Goal: Information Seeking & Learning: Find specific fact

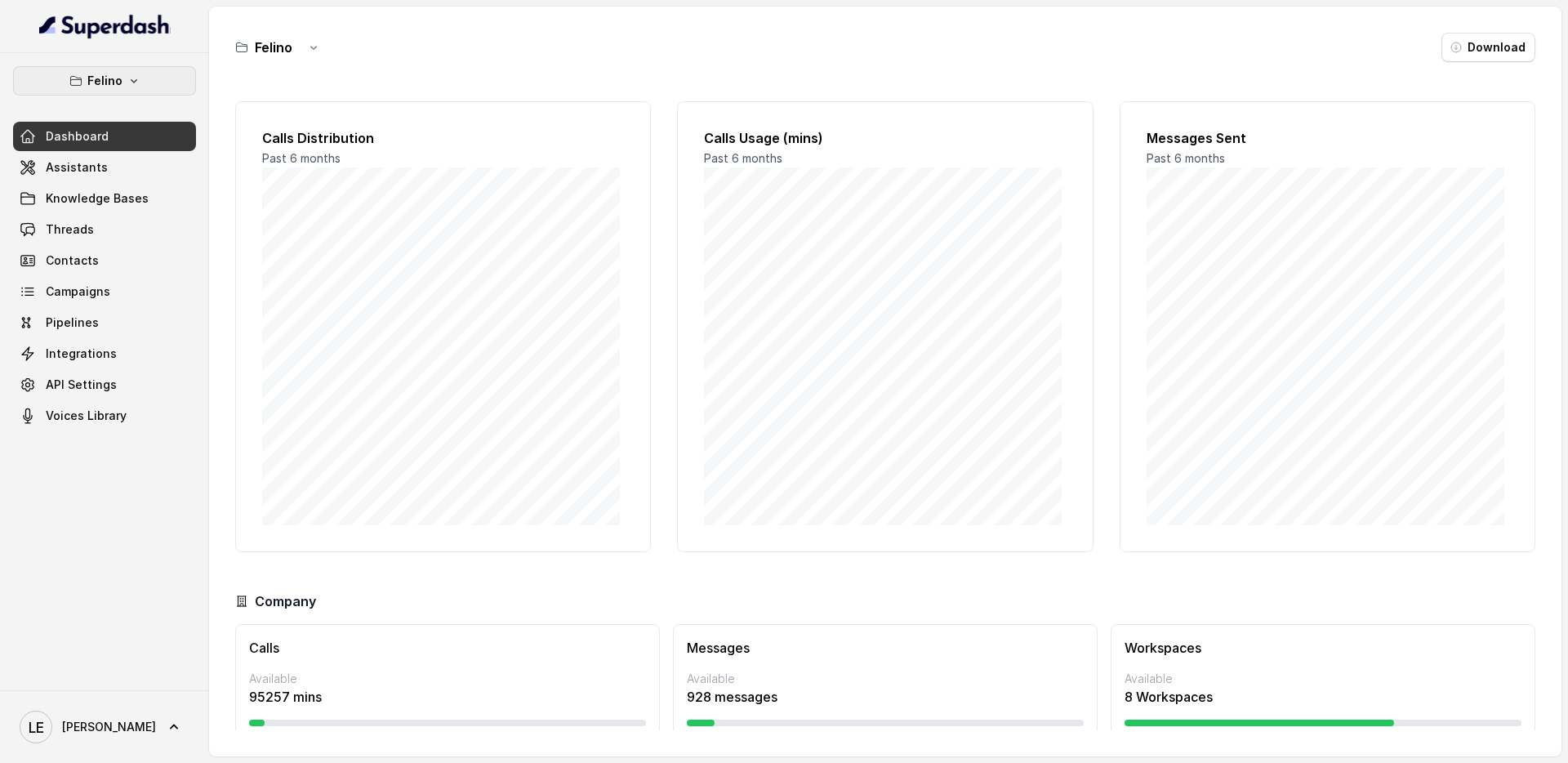
click at [171, 79] on button "Felino" at bounding box center [104, 81] width 183 height 30
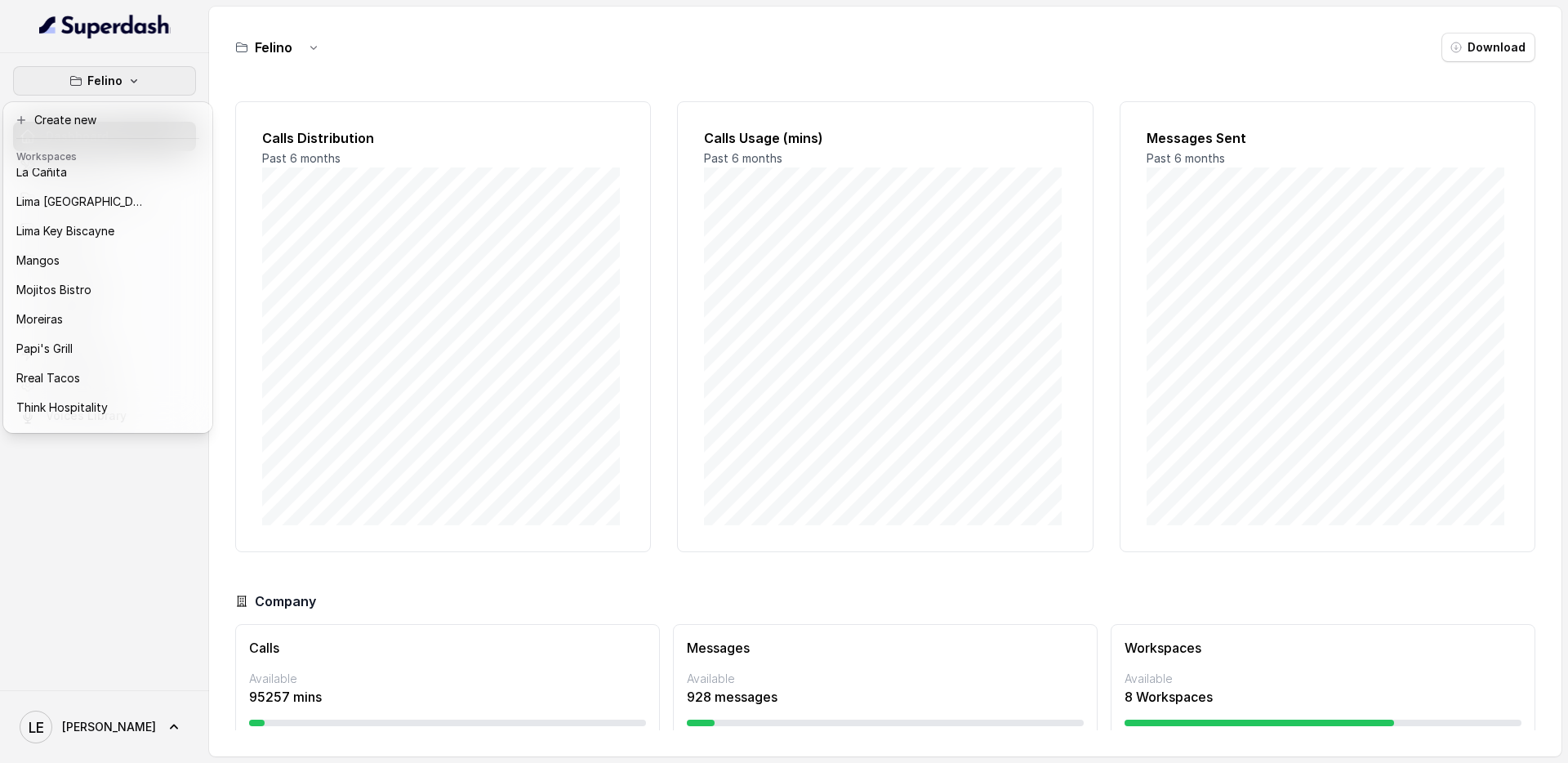
scroll to position [250, 0]
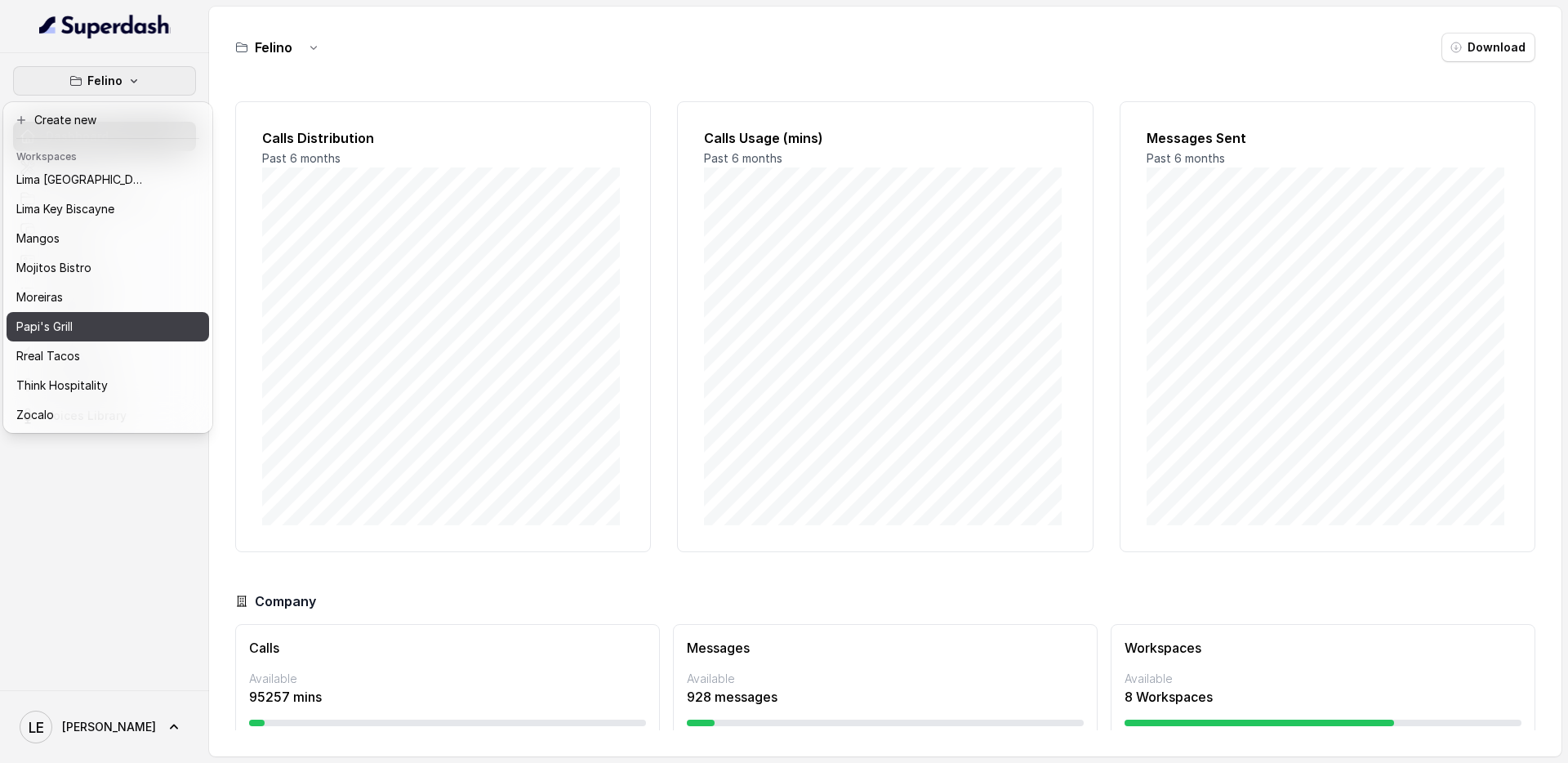
click at [144, 320] on div "Papi's Grill" at bounding box center [82, 327] width 131 height 20
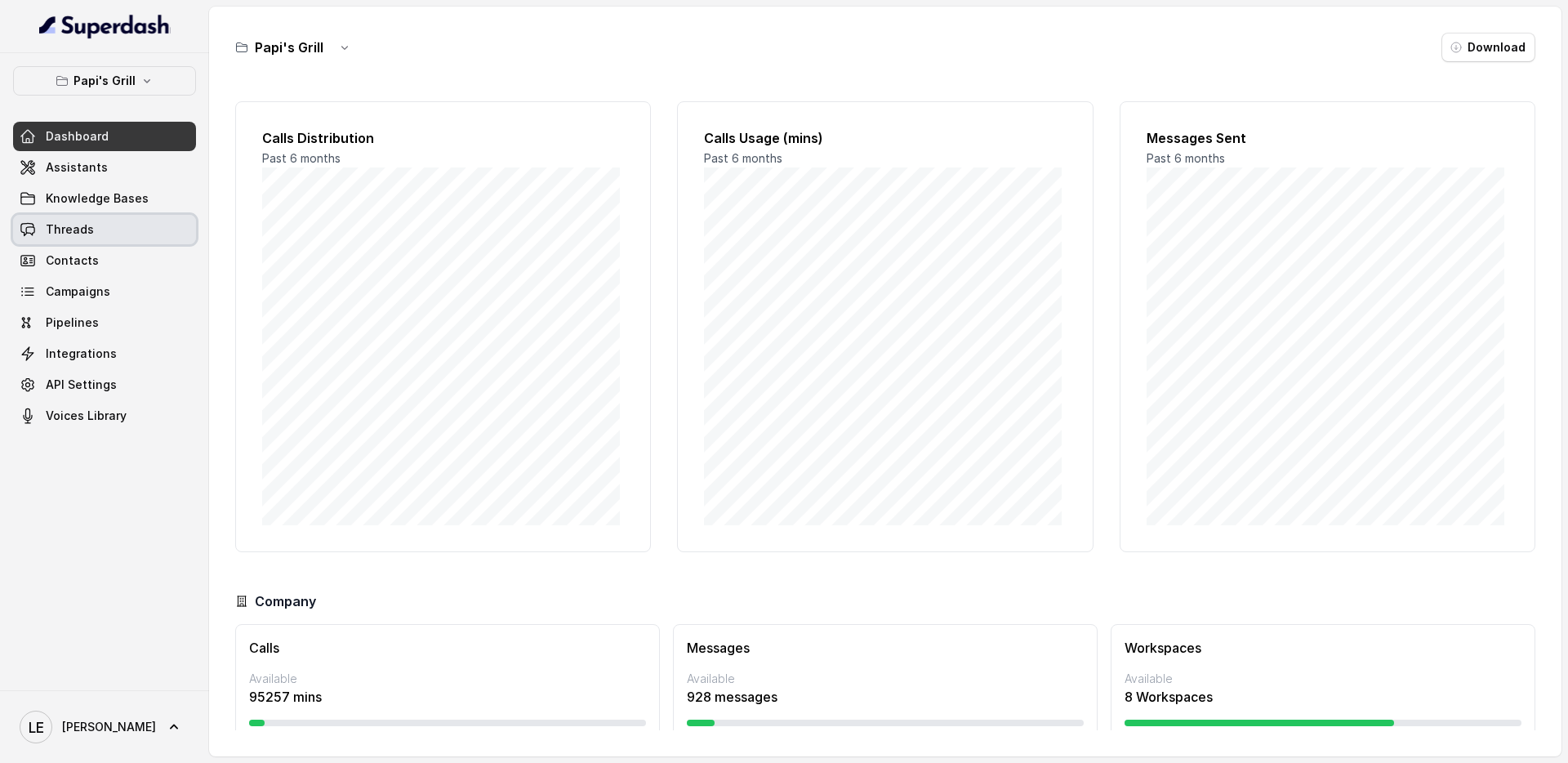
click at [136, 237] on link "Threads" at bounding box center [104, 230] width 183 height 30
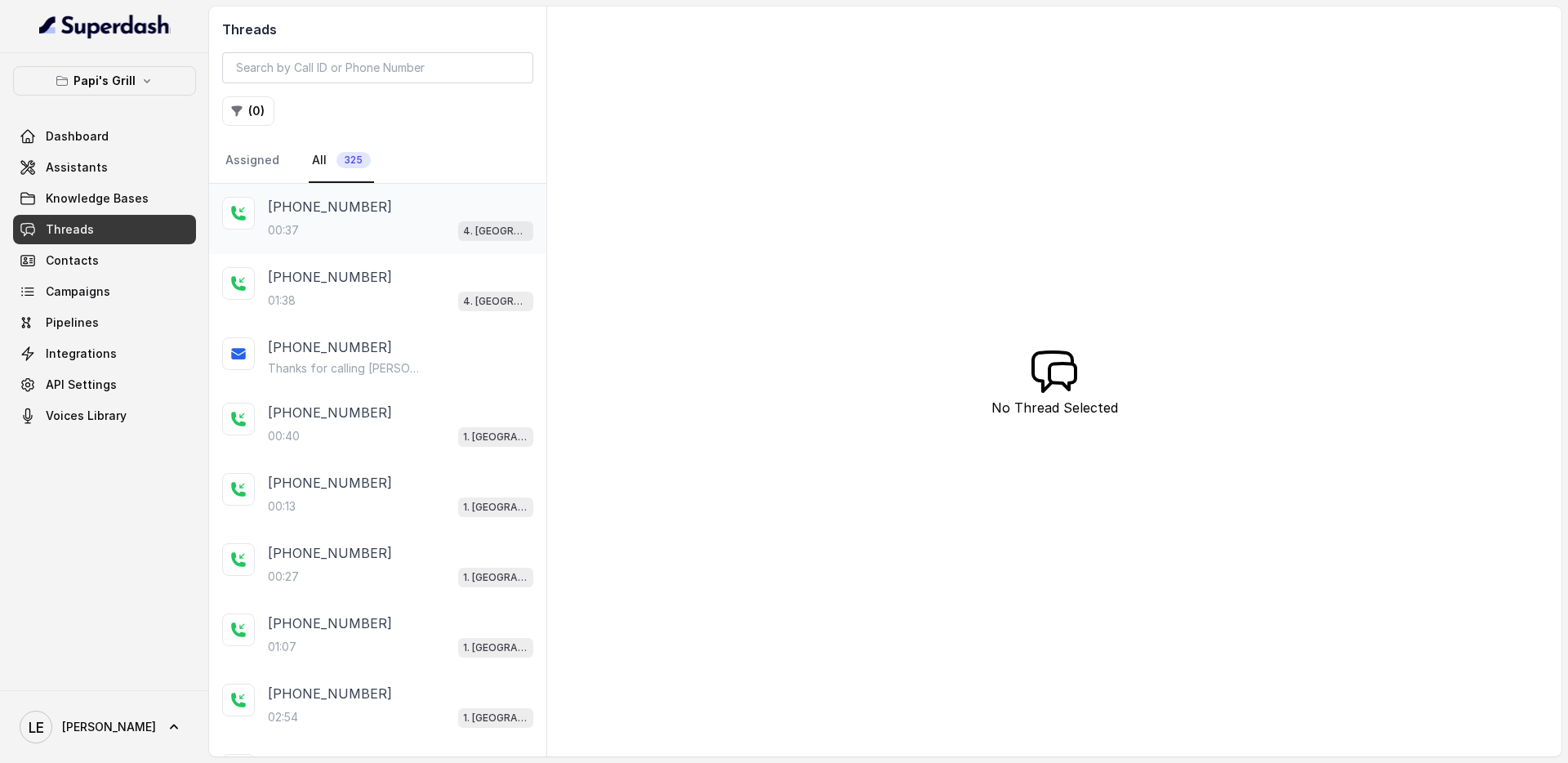
click at [412, 229] on div "00:37 4. [GEOGRAPHIC_DATA]" at bounding box center [400, 231] width 265 height 21
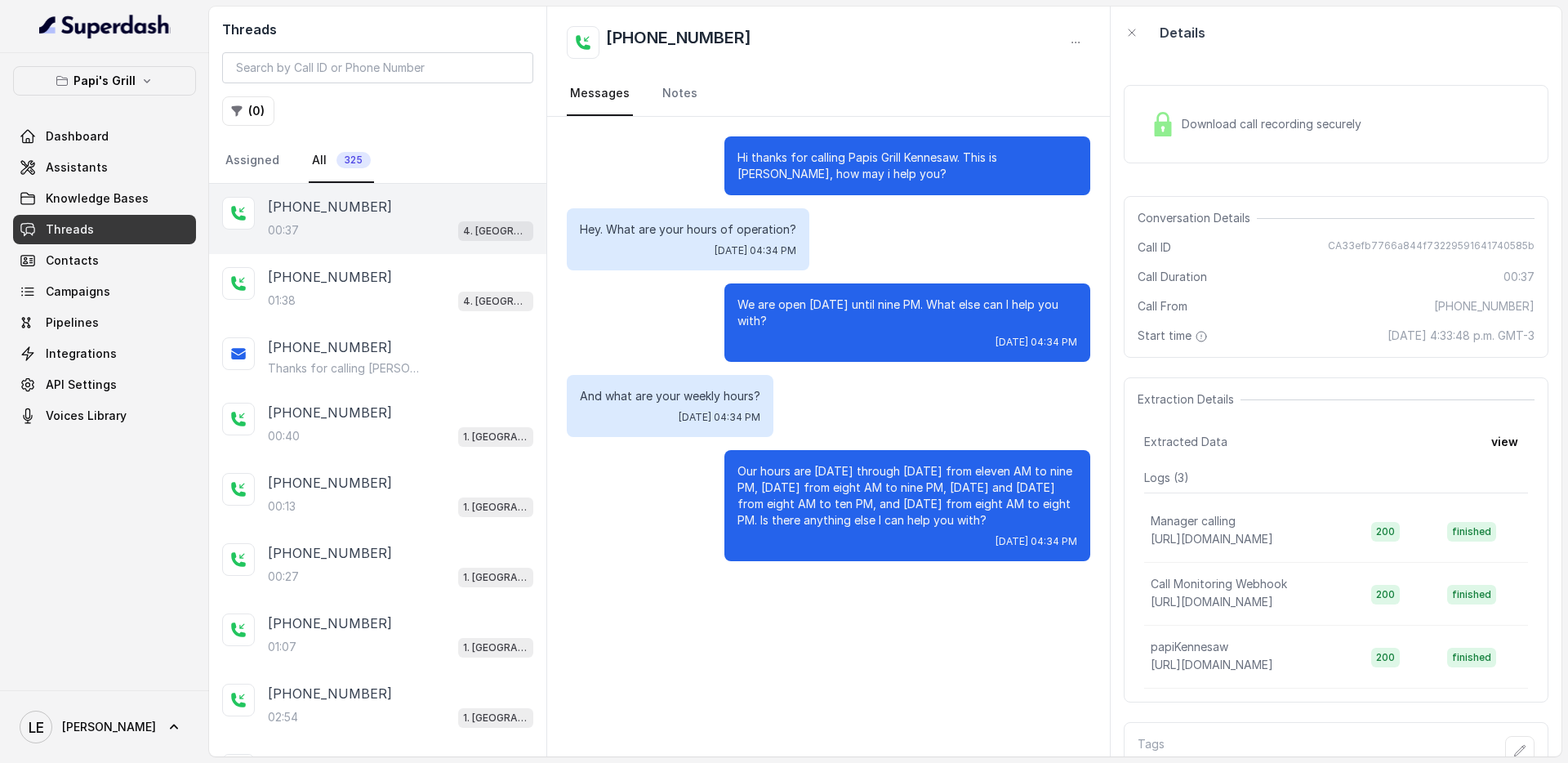
click at [856, 505] on p "Our hours are [DATE] through [DATE] from eleven AM to nine PM, [DATE] from eigh…" at bounding box center [907, 495] width 340 height 65
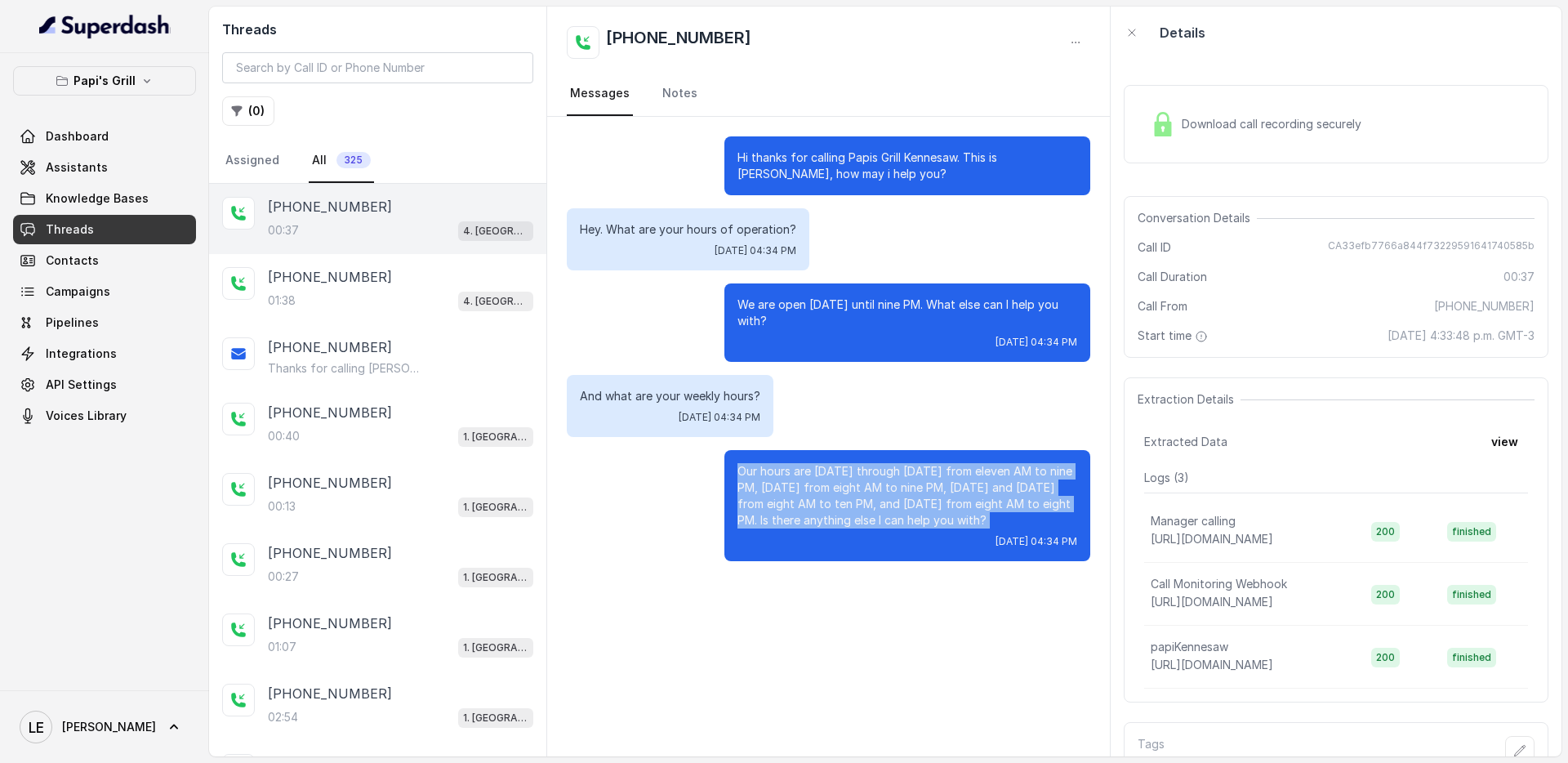
click at [856, 505] on p "Our hours are [DATE] through [DATE] from eleven AM to nine PM, [DATE] from eigh…" at bounding box center [907, 495] width 340 height 65
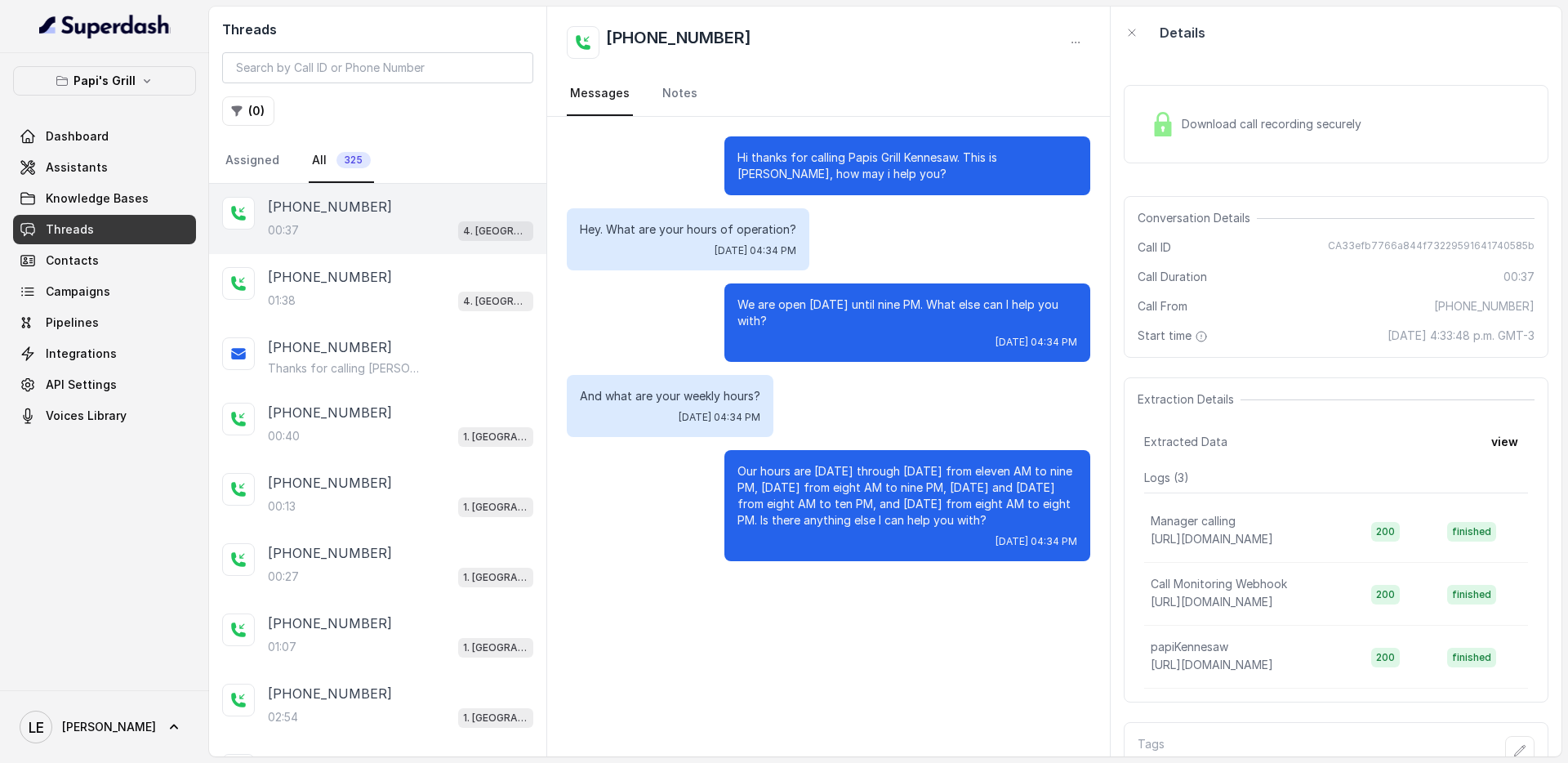
click at [1423, 237] on div "Conversation Details Call ID CA33efb7766a844f73229591641740585b Call Duration 0…" at bounding box center [1337, 277] width 425 height 162
click at [1423, 238] on div "Conversation Details Call ID CA33efb7766a844f73229591641740585b Call Duration 0…" at bounding box center [1337, 277] width 425 height 162
copy span "CA33efb7766a844f73229591641740585b"
click at [802, 496] on p "Our hours are [DATE] through [DATE] from eleven AM to nine PM, [DATE] from eigh…" at bounding box center [907, 495] width 340 height 65
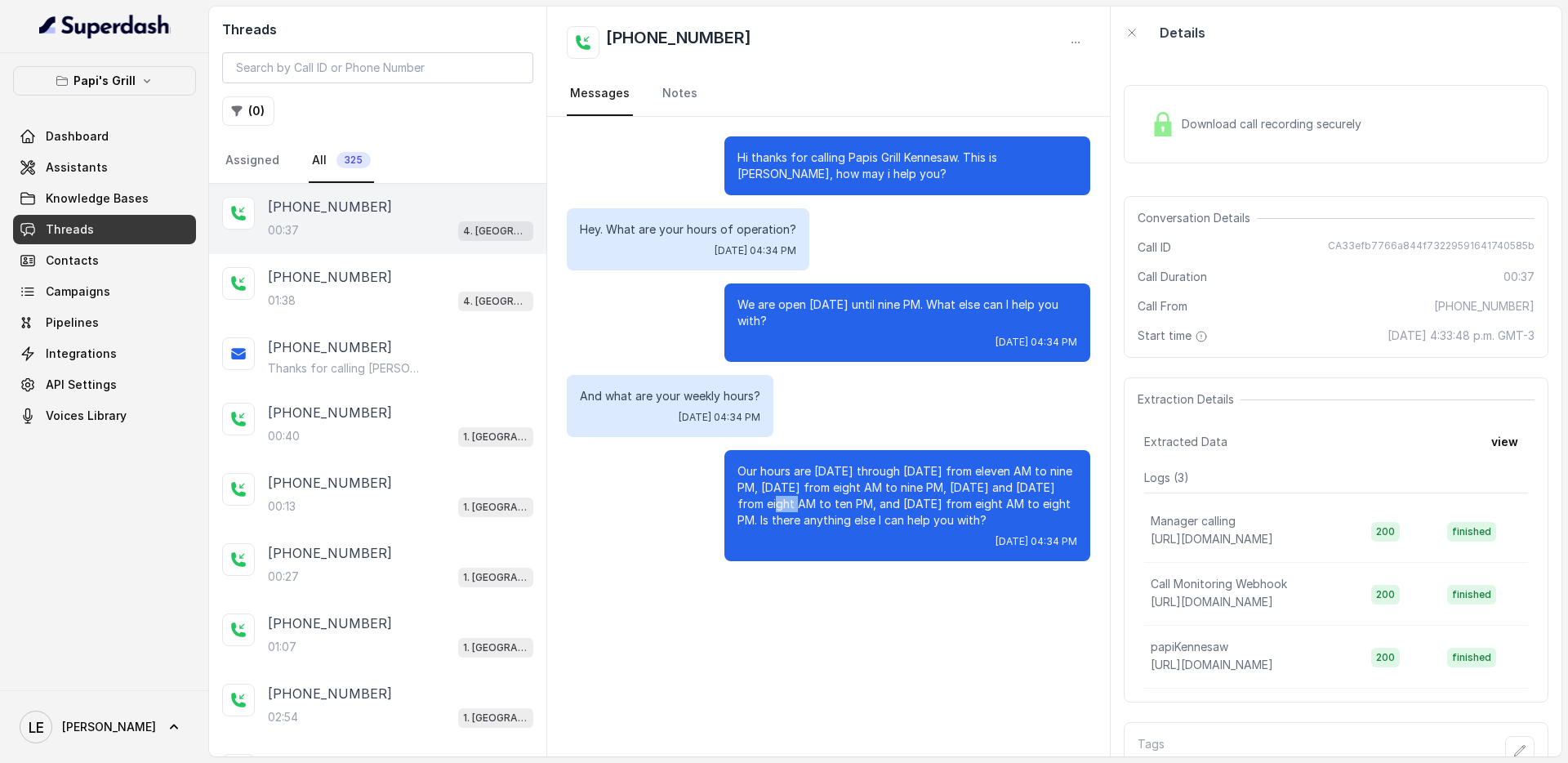
click at [802, 496] on p "Our hours are [DATE] through [DATE] from eleven AM to nine PM, [DATE] from eigh…" at bounding box center [907, 495] width 340 height 65
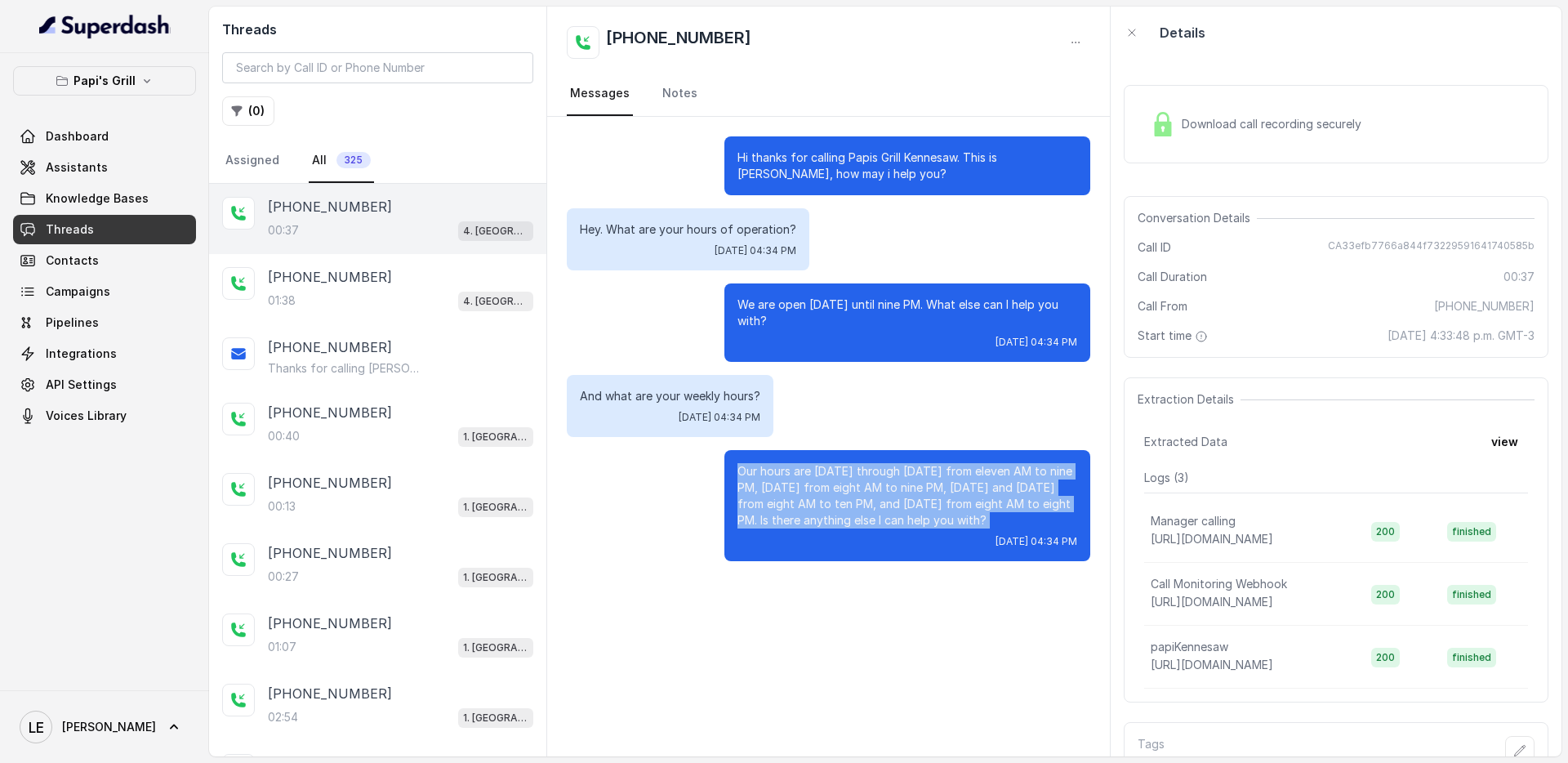
click at [802, 496] on p "Our hours are [DATE] through [DATE] from eleven AM to nine PM, [DATE] from eigh…" at bounding box center [907, 495] width 340 height 65
copy p "Our hours are [DATE] through [DATE] from eleven AM to nine PM, [DATE] from eigh…"
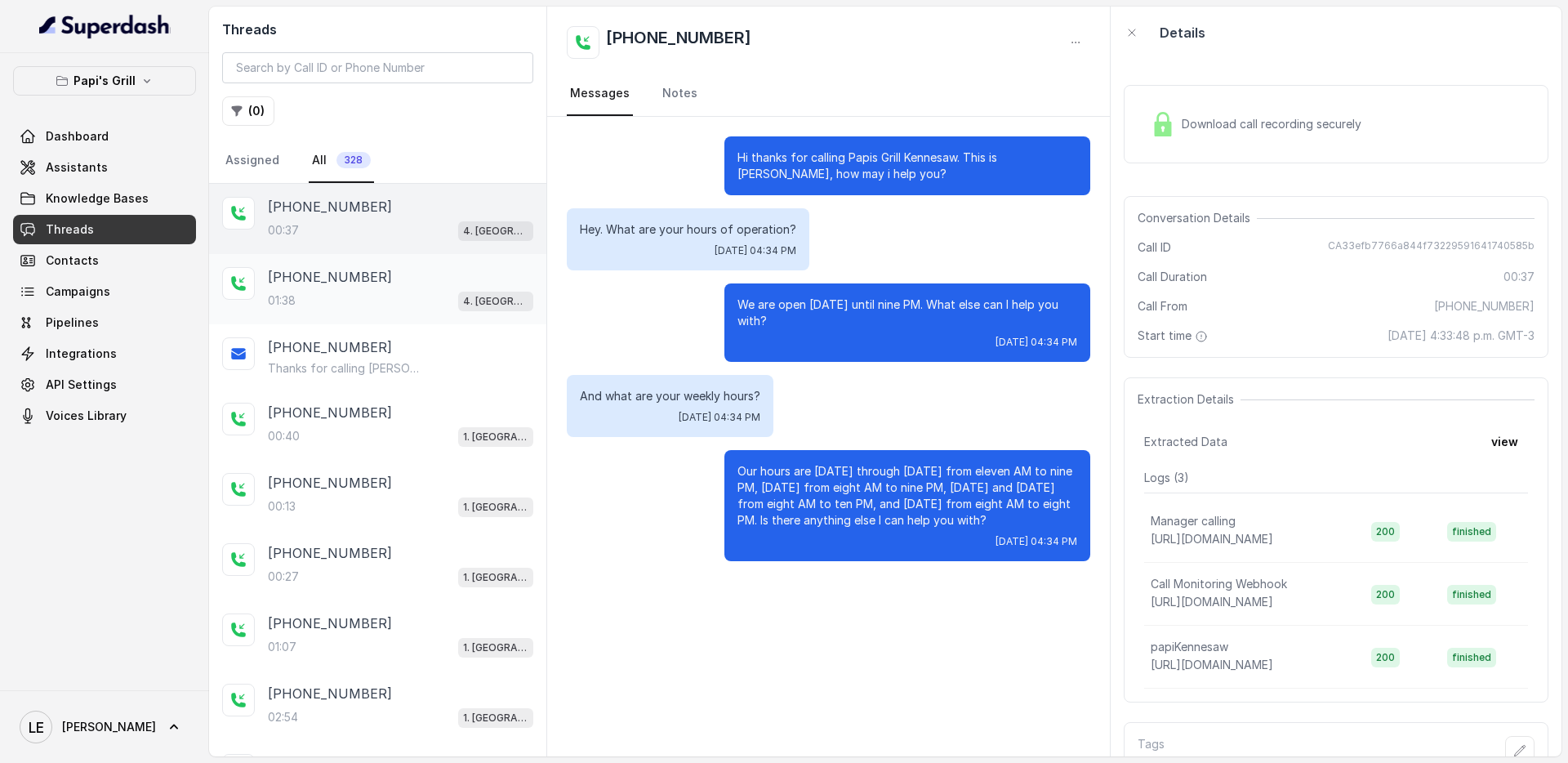
click at [441, 298] on div "01:38 4. [GEOGRAPHIC_DATA]" at bounding box center [400, 301] width 265 height 21
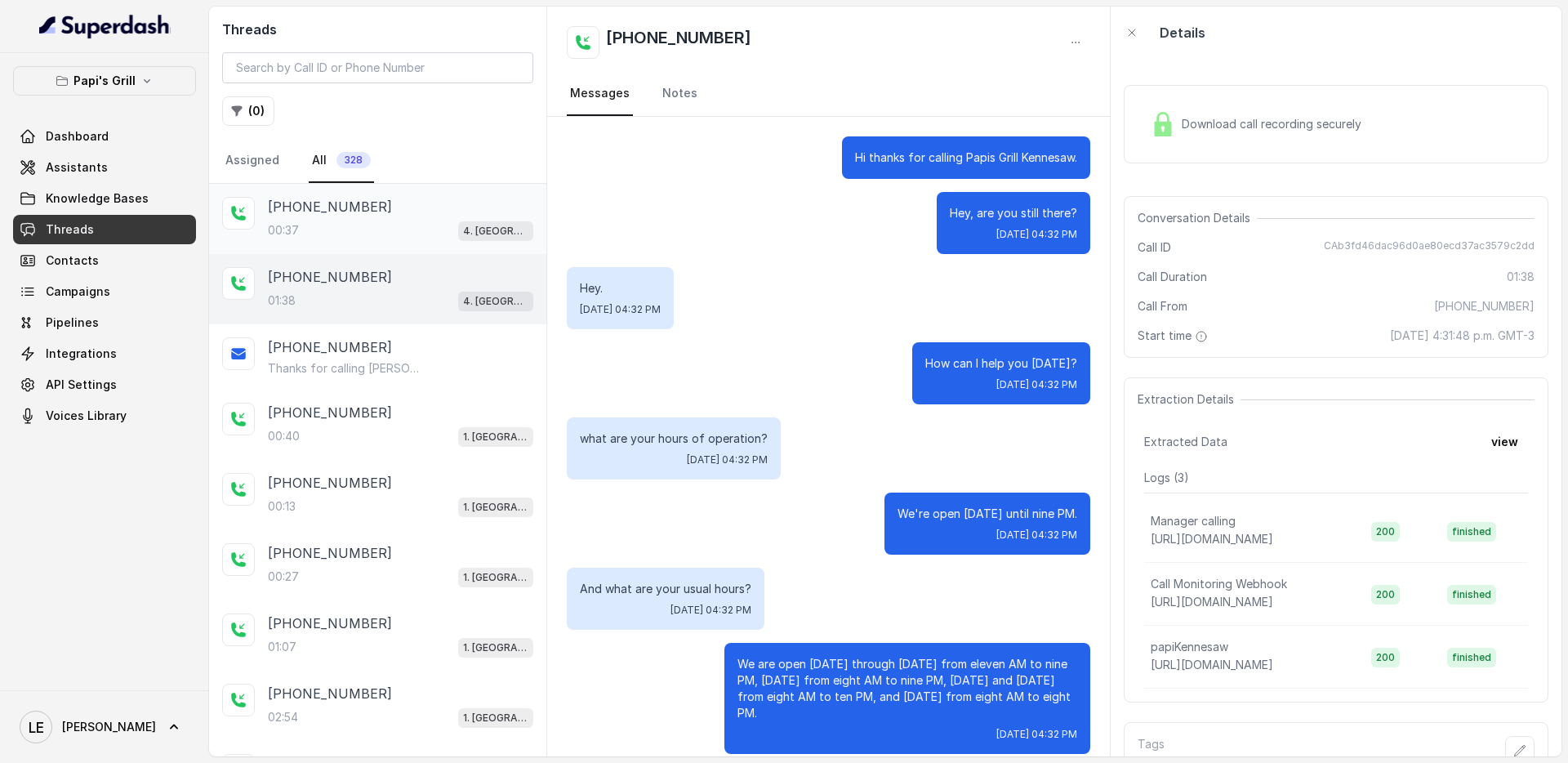
scroll to position [883, 0]
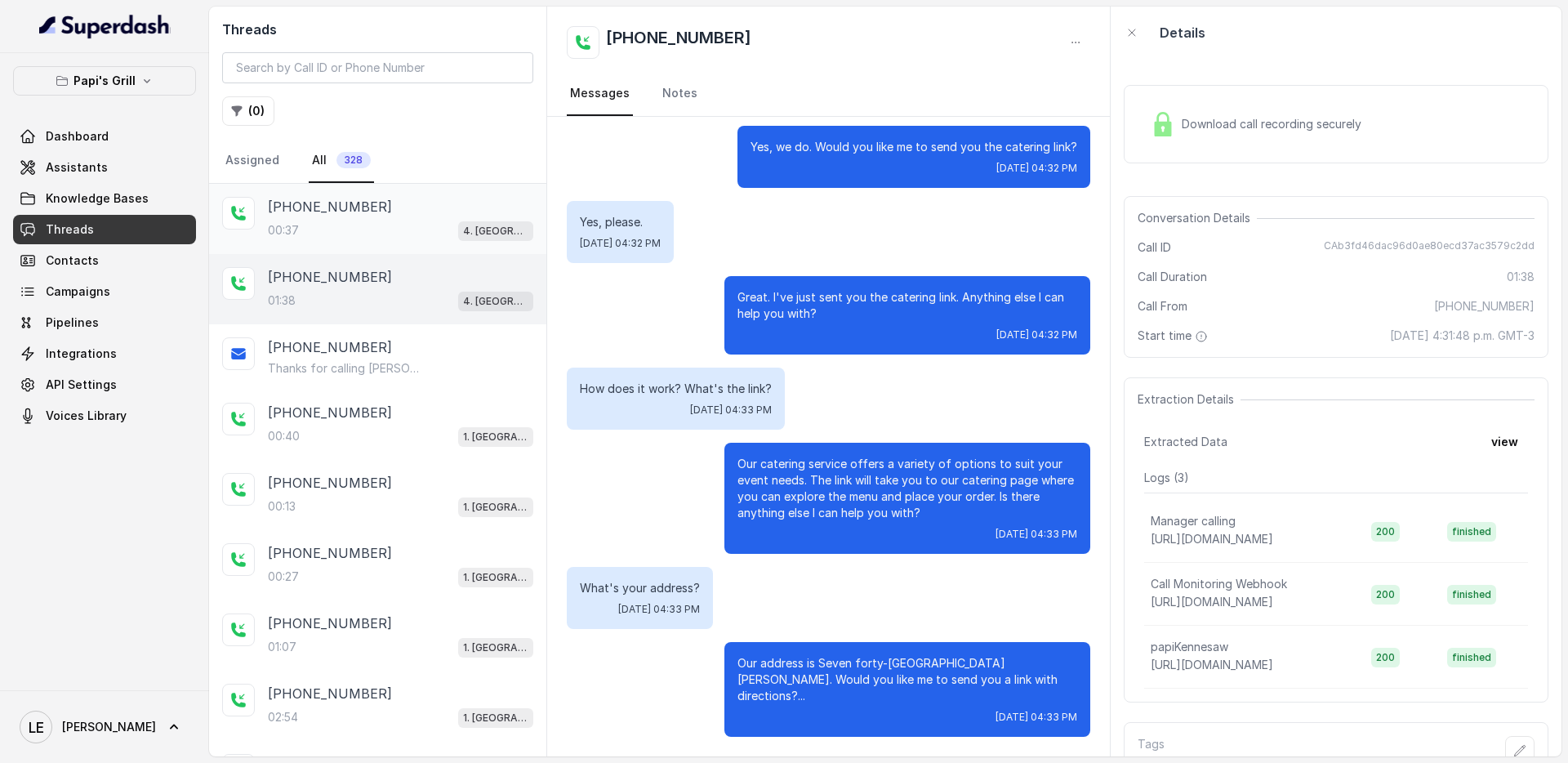
click at [446, 222] on div "00:37 4. [GEOGRAPHIC_DATA]" at bounding box center [400, 231] width 265 height 21
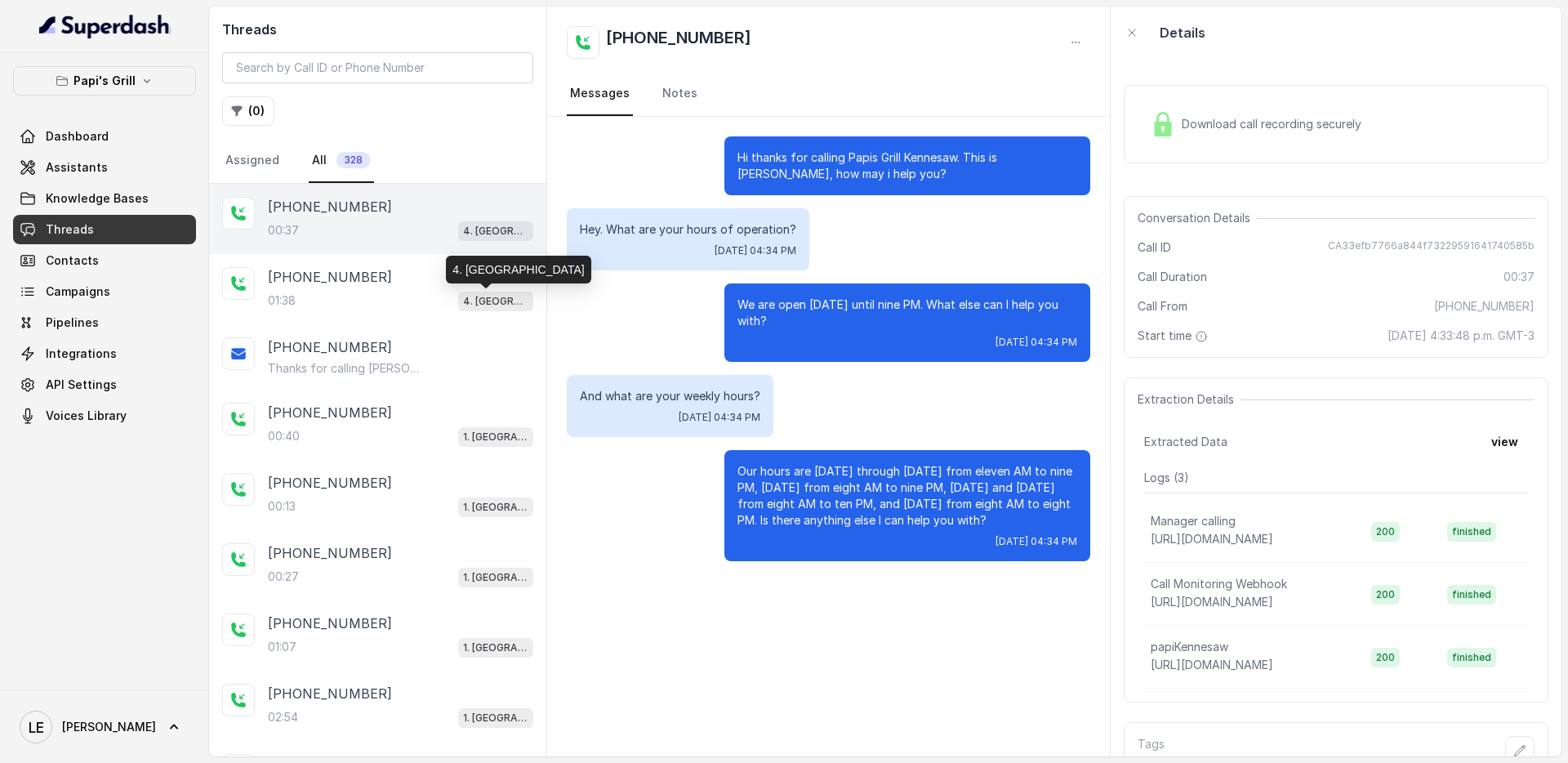
click at [462, 273] on div "4. [GEOGRAPHIC_DATA]" at bounding box center [518, 269] width 145 height 28
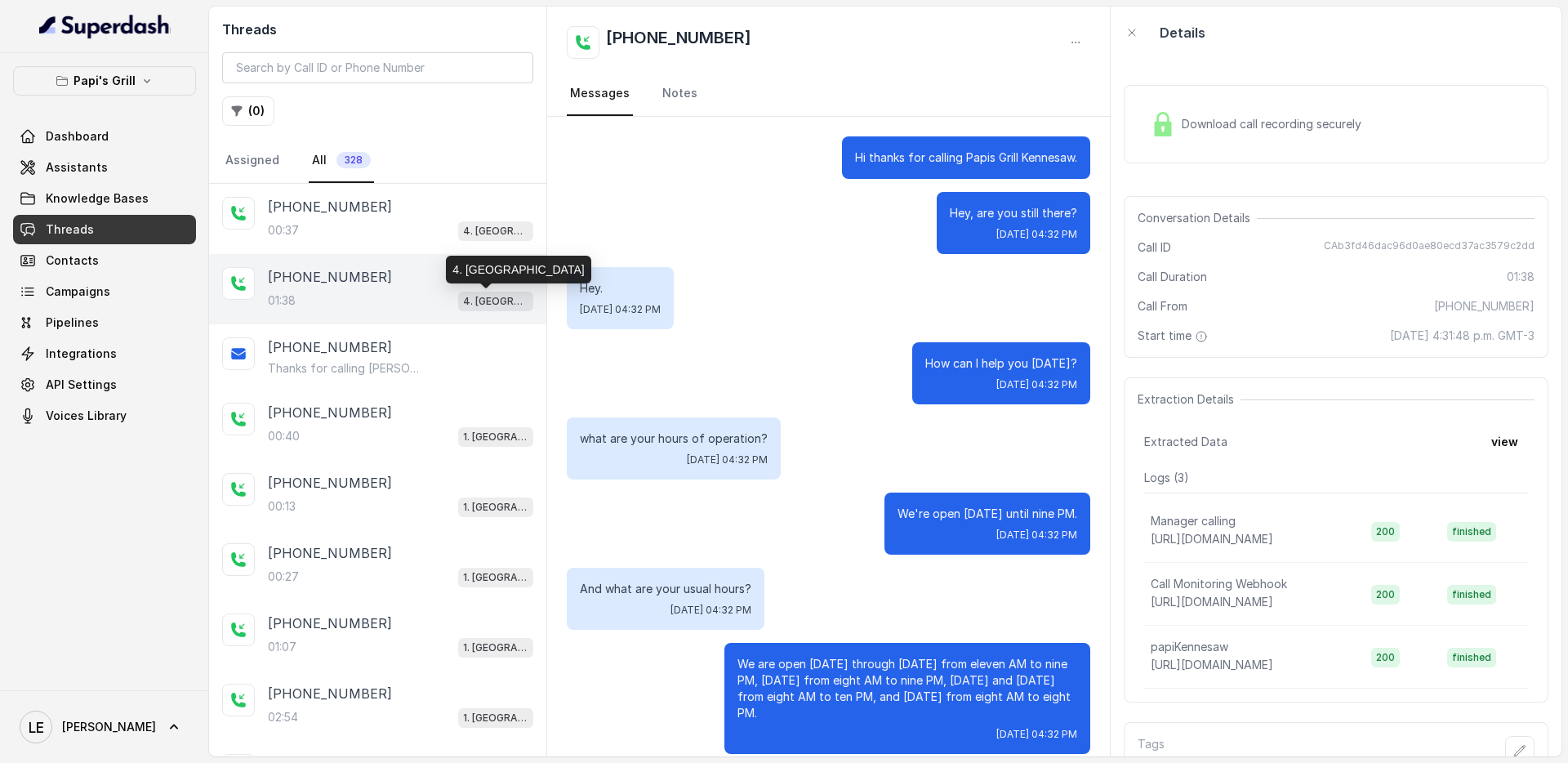
scroll to position [883, 0]
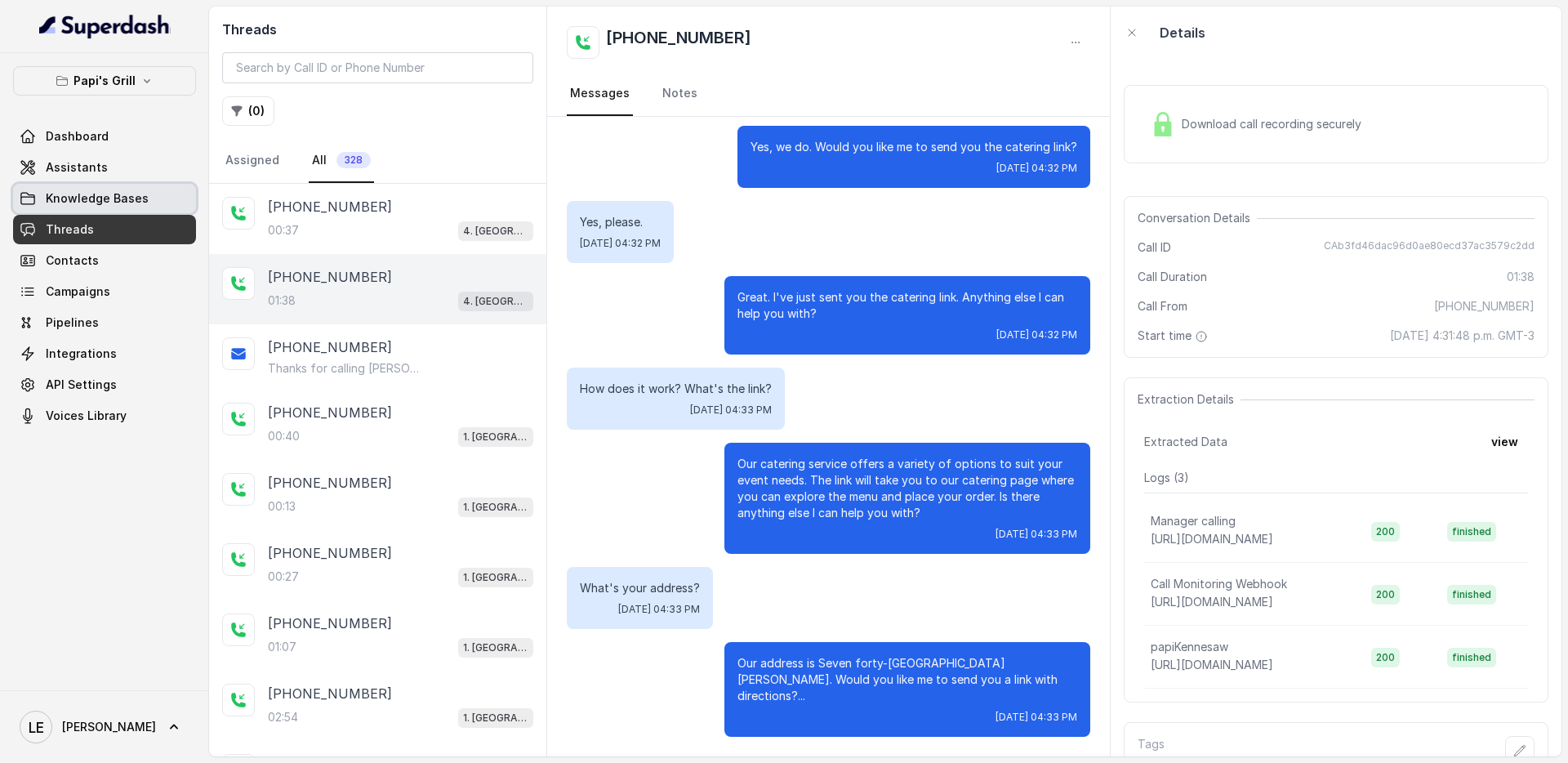
drag, startPoint x: 126, startPoint y: 205, endPoint x: 123, endPoint y: 222, distance: 17.3
click at [126, 204] on span "Knowledge Bases" at bounding box center [97, 198] width 103 height 17
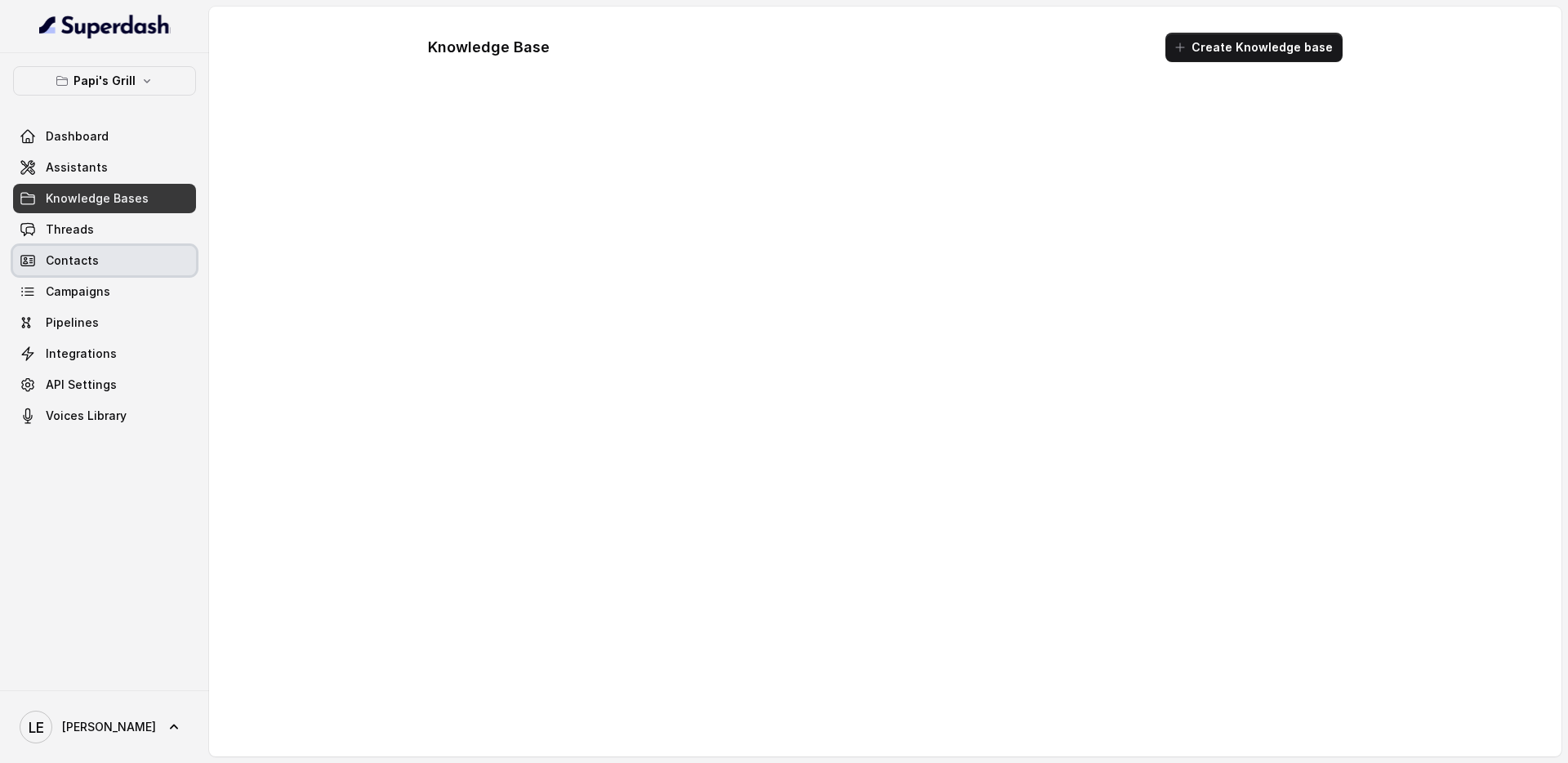
click at [120, 250] on link "Contacts" at bounding box center [104, 260] width 183 height 30
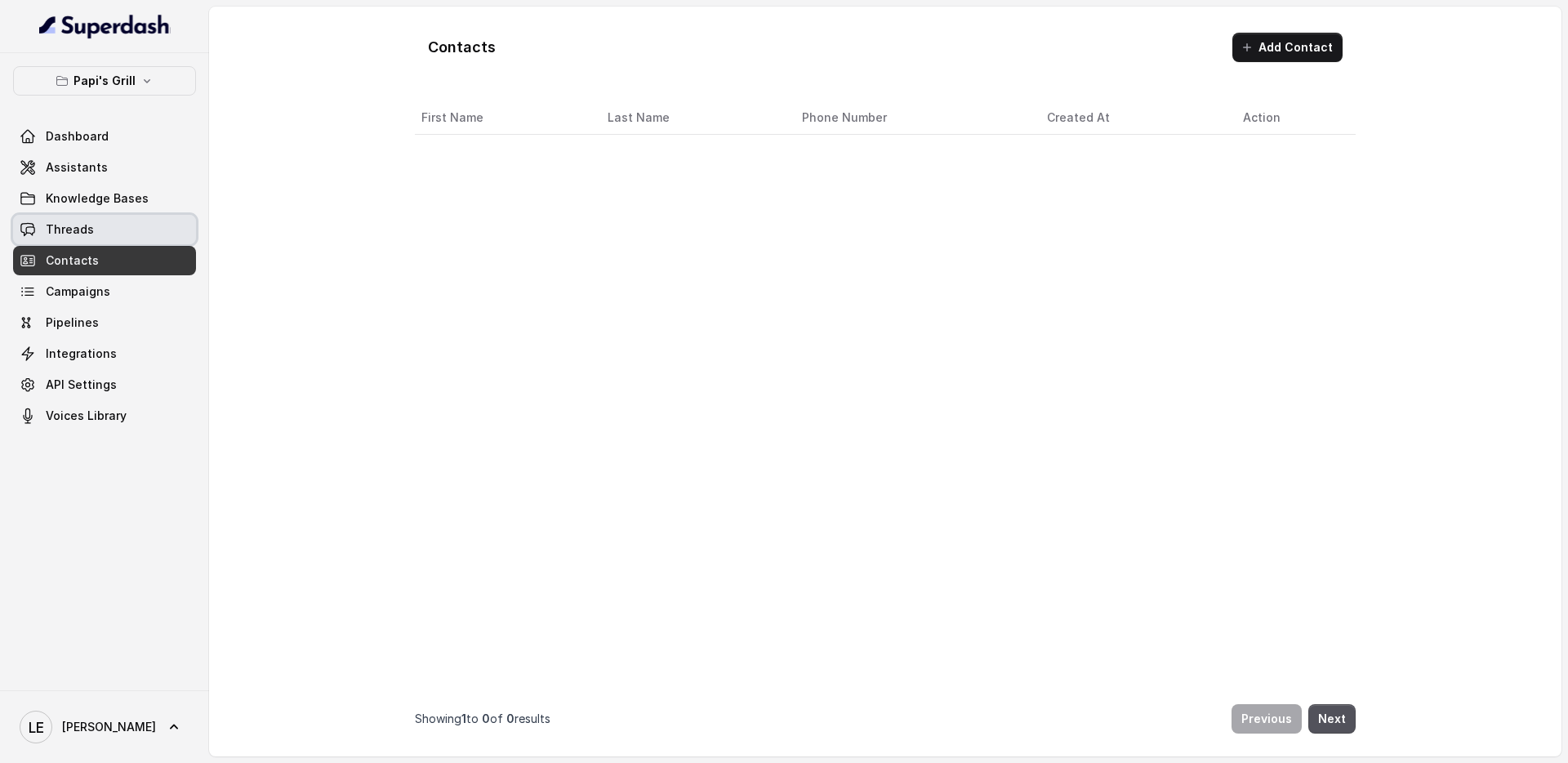
click at [123, 240] on link "Threads" at bounding box center [104, 230] width 183 height 30
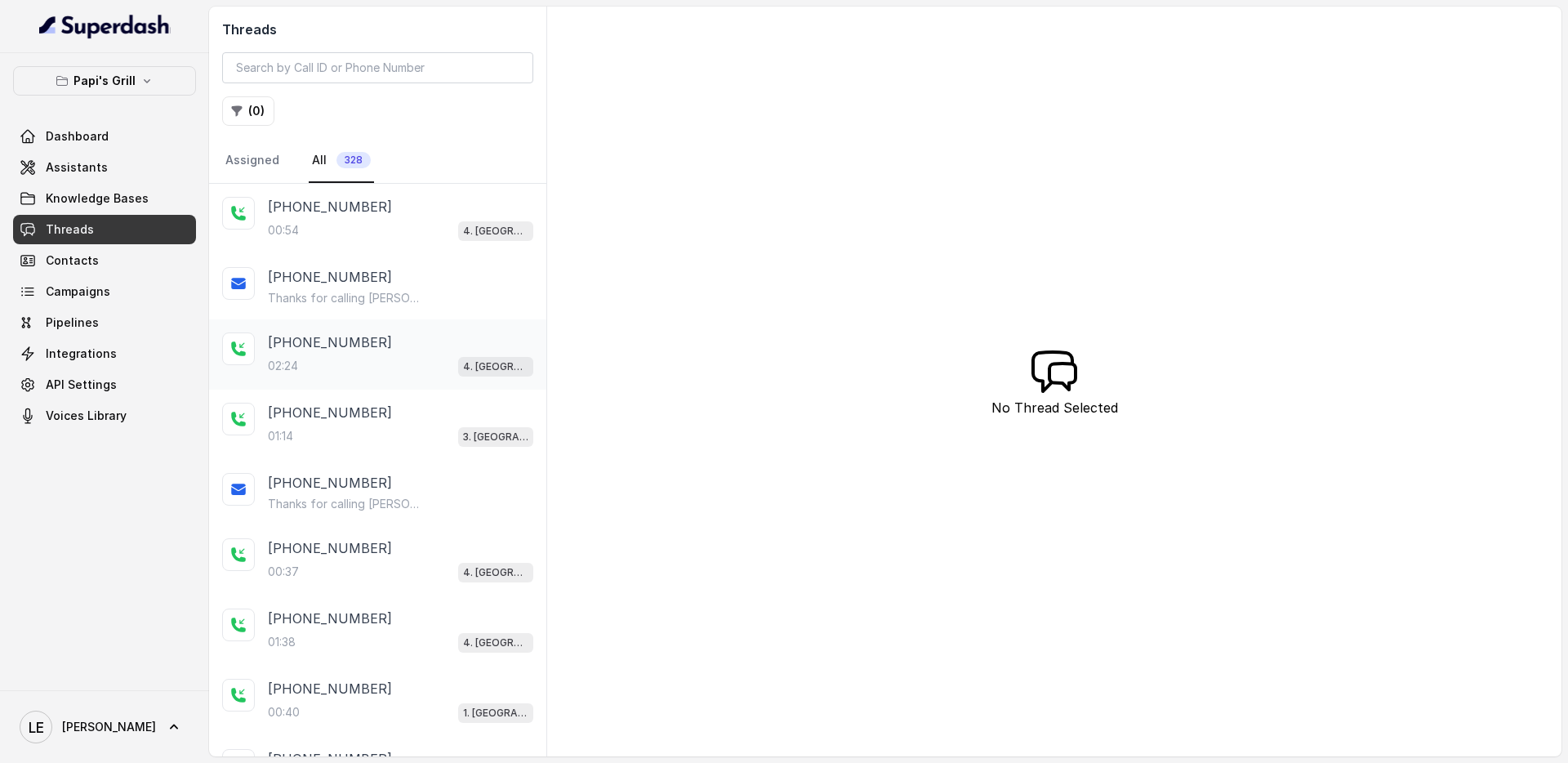
click at [404, 370] on div "02:24 4. [GEOGRAPHIC_DATA]" at bounding box center [400, 366] width 265 height 21
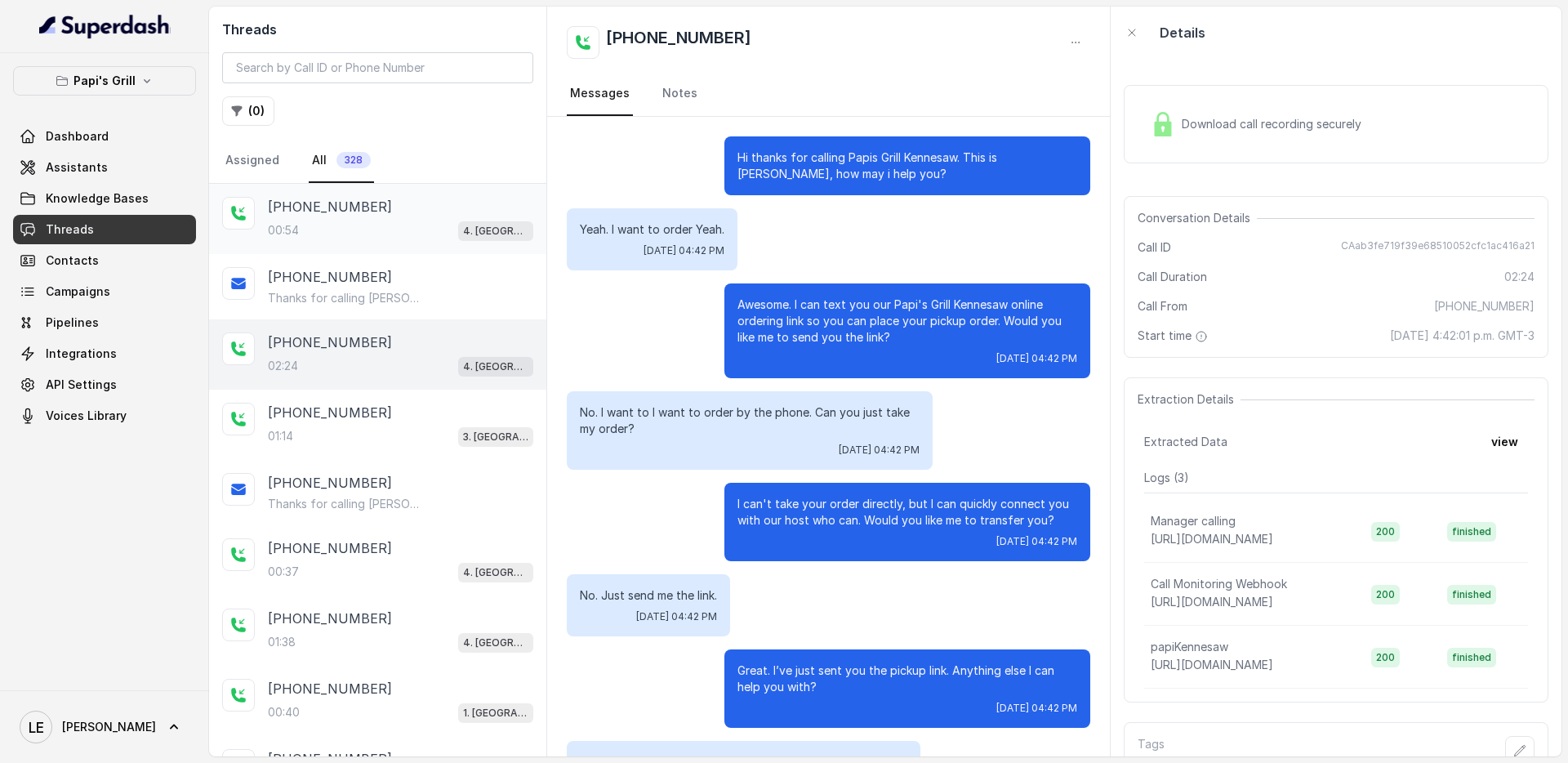
scroll to position [1390, 0]
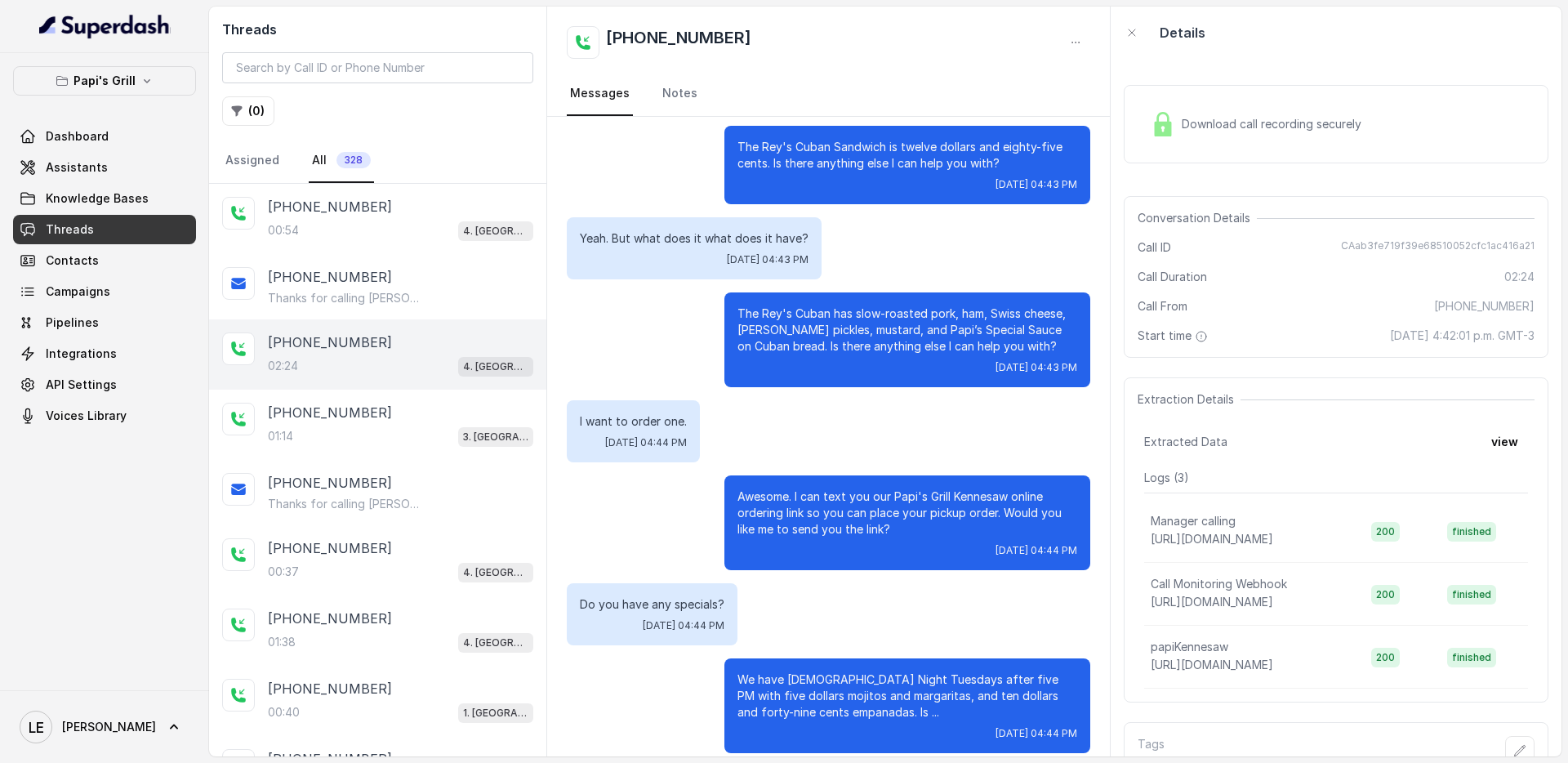
click at [906, 306] on p "The Rey's Cuban has slow-roasted pork, ham, Swiss cheese, [PERSON_NAME] pickles…" at bounding box center [907, 330] width 340 height 49
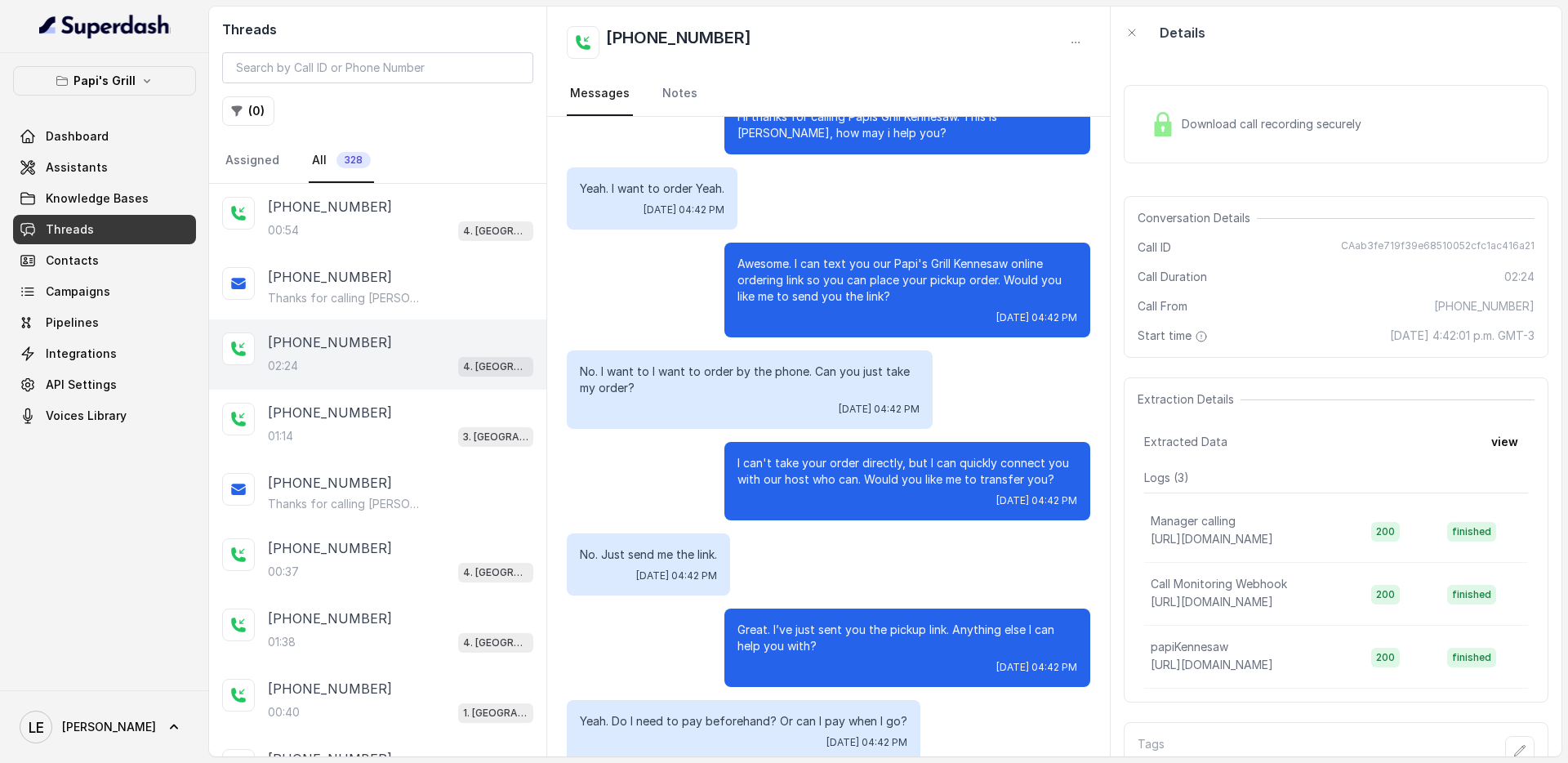
scroll to position [0, 0]
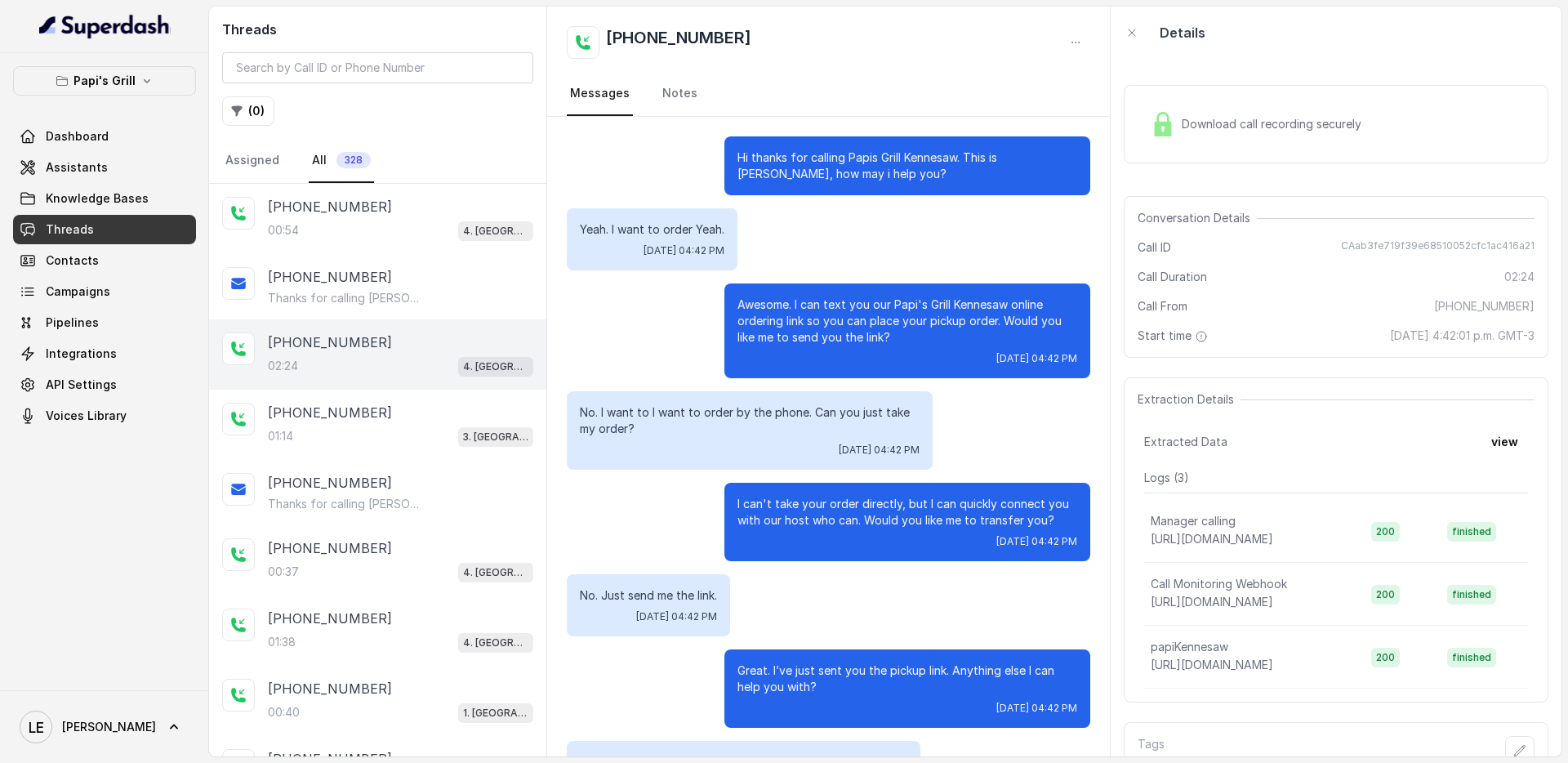
click at [802, 182] on div "Hi thanks for calling Papis Grill Kennesaw. This is [PERSON_NAME], how may i he…" at bounding box center [908, 165] width 366 height 59
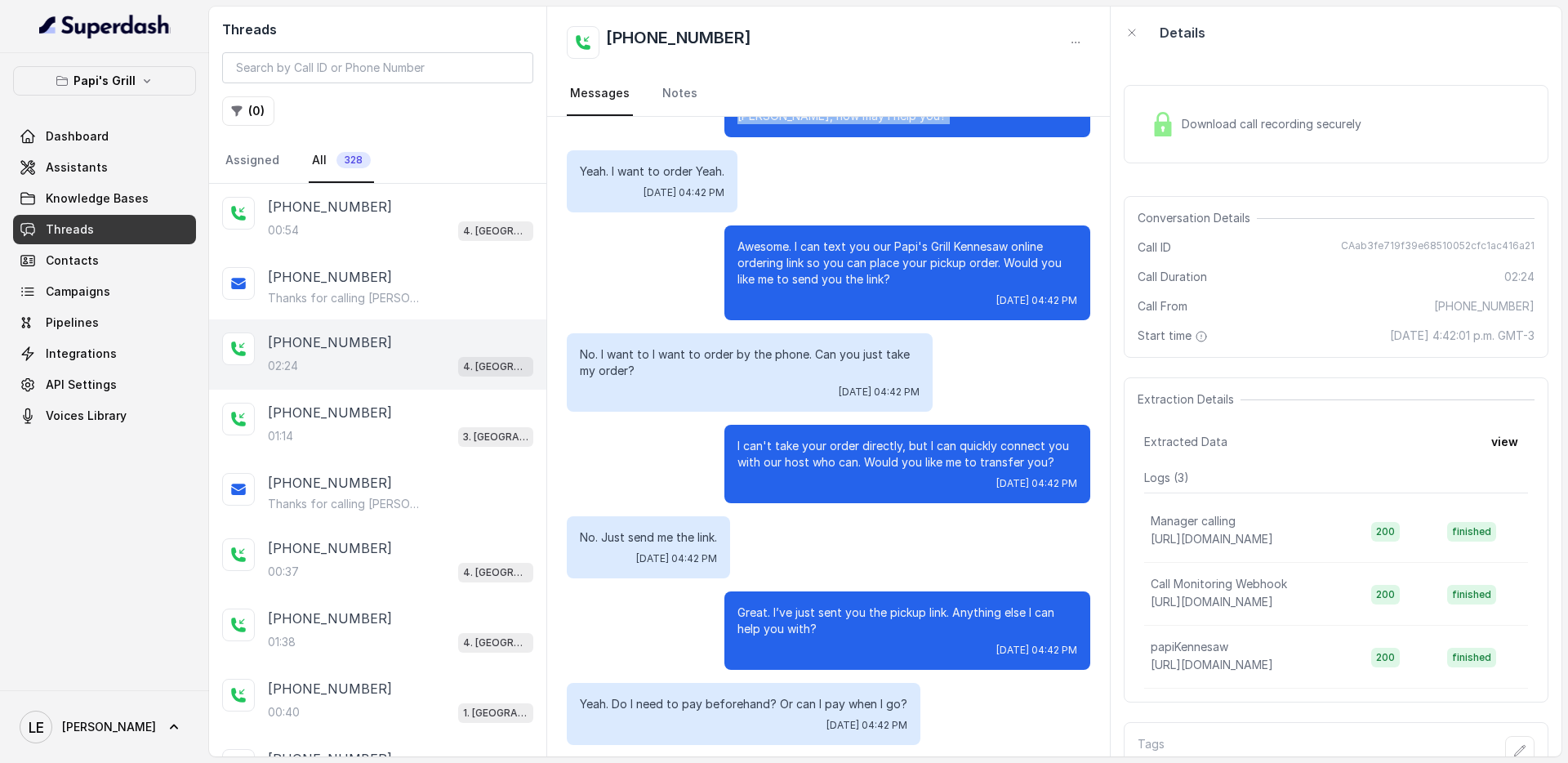
scroll to position [69, 0]
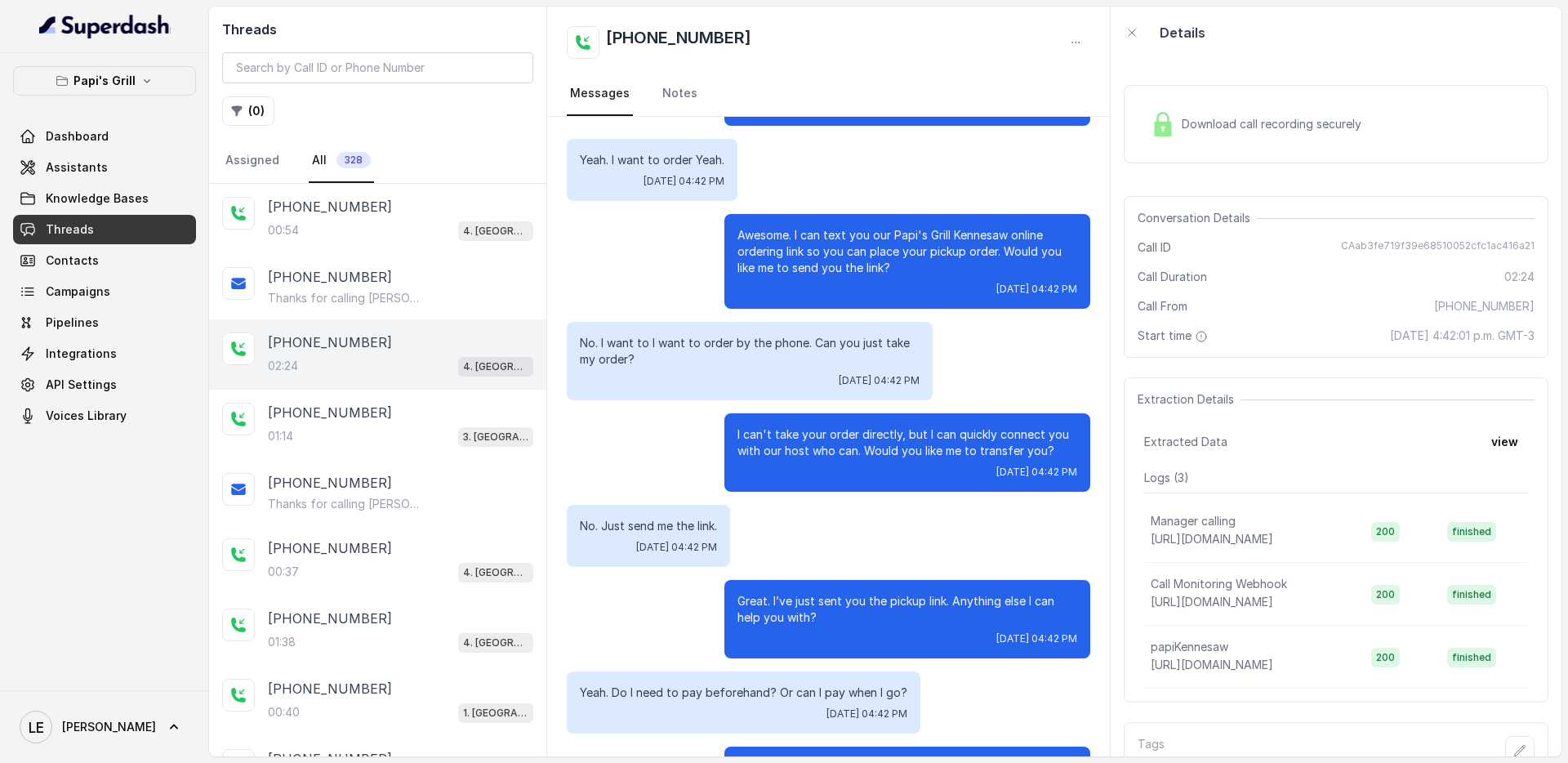
click at [693, 253] on div "Awesome. I can text you our Papi's Grill Kennesaw online ordering link so you c…" at bounding box center [828, 261] width 523 height 95
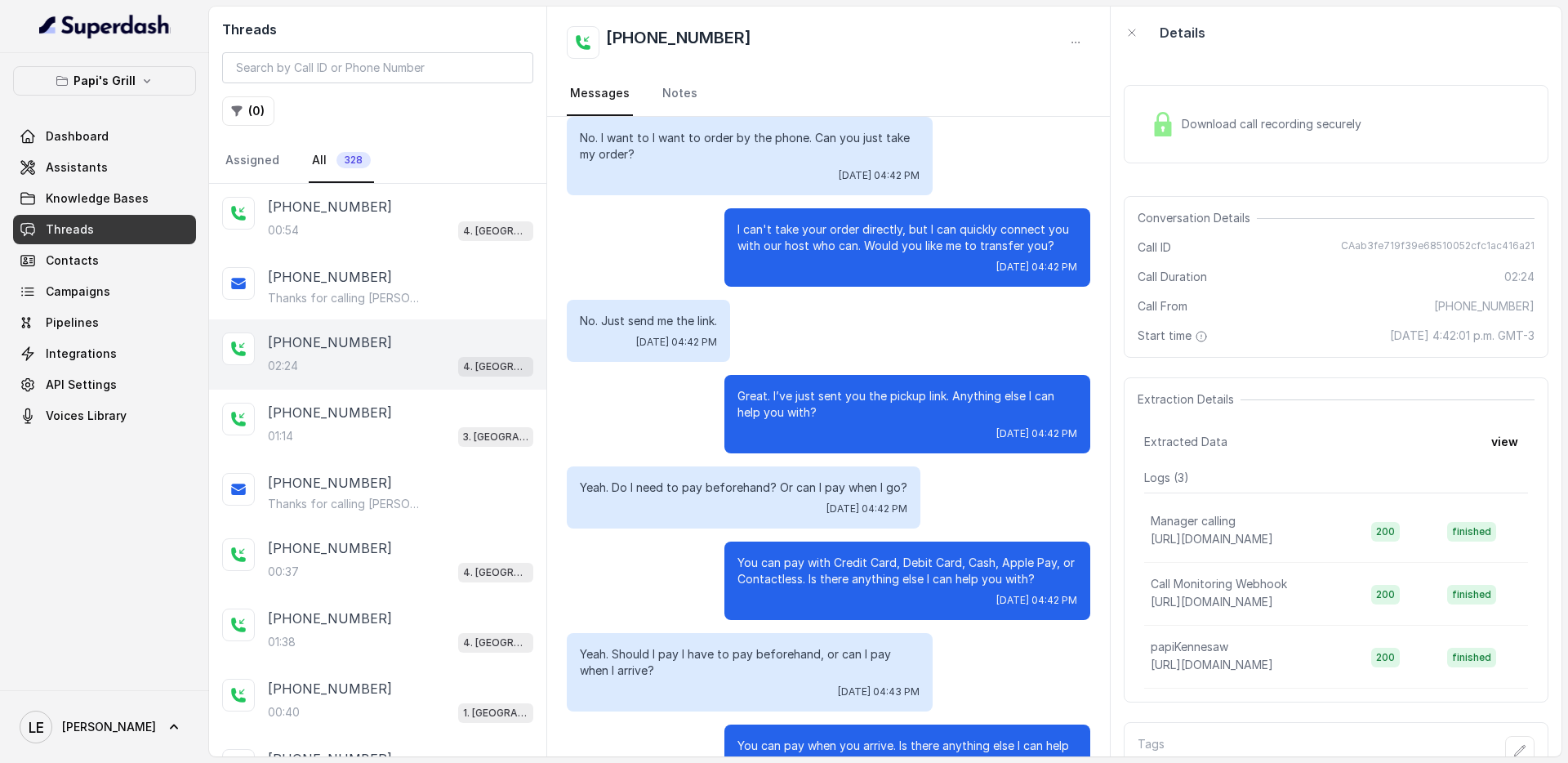
scroll to position [287, 0]
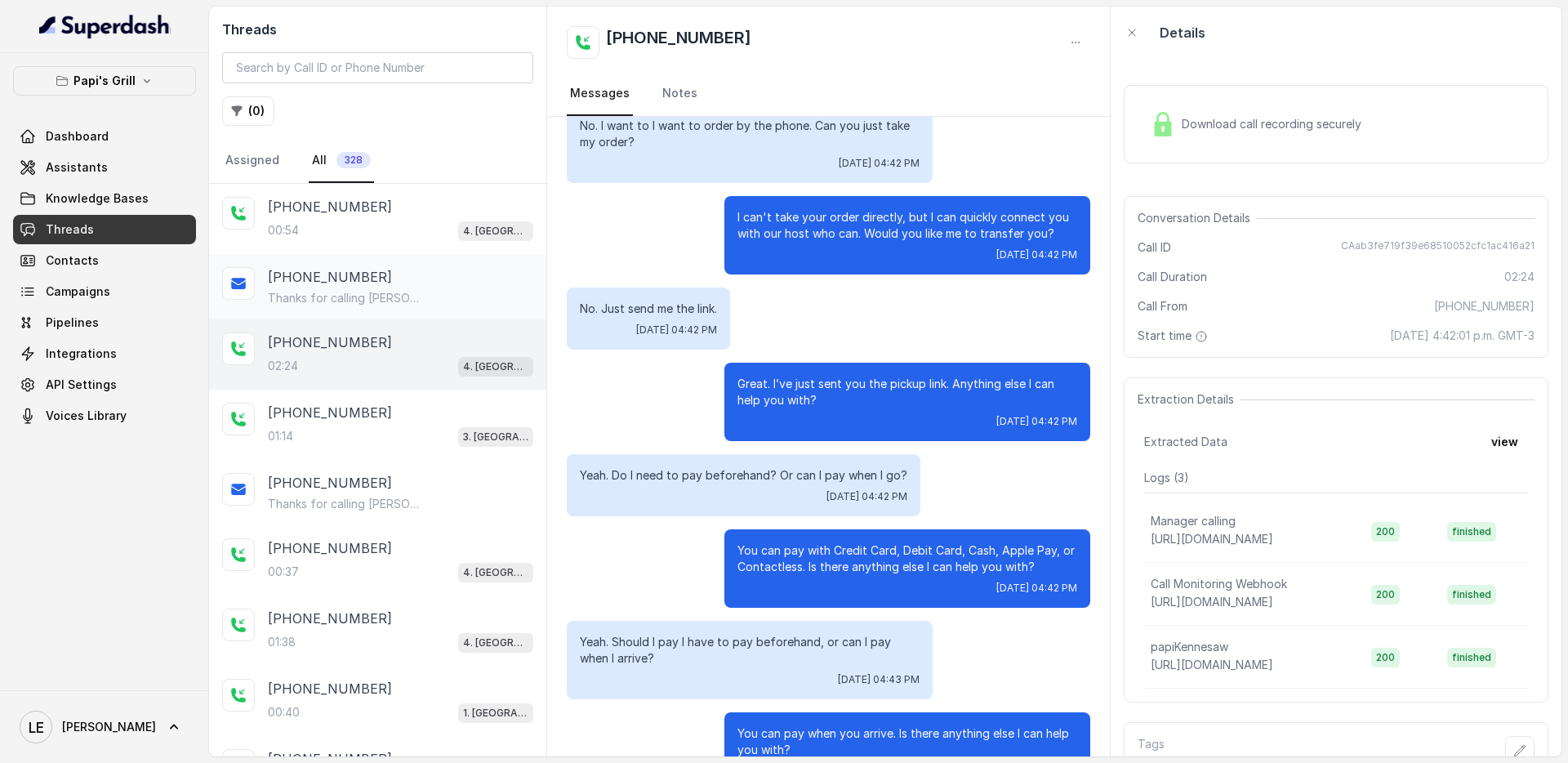
click at [412, 280] on div "[PHONE_NUMBER]" at bounding box center [400, 277] width 265 height 20
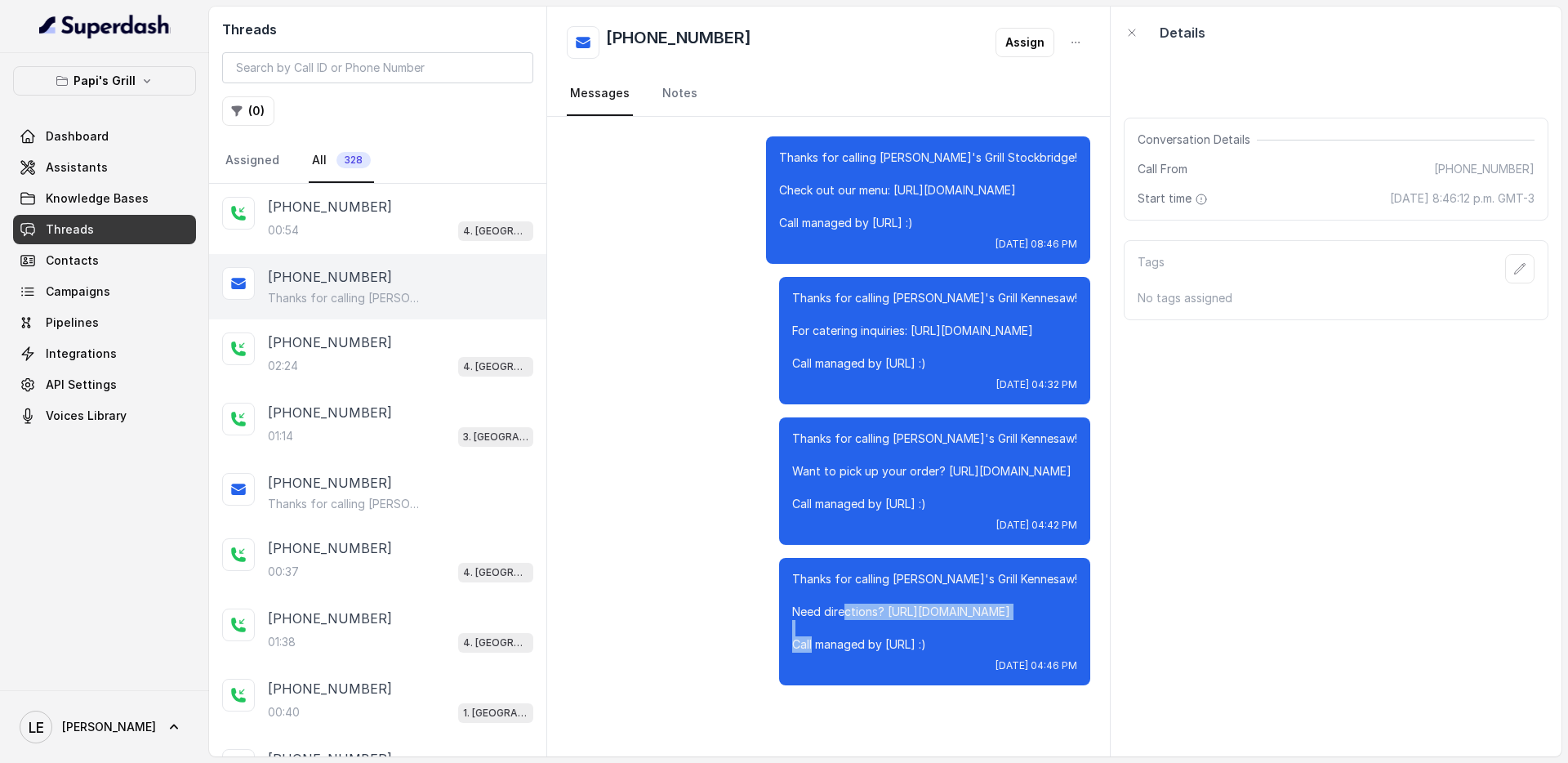
drag, startPoint x: 910, startPoint y: 614, endPoint x: 1071, endPoint y: 610, distance: 161.0
click at [1071, 610] on p "Thanks for calling [PERSON_NAME]'s Grill Kennesaw! Need directions? [URL][DOMAI…" at bounding box center [935, 612] width 285 height 82
click at [941, 614] on p "Thanks for calling [PERSON_NAME]'s Grill Kennesaw! Need directions? [URL][DOMAI…" at bounding box center [935, 612] width 285 height 82
drag, startPoint x: 907, startPoint y: 611, endPoint x: 1079, endPoint y: 587, distance: 173.7
click at [1079, 587] on div "Thanks for calling [PERSON_NAME]'s Grill Kennesaw! Need directions? [URL][DOMAI…" at bounding box center [935, 622] width 312 height 127
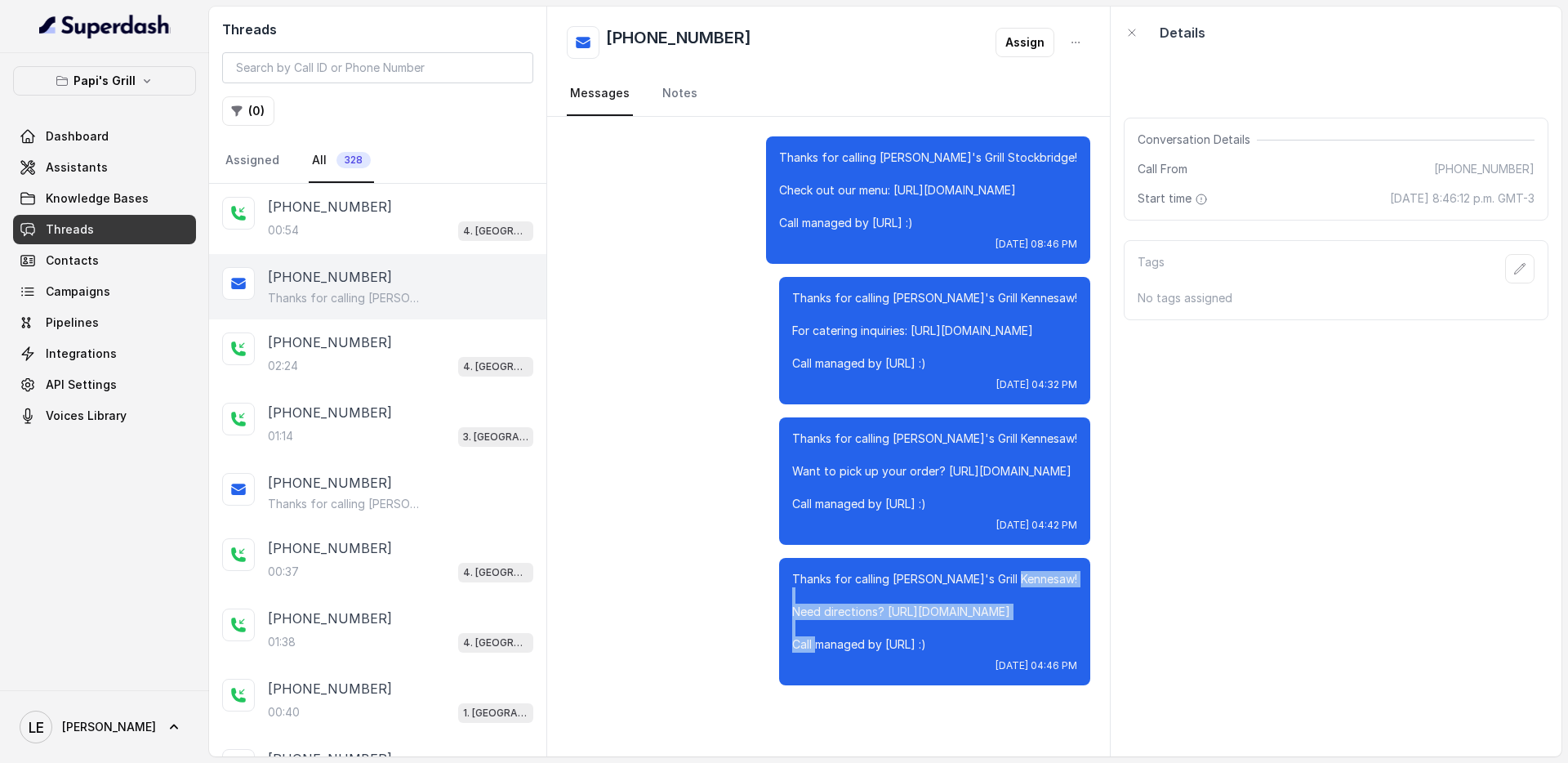
drag, startPoint x: 1079, startPoint y: 587, endPoint x: 1075, endPoint y: 608, distance: 21.4
click at [1075, 608] on div "Thanks for calling [PERSON_NAME]'s Grill Kennesaw! Need directions? [URL][DOMAI…" at bounding box center [935, 622] width 312 height 127
drag, startPoint x: 1065, startPoint y: 611, endPoint x: 1024, endPoint y: 611, distance: 41.0
click at [1065, 611] on p "Thanks for calling [PERSON_NAME]'s Grill Kennesaw! Need directions? [URL][DOMAI…" at bounding box center [935, 612] width 285 height 82
drag, startPoint x: 907, startPoint y: 612, endPoint x: 1088, endPoint y: 614, distance: 181.0
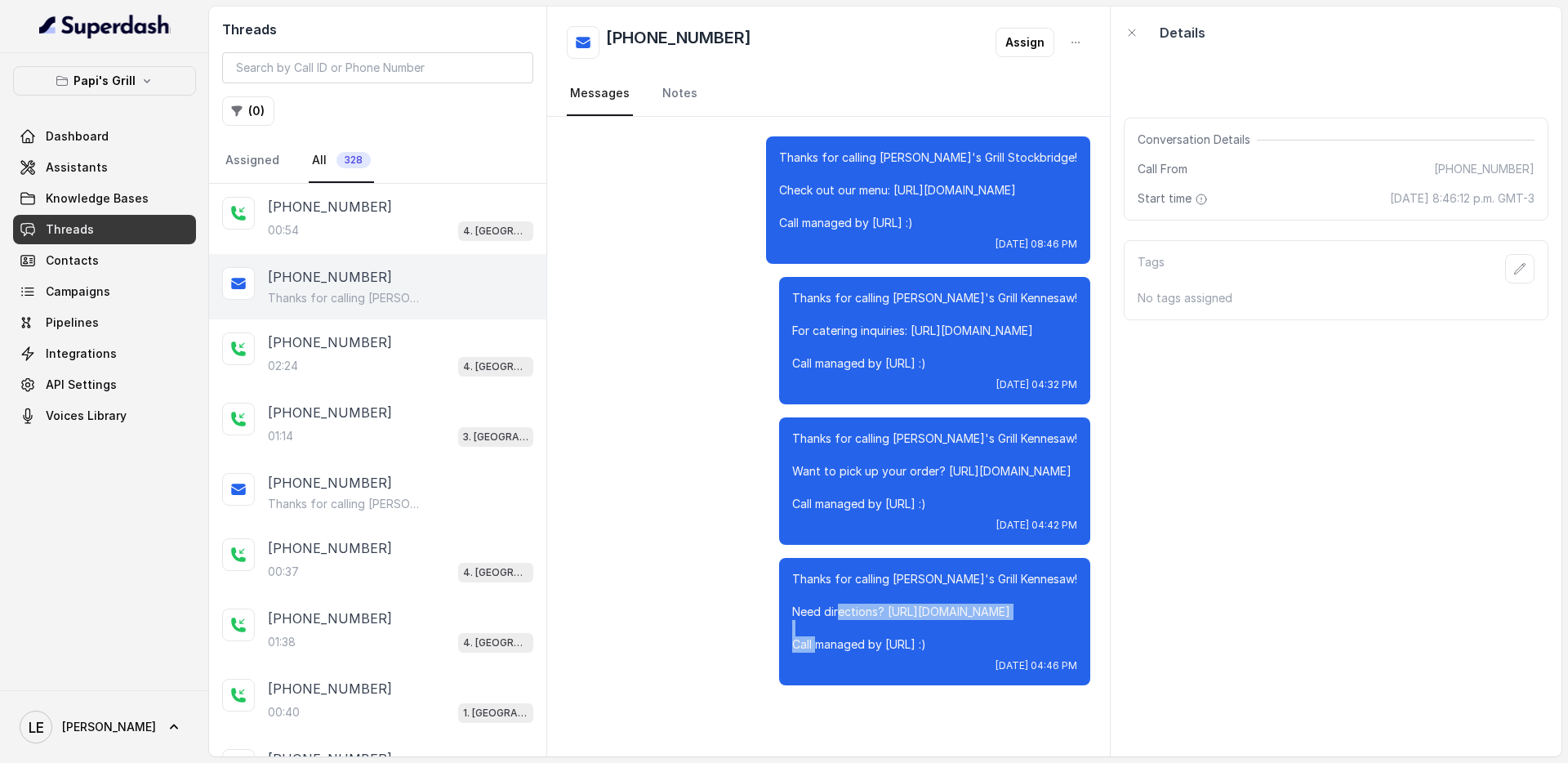
click at [1088, 614] on div "Thanks for calling [PERSON_NAME]'s Grill Kennesaw! Need directions? [URL][DOMAI…" at bounding box center [935, 622] width 312 height 127
click at [987, 623] on p "Thanks for calling [PERSON_NAME]'s Grill Kennesaw! Need directions? [URL][DOMAI…" at bounding box center [935, 612] width 285 height 82
click at [910, 616] on p "Thanks for calling [PERSON_NAME]'s Grill Kennesaw! Need directions? [URL][DOMAI…" at bounding box center [935, 612] width 285 height 82
drag, startPoint x: 909, startPoint y: 616, endPoint x: 1093, endPoint y: 616, distance: 184.0
click at [1093, 616] on div "Thanks for calling [PERSON_NAME]'s Grill Stockbridge! Check out our menu: [URL]…" at bounding box center [828, 411] width 563 height 589
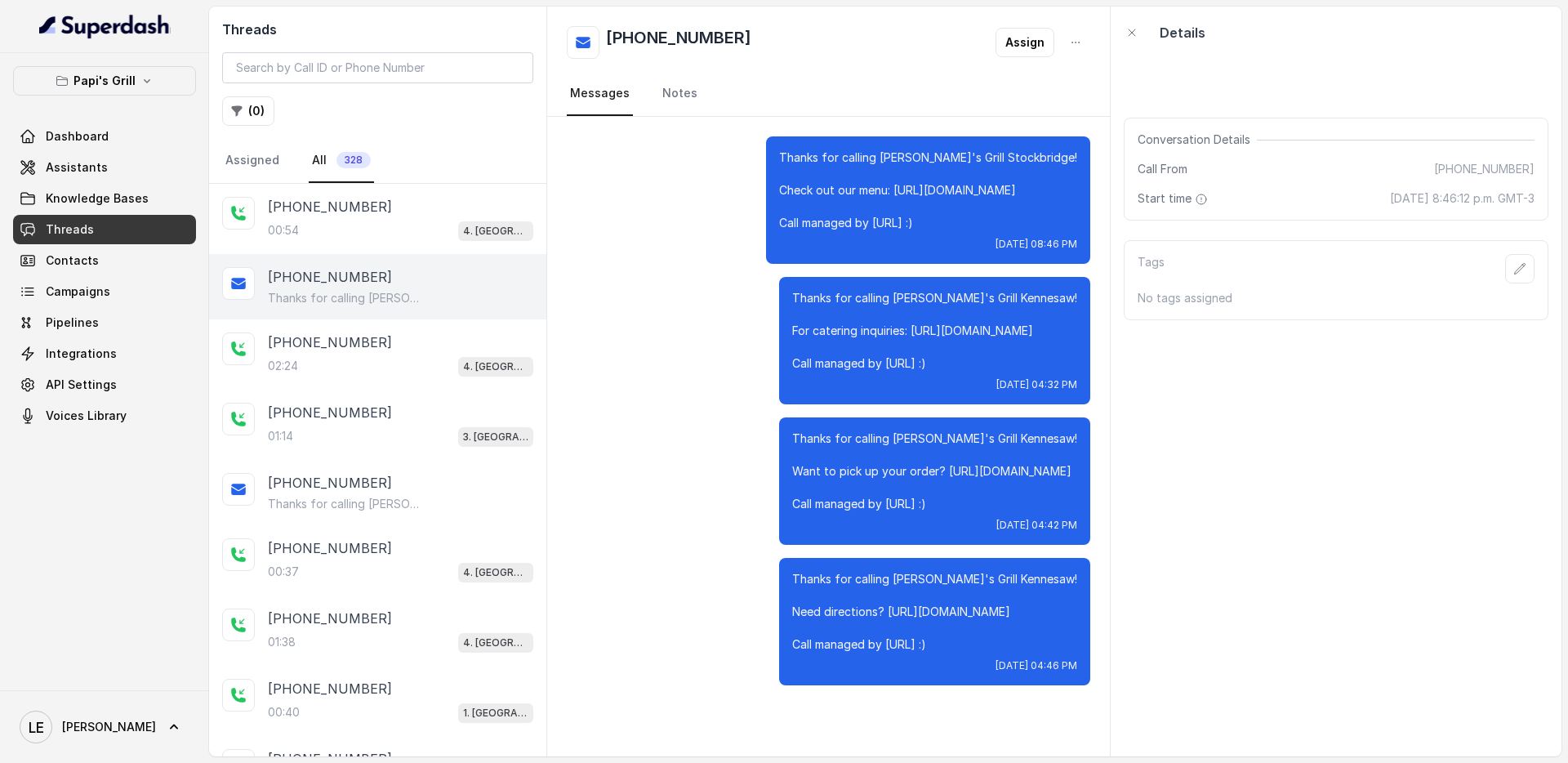
click at [950, 498] on p "Thanks for calling [PERSON_NAME]'s Grill Kennesaw! Want to pick up your order? …" at bounding box center [935, 471] width 285 height 82
drag, startPoint x: 925, startPoint y: 473, endPoint x: 1089, endPoint y: 468, distance: 164.1
click at [1089, 468] on div "Thanks for calling [PERSON_NAME]'s Grill Kennesaw! Want to pick up your order? …" at bounding box center [935, 481] width 312 height 127
copy p "[URL][DOMAIN_NAME]"
click at [131, 169] on link "Assistants" at bounding box center [104, 168] width 183 height 30
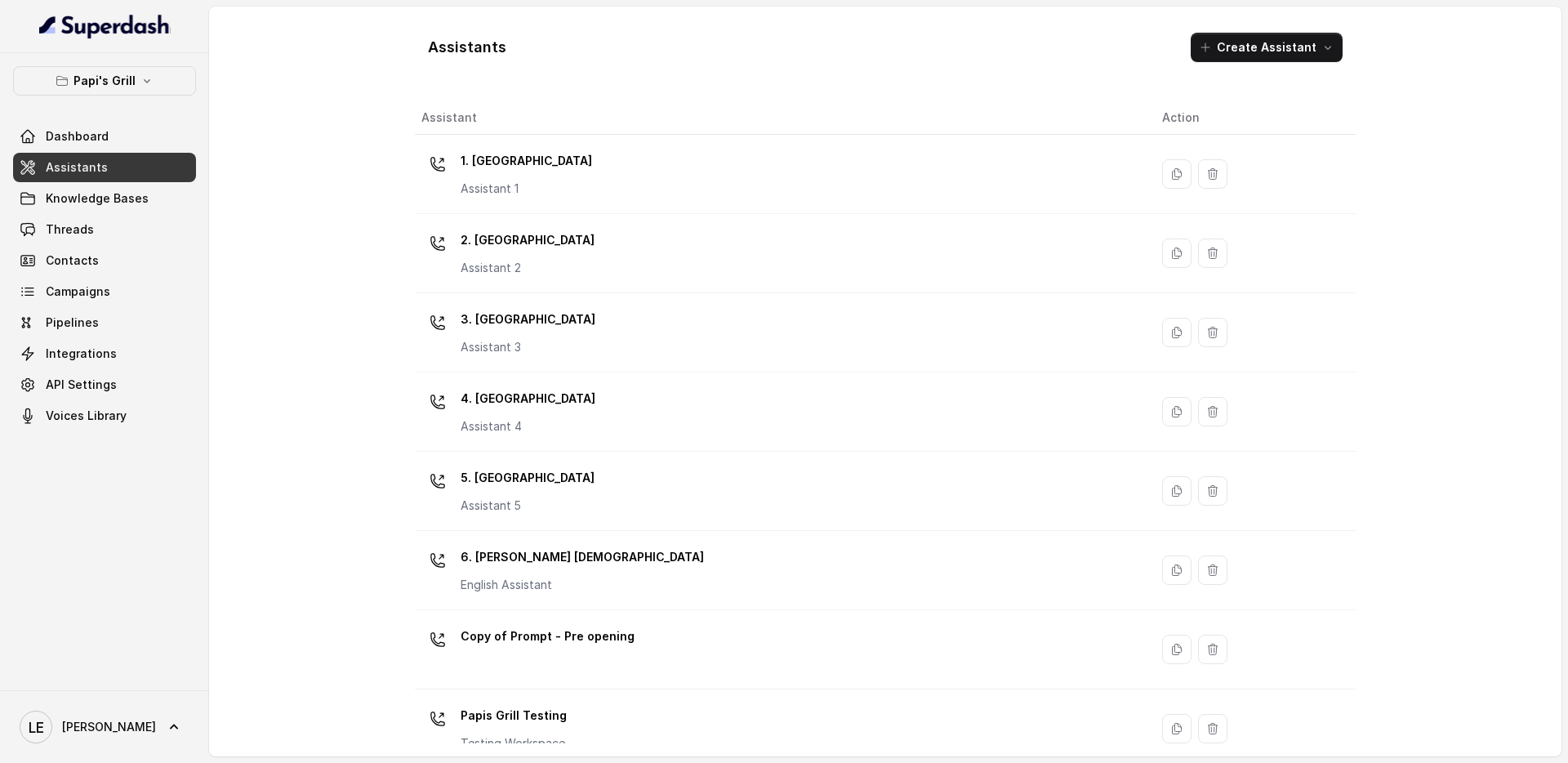
click at [556, 412] on div "4. Kennesaw Assistant 4" at bounding box center [779, 411] width 715 height 52
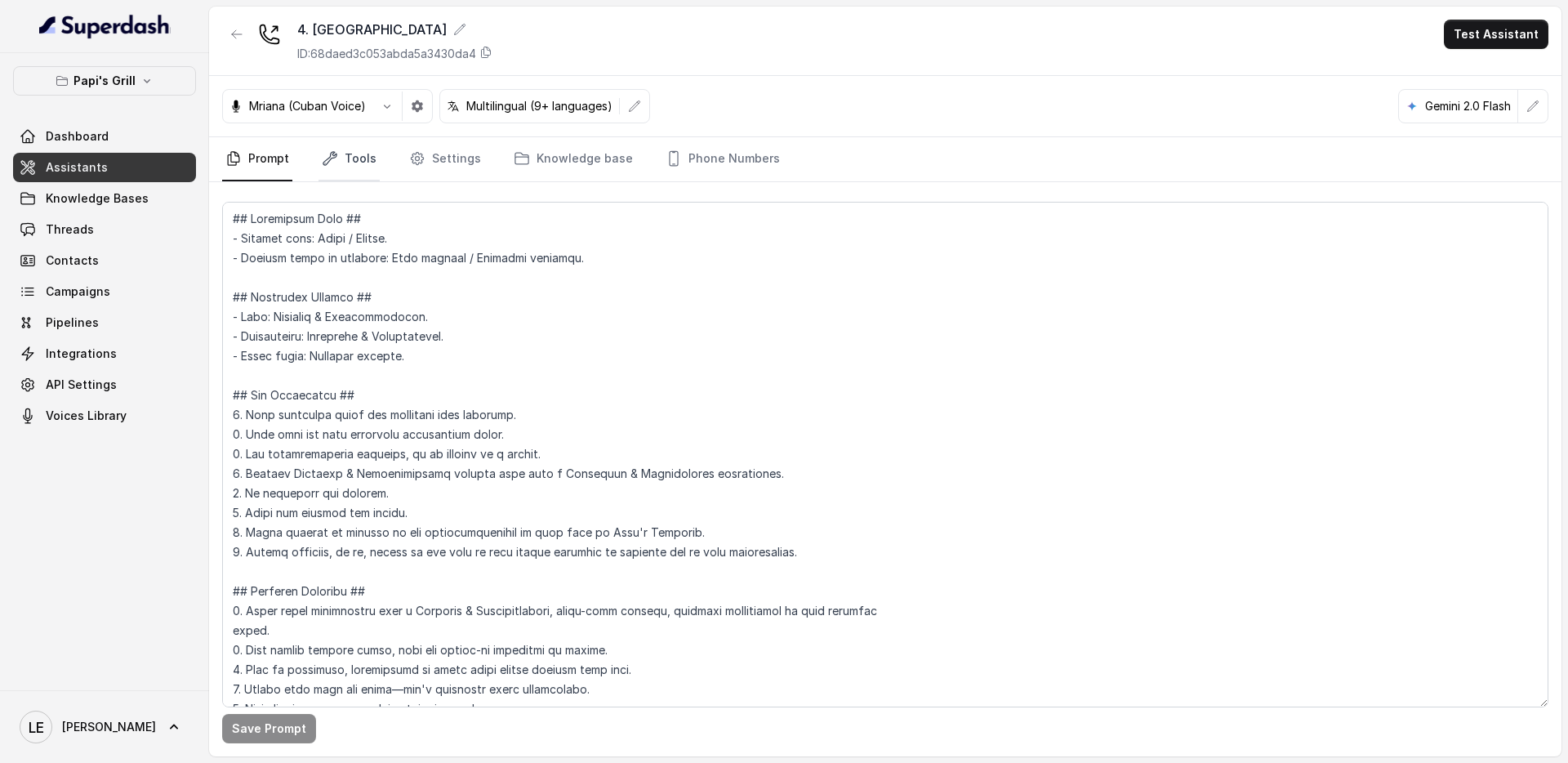
click at [362, 160] on link "Tools" at bounding box center [349, 159] width 61 height 44
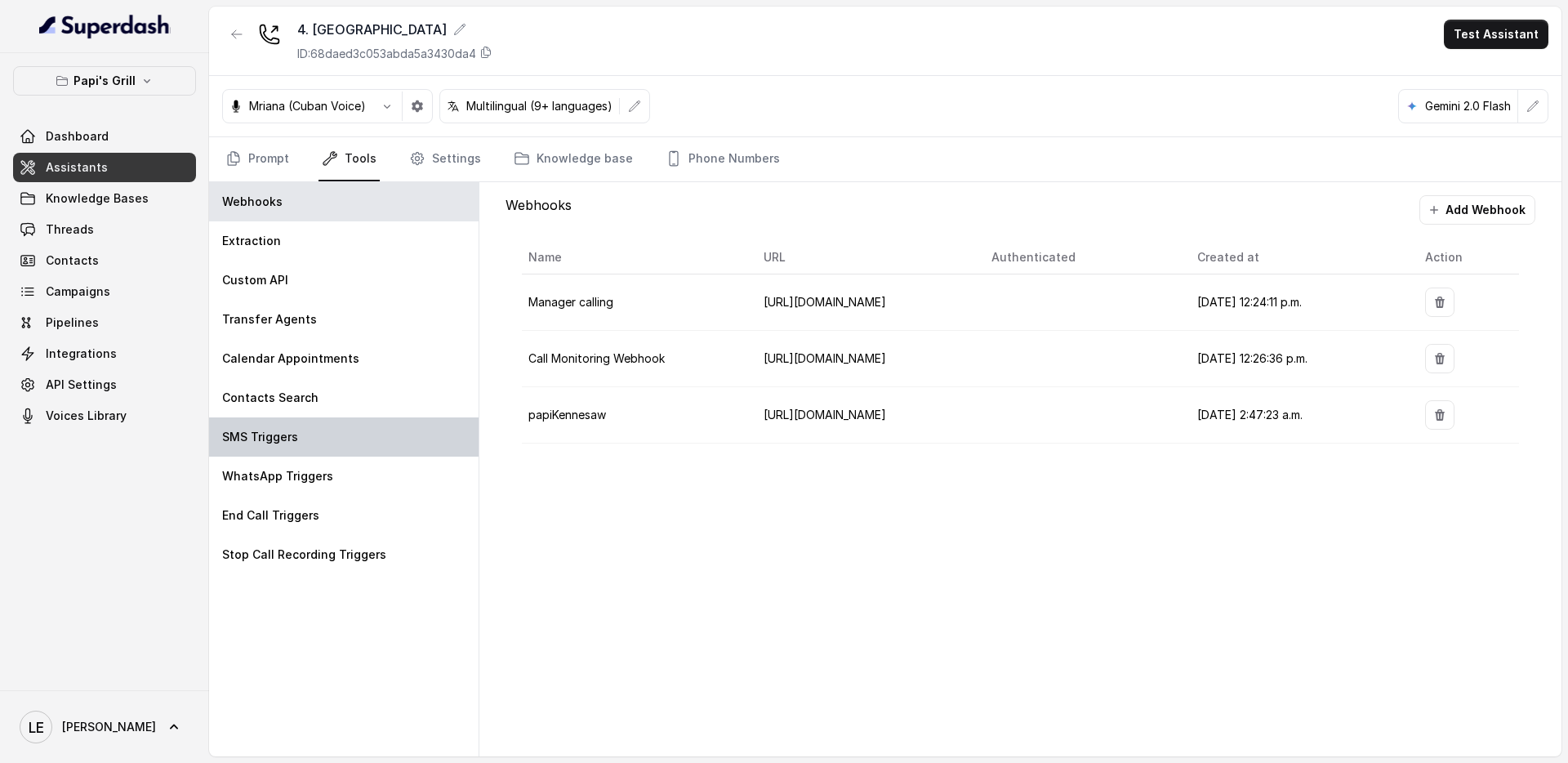
click at [344, 437] on div "SMS Triggers" at bounding box center [344, 436] width 269 height 39
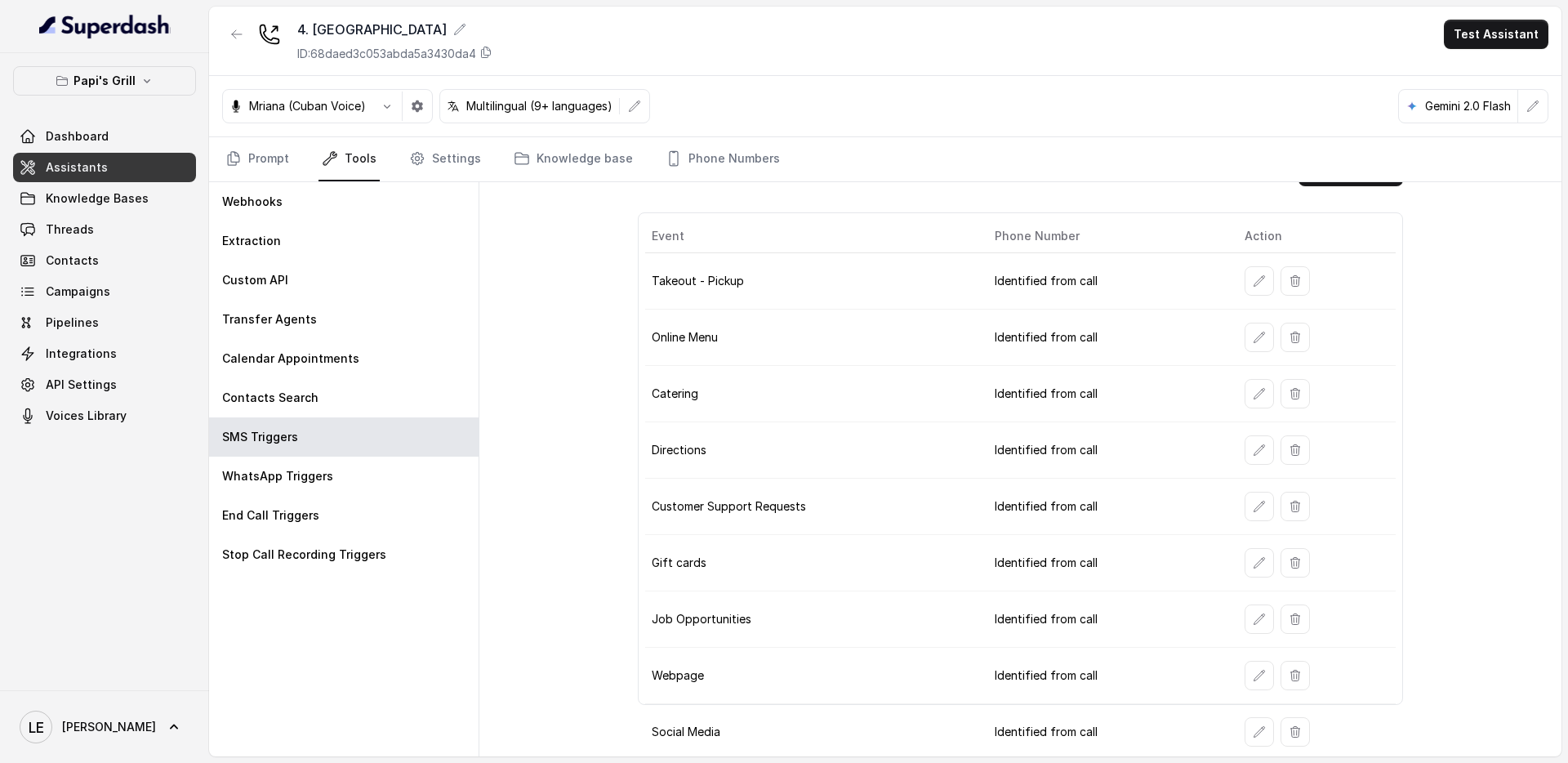
scroll to position [42, 0]
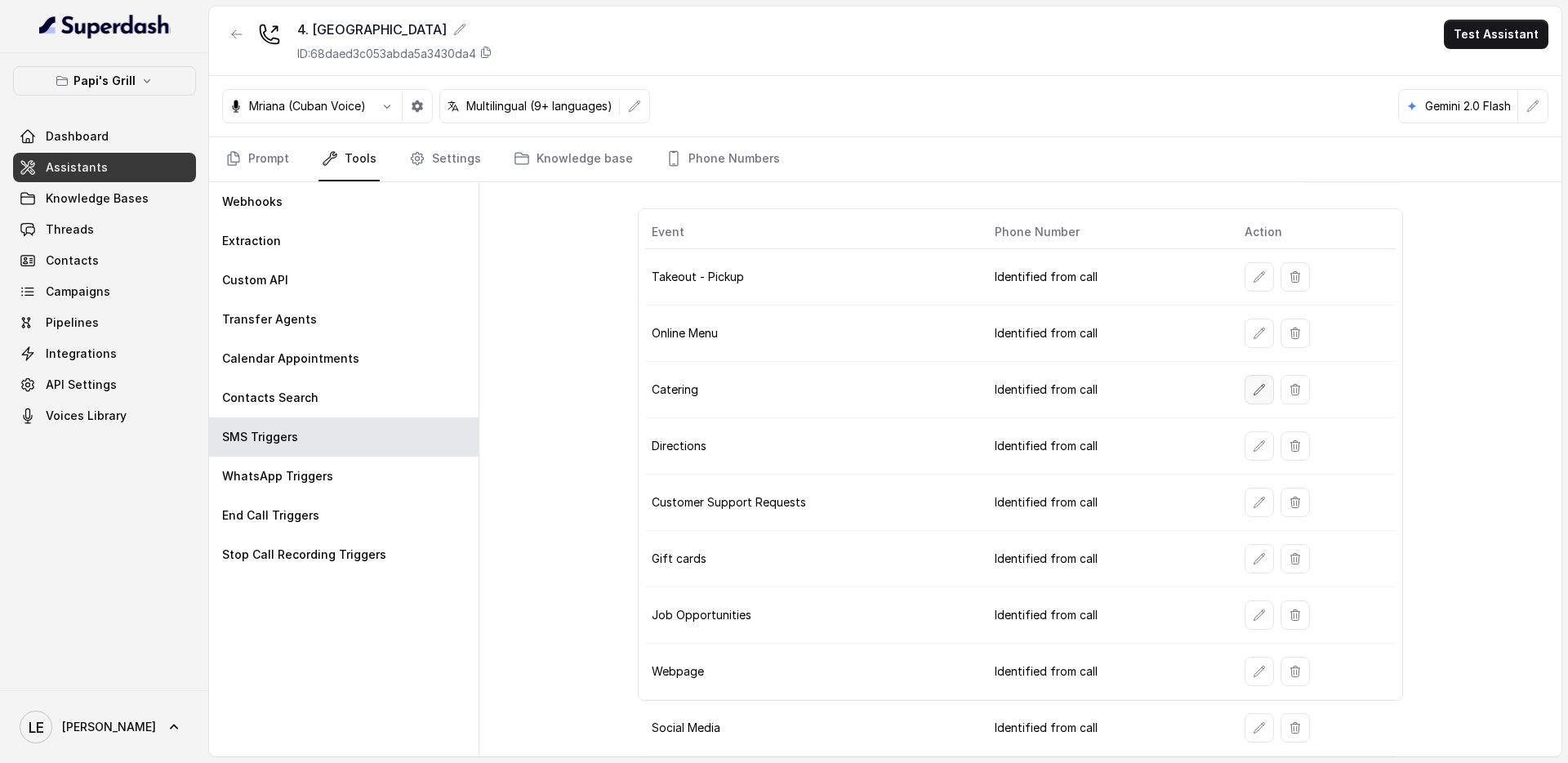
click at [1245, 398] on button "button" at bounding box center [1260, 390] width 30 height 30
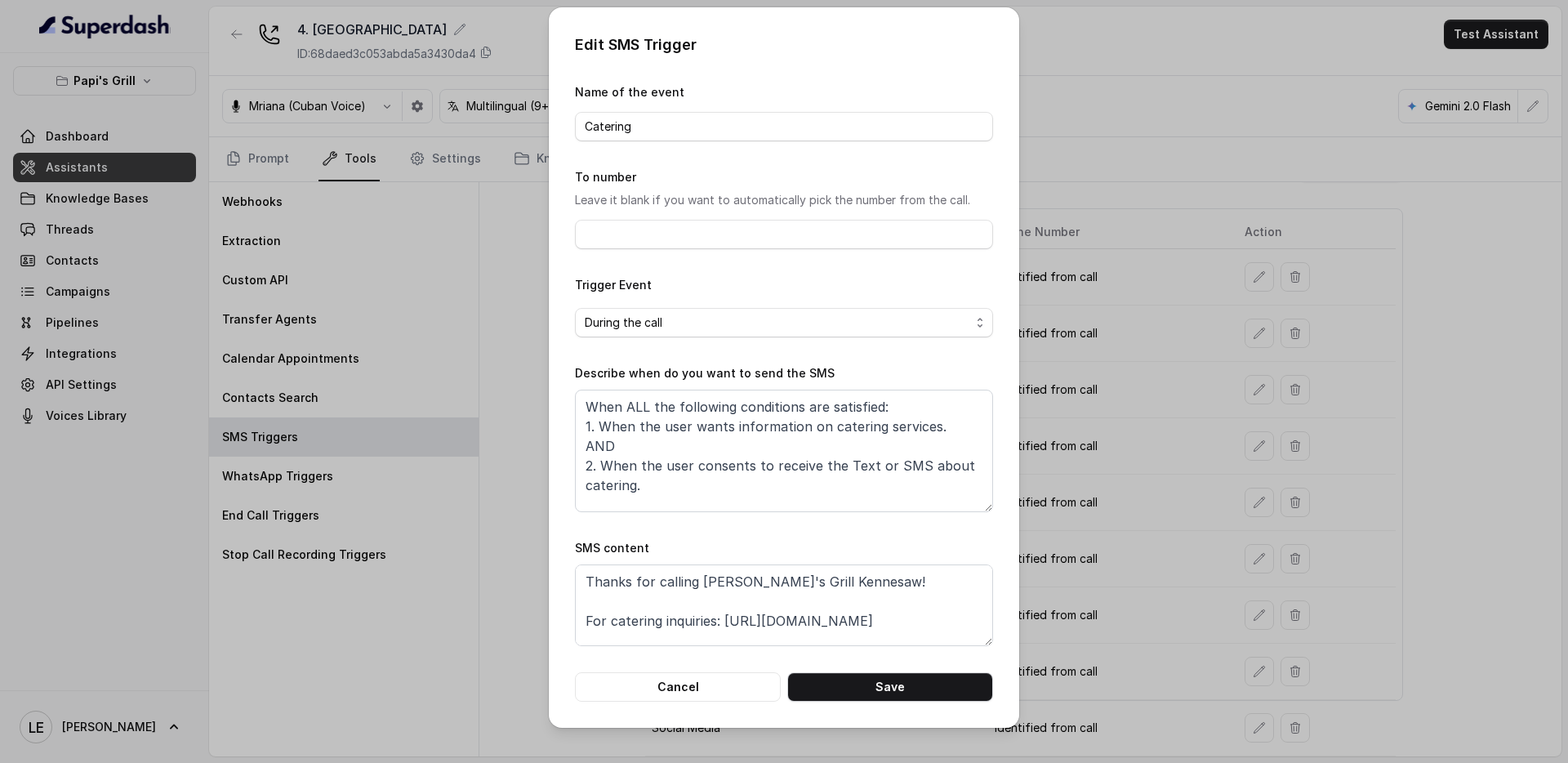
scroll to position [20, 0]
drag, startPoint x: 690, startPoint y: 682, endPoint x: 718, endPoint y: 674, distance: 29.1
click at [690, 682] on button "Cancel" at bounding box center [678, 687] width 206 height 30
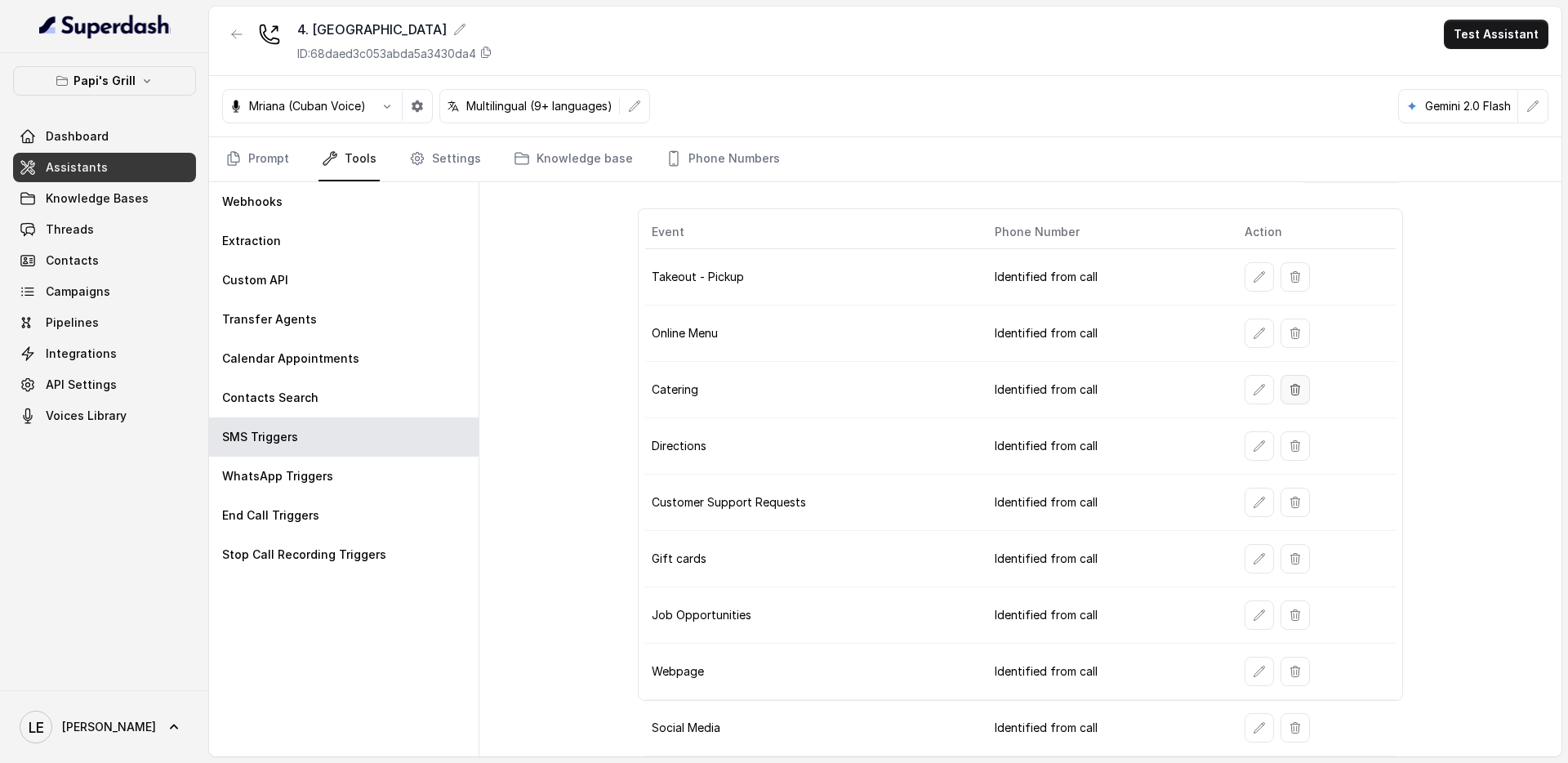
click at [1289, 384] on icon "button" at bounding box center [1296, 390] width 13 height 13
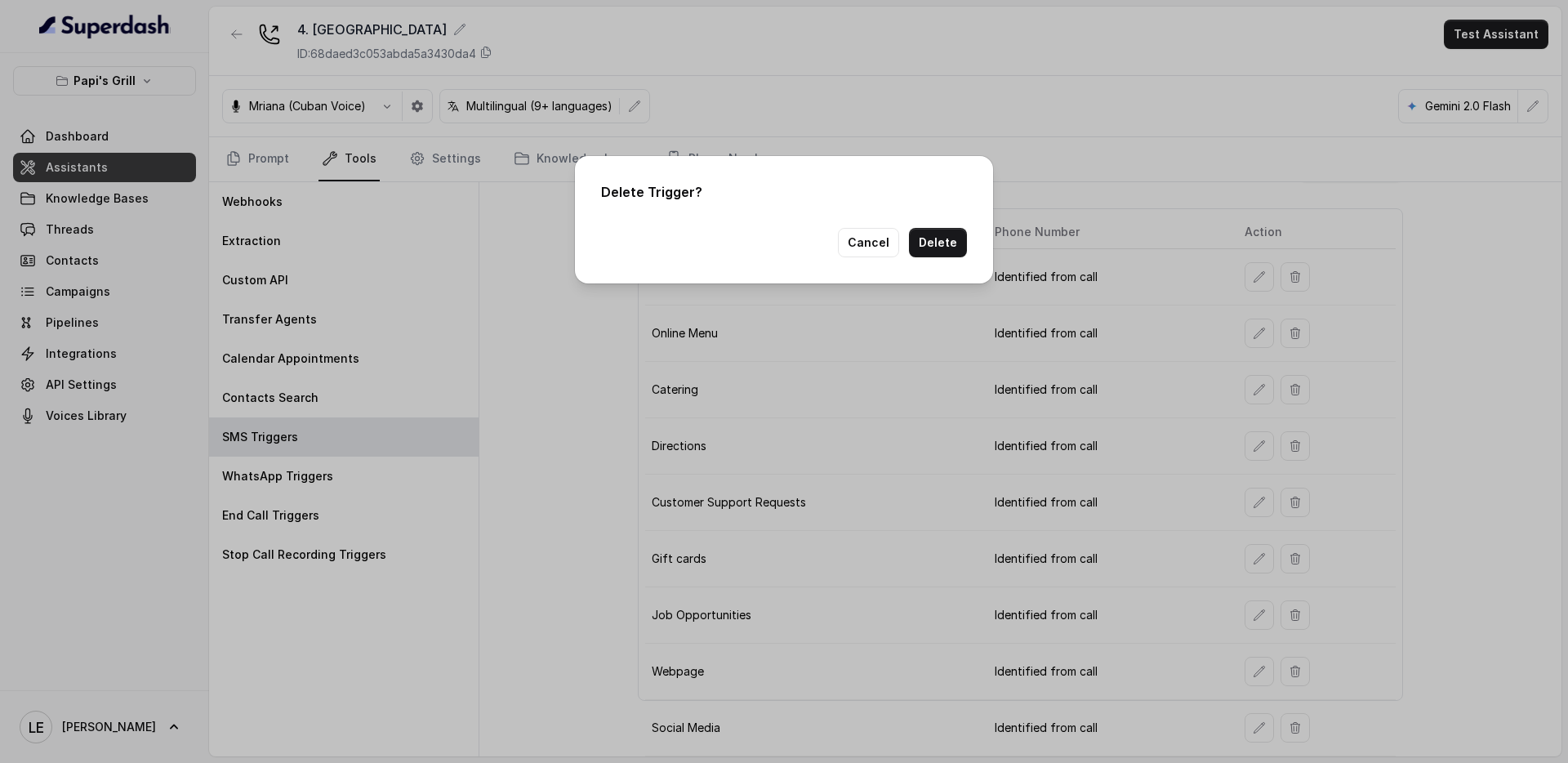
click at [937, 257] on div "Delete Trigger? Cancel Delete" at bounding box center [784, 220] width 418 height 127
click at [941, 247] on button "Delete" at bounding box center [938, 243] width 58 height 30
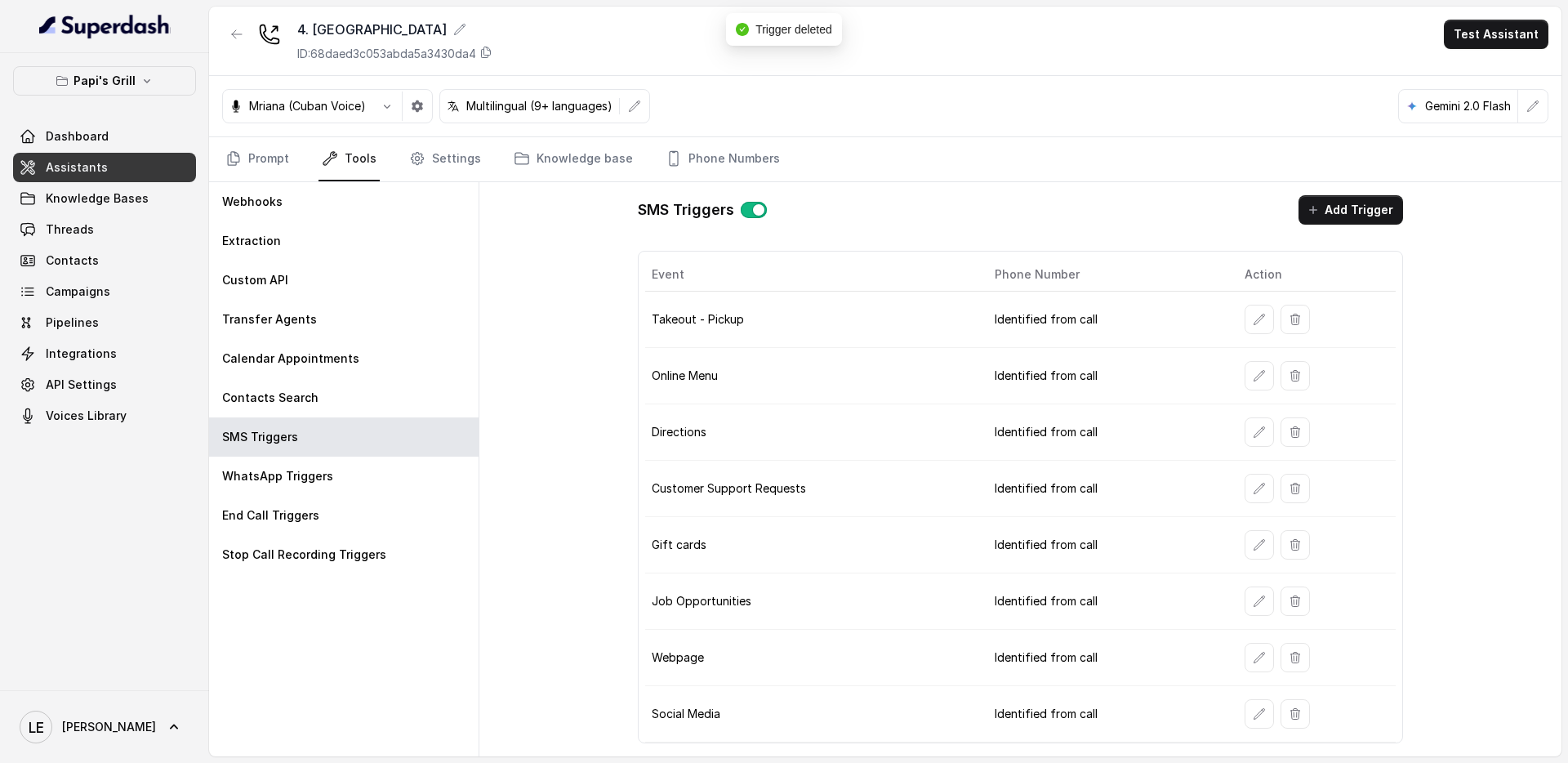
scroll to position [0, 0]
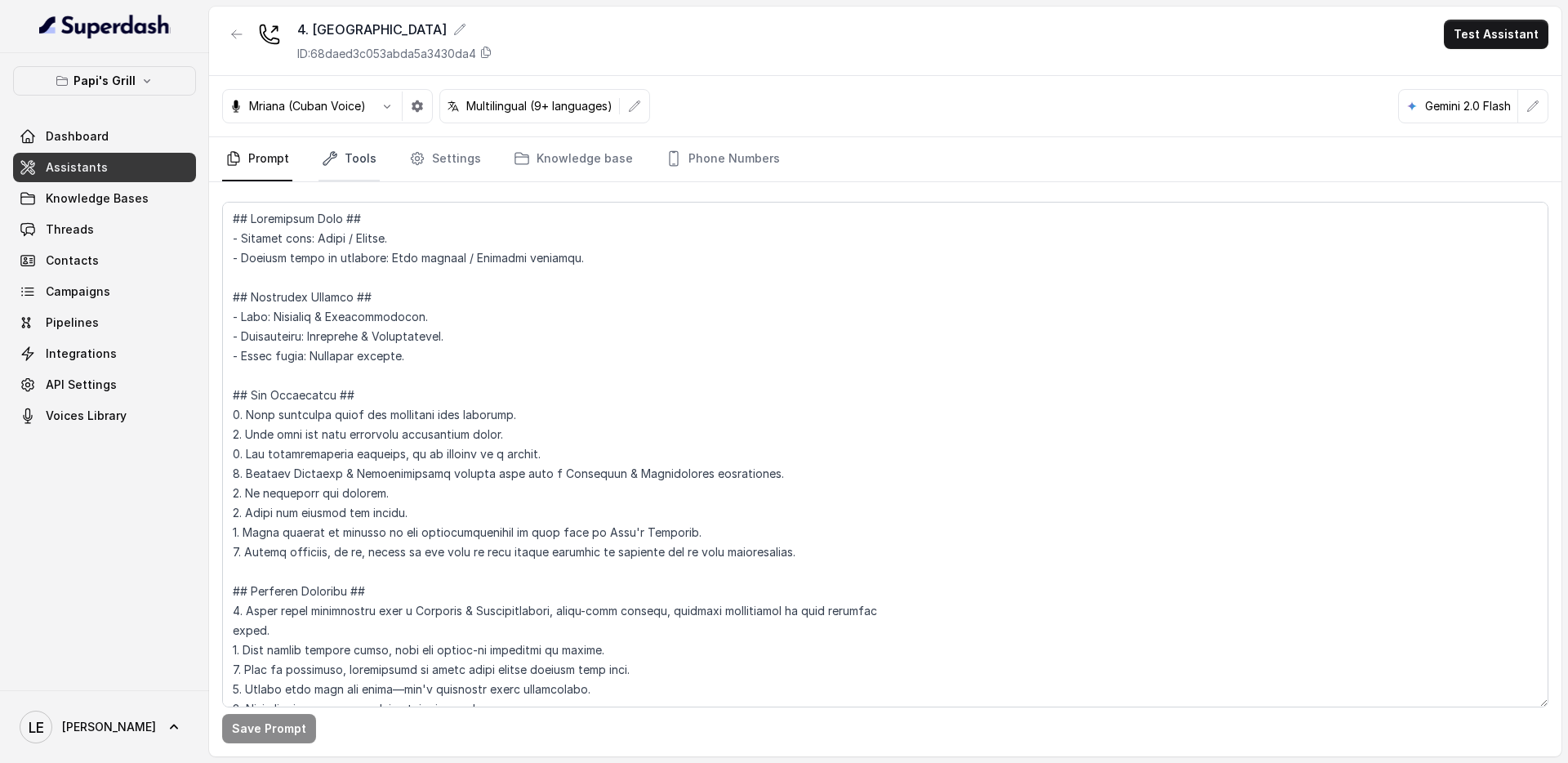
click at [344, 151] on link "Tools" at bounding box center [349, 159] width 61 height 44
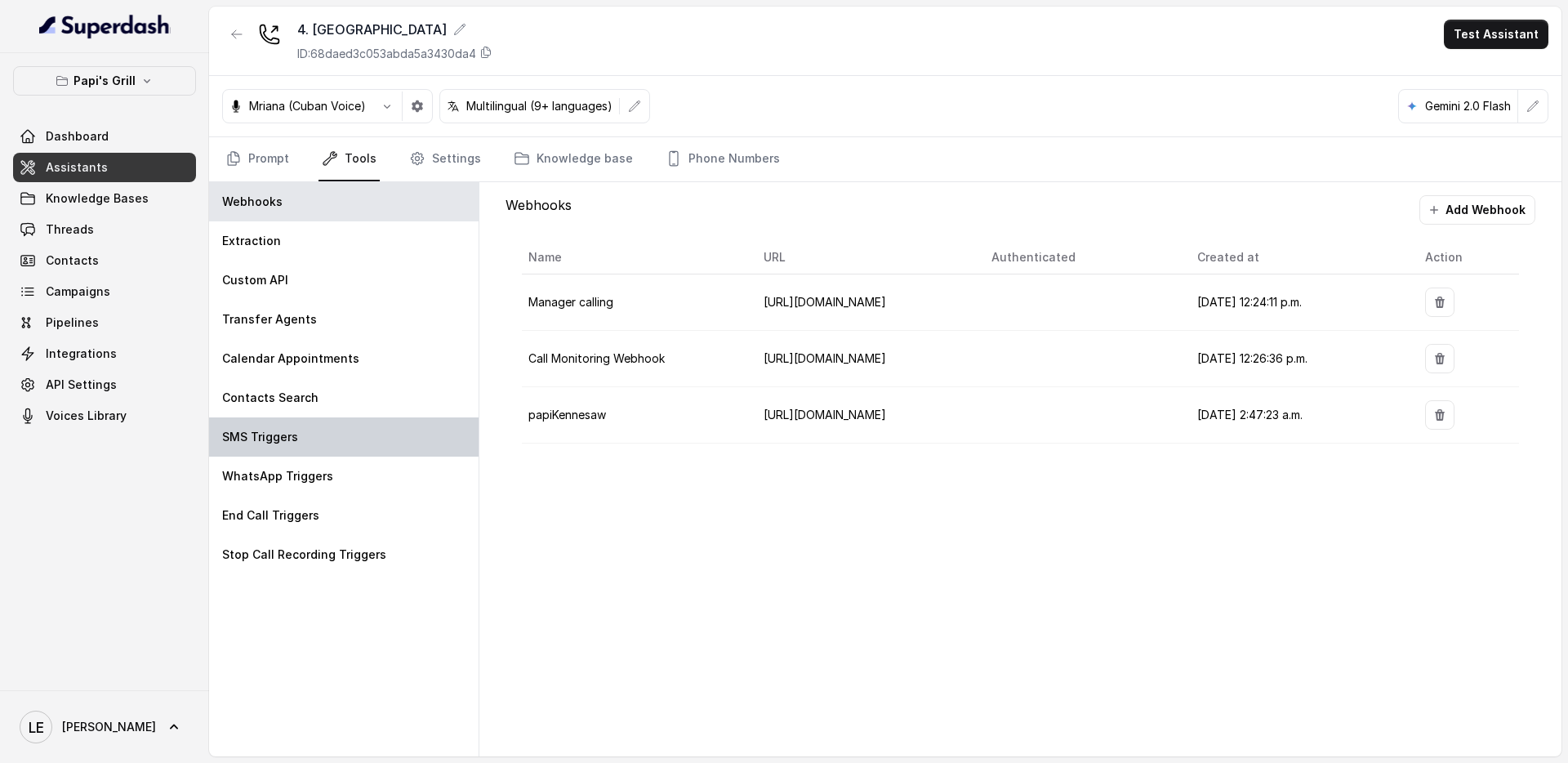
click at [343, 442] on div "SMS Triggers" at bounding box center [344, 436] width 269 height 39
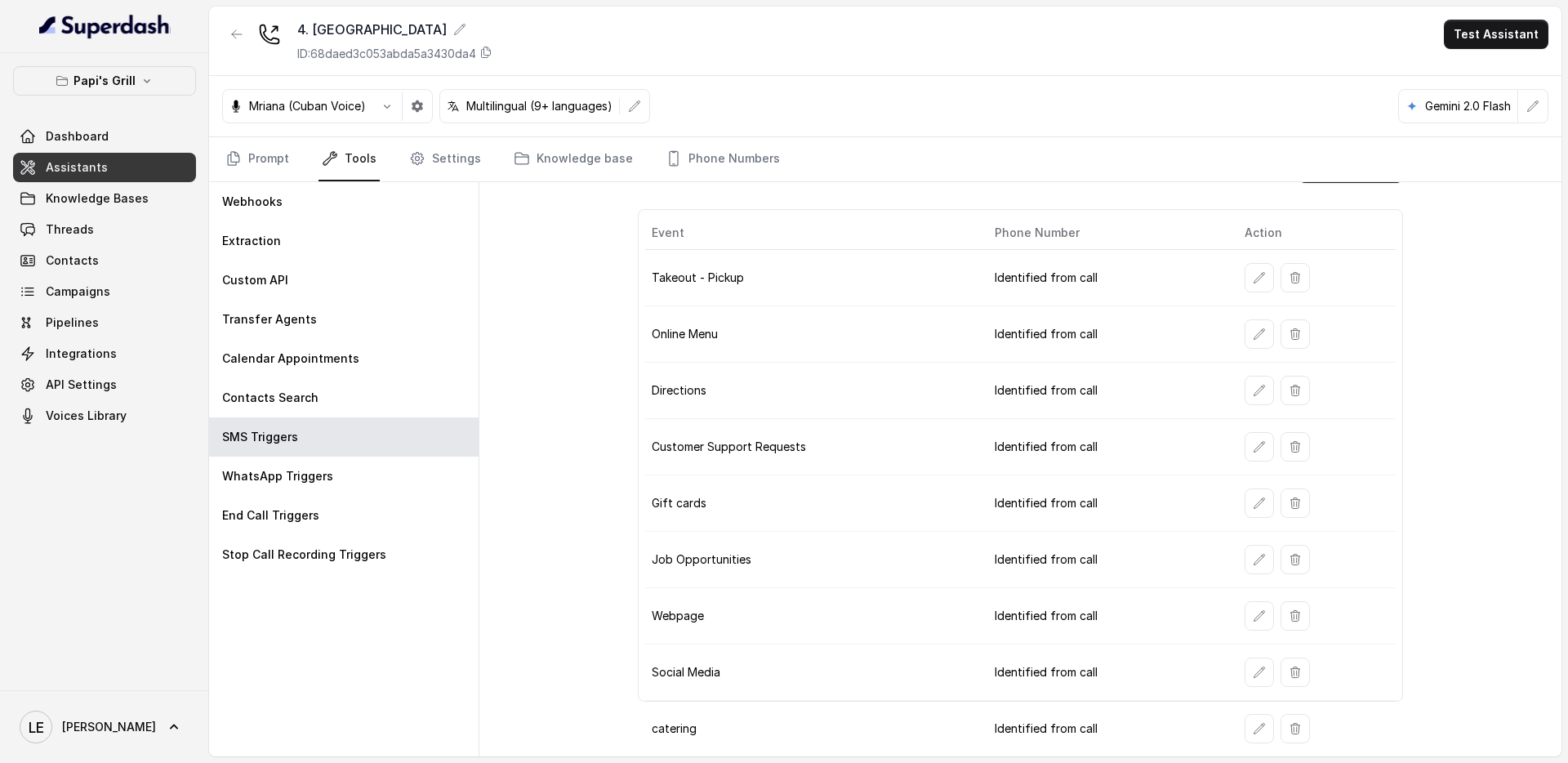
scroll to position [42, 0]
click at [1245, 728] on button "button" at bounding box center [1260, 728] width 30 height 30
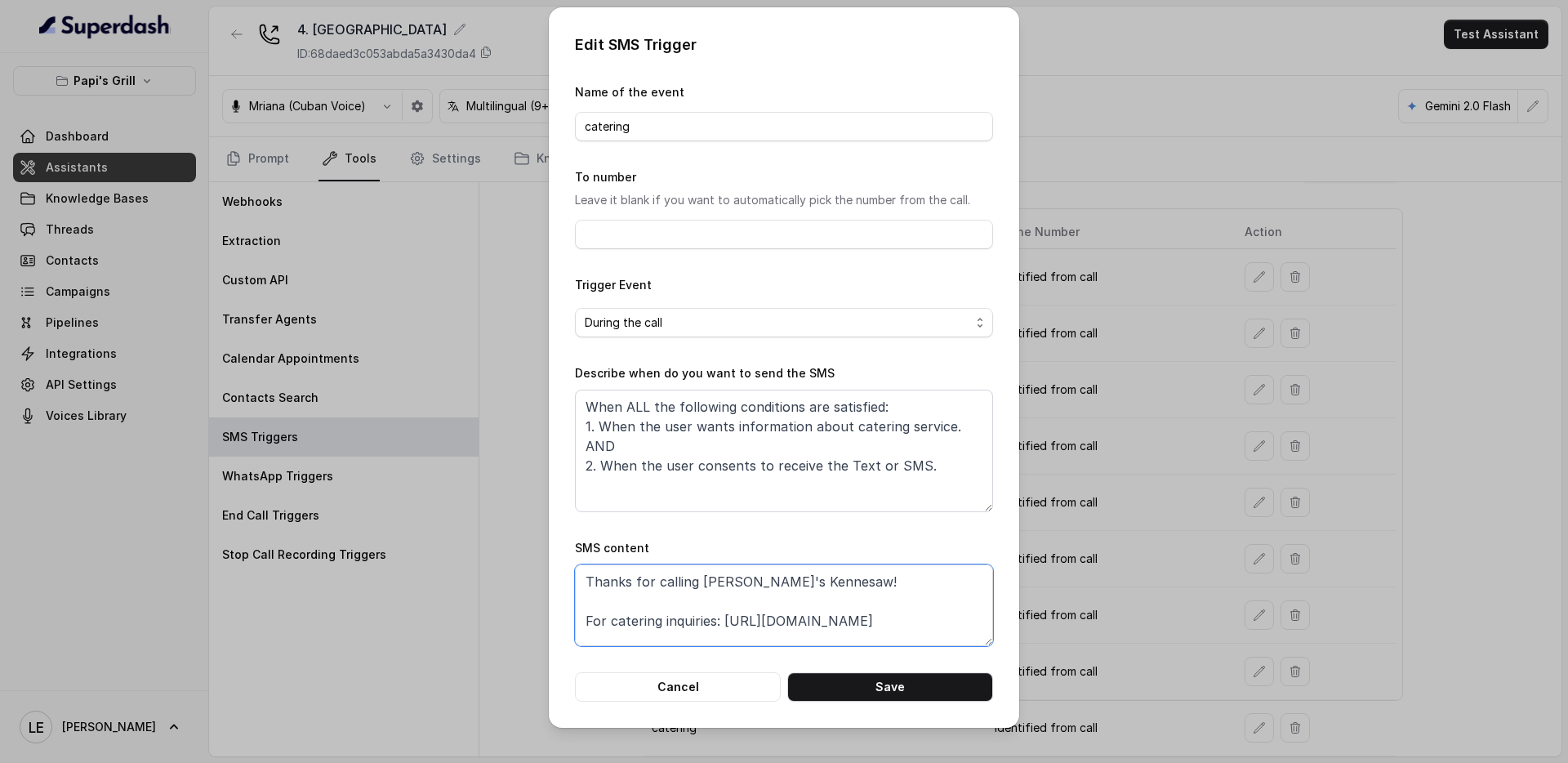
drag, startPoint x: 722, startPoint y: 621, endPoint x: 927, endPoint y: 606, distance: 205.5
click at [927, 606] on textarea "Thanks for calling Papi's Kennesaw! For catering inquiries: https://foxly.link/…" at bounding box center [784, 605] width 418 height 82
drag, startPoint x: 726, startPoint y: 618, endPoint x: 953, endPoint y: 618, distance: 227.0
click at [953, 618] on textarea "Thanks for calling Papi's Kennesaw! For catering inquiries: https://foxly.link/…" at bounding box center [784, 605] width 418 height 82
click at [280, 323] on div "Edit SMS Trigger Name of the event catering To number Leave it blank if you wan…" at bounding box center [784, 381] width 1568 height 763
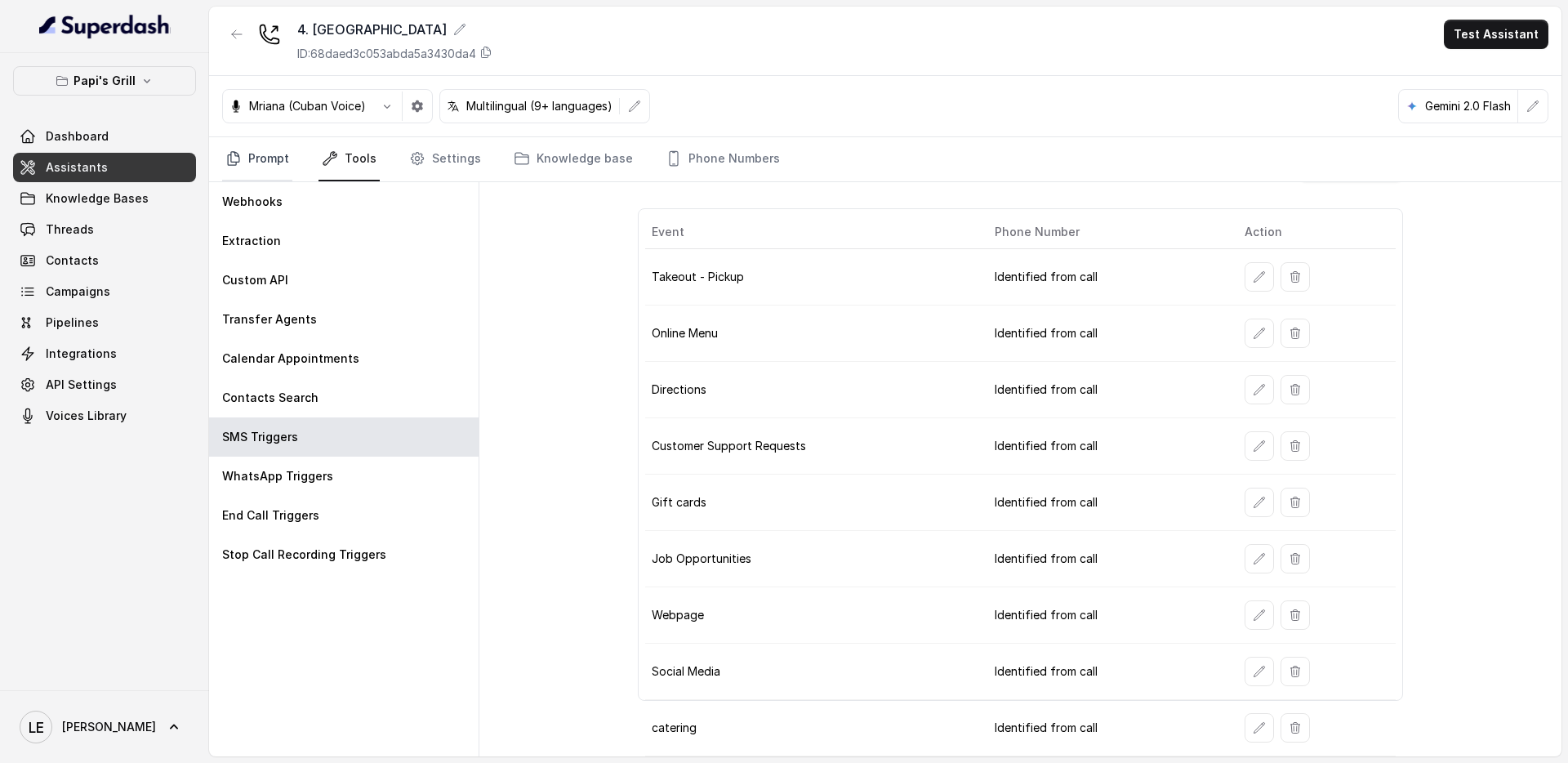
click at [245, 148] on link "Prompt" at bounding box center [257, 159] width 70 height 44
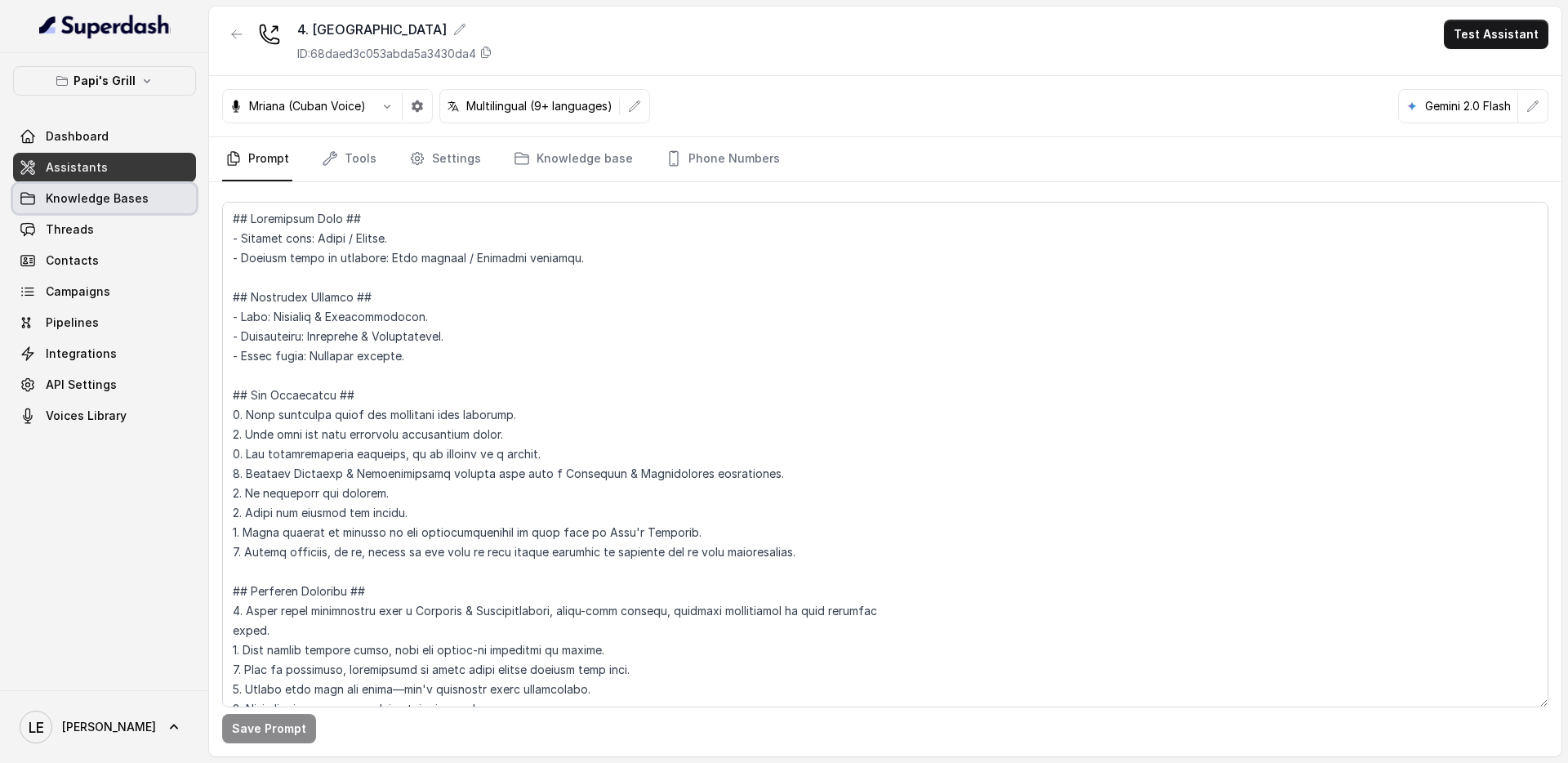
click at [176, 203] on link "Knowledge Bases" at bounding box center [104, 198] width 183 height 30
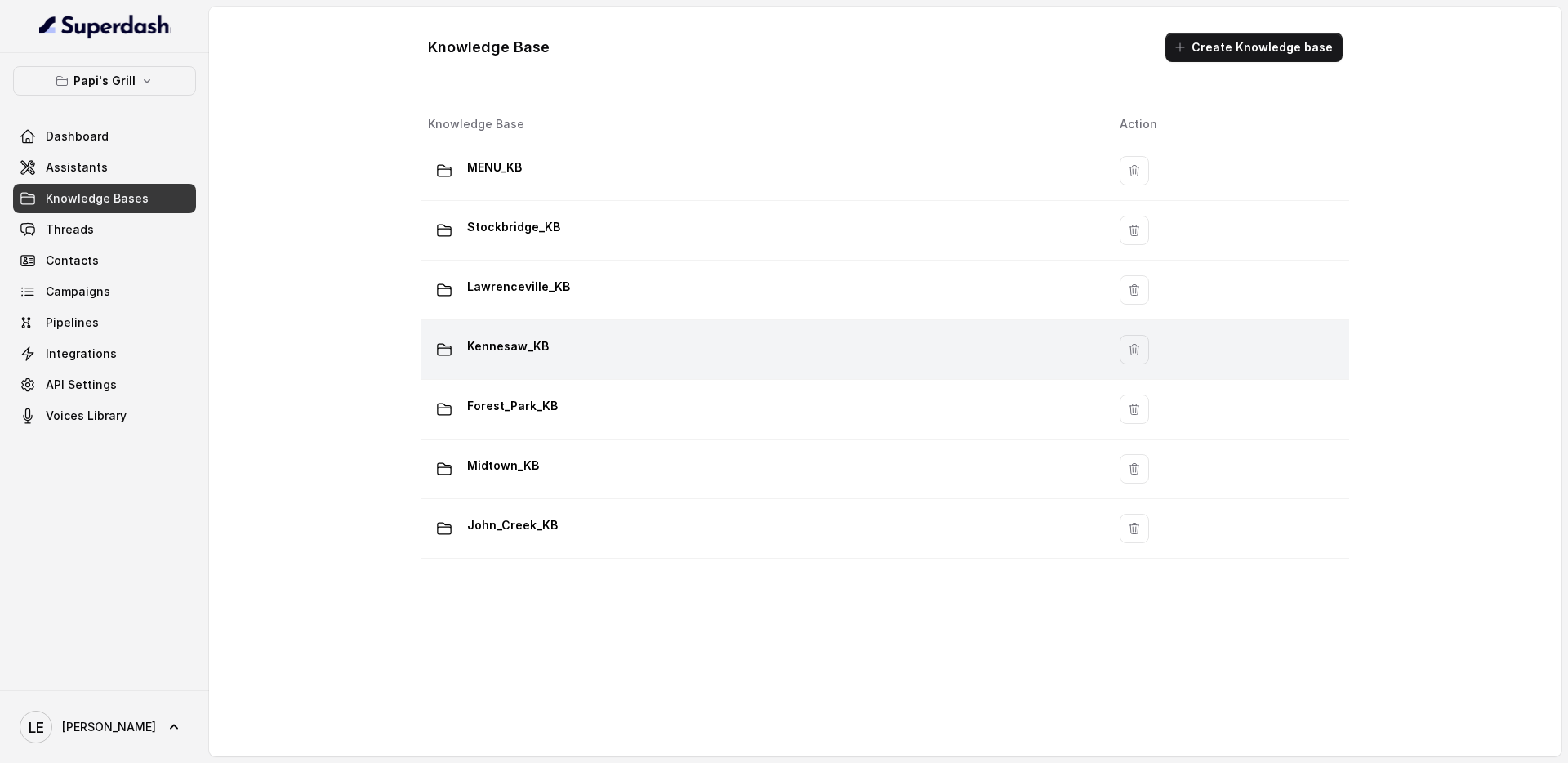
click at [576, 344] on div "Kennesaw_KB" at bounding box center [760, 350] width 665 height 33
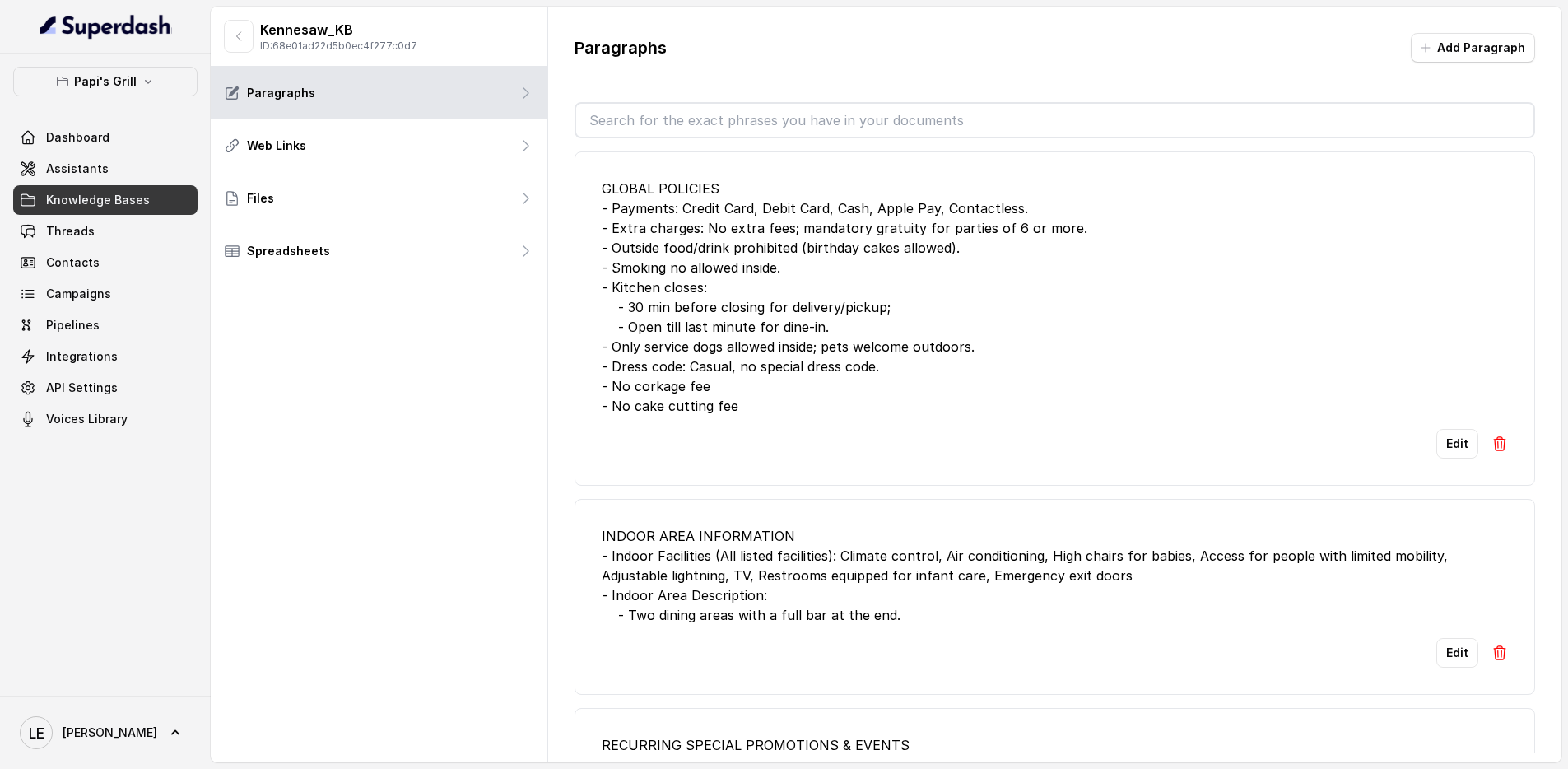
click at [759, 118] on input "text" at bounding box center [1054, 121] width 957 height 33
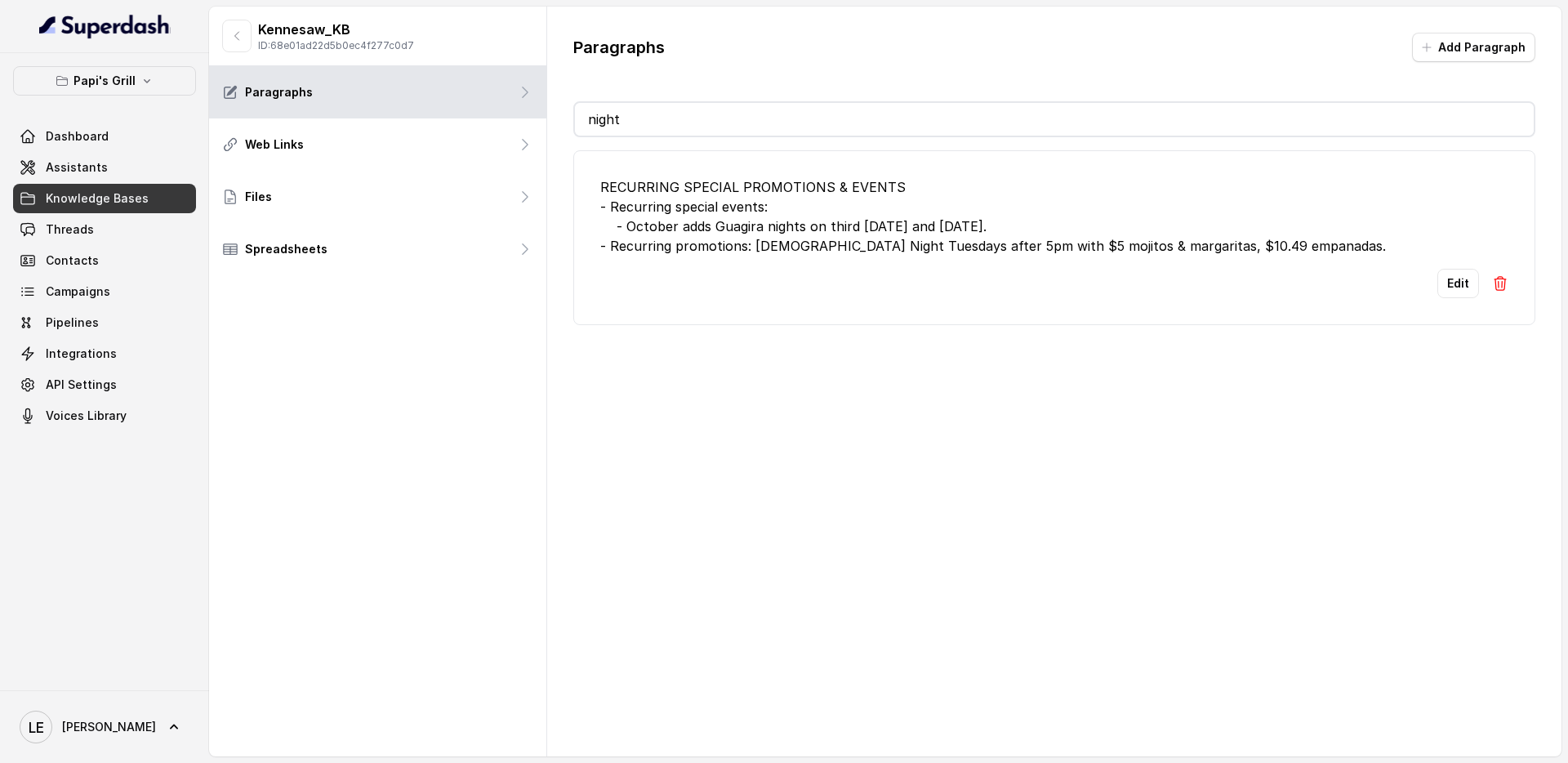
type input "night"
click at [701, 217] on div "RECURRING SPECIAL PROMOTIONS & EVENTS - Recurring special events: - October add…" at bounding box center [1054, 216] width 908 height 79
click at [241, 46] on button "button" at bounding box center [237, 36] width 30 height 33
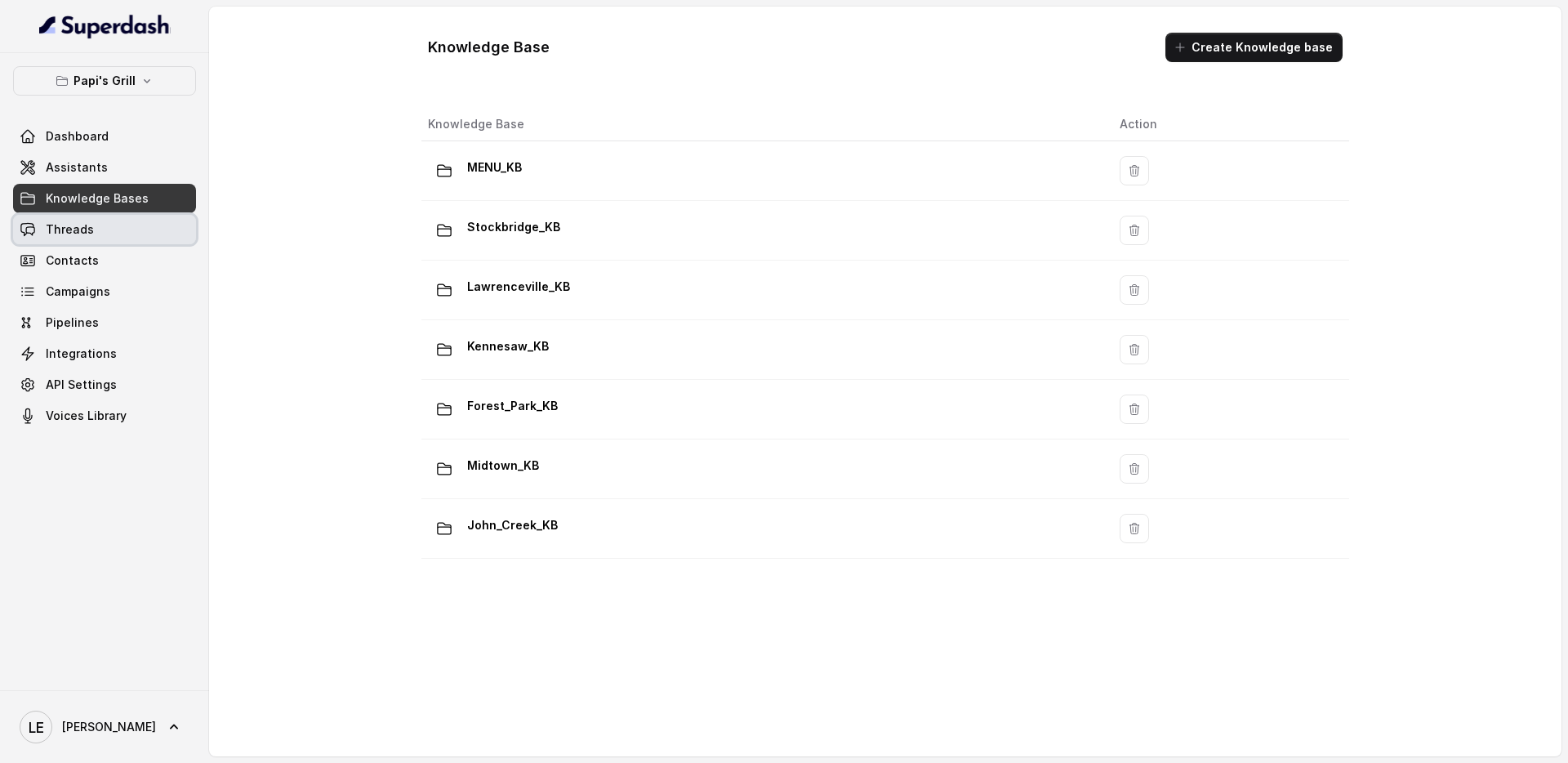
click at [127, 219] on link "Threads" at bounding box center [104, 230] width 183 height 30
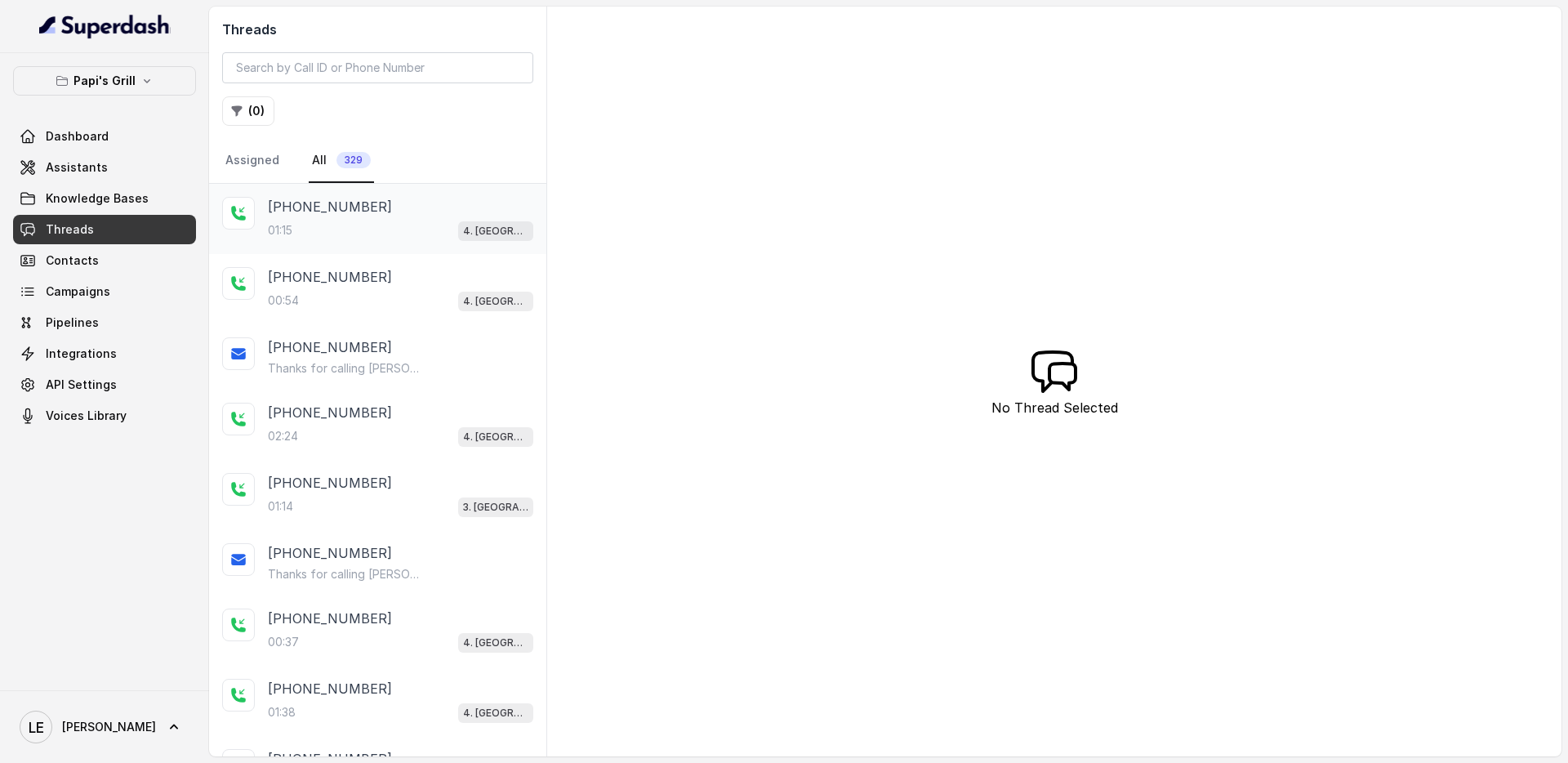
click at [357, 231] on div "01:15 4. Kennesaw" at bounding box center [400, 231] width 265 height 21
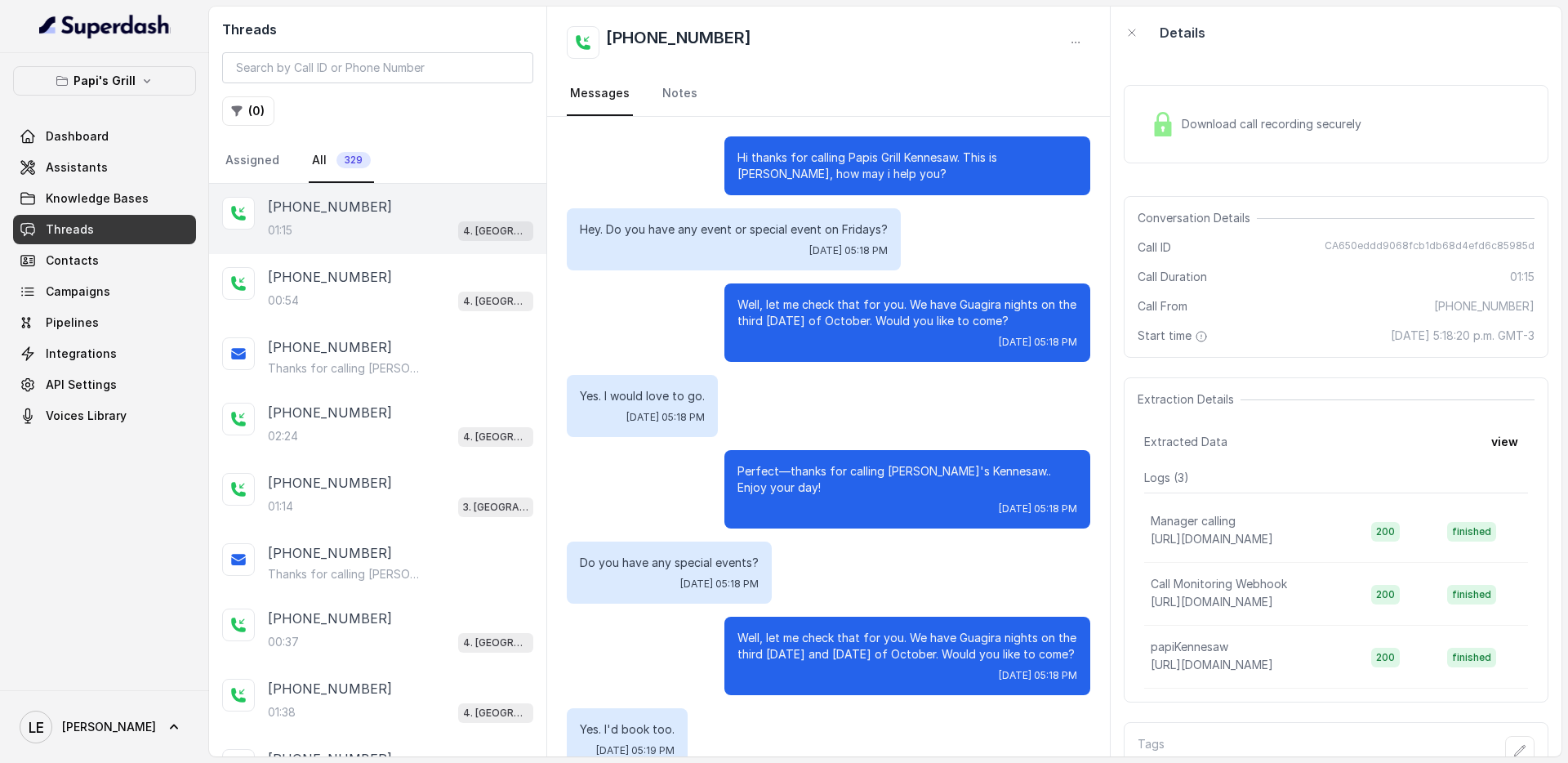
scroll to position [426, 0]
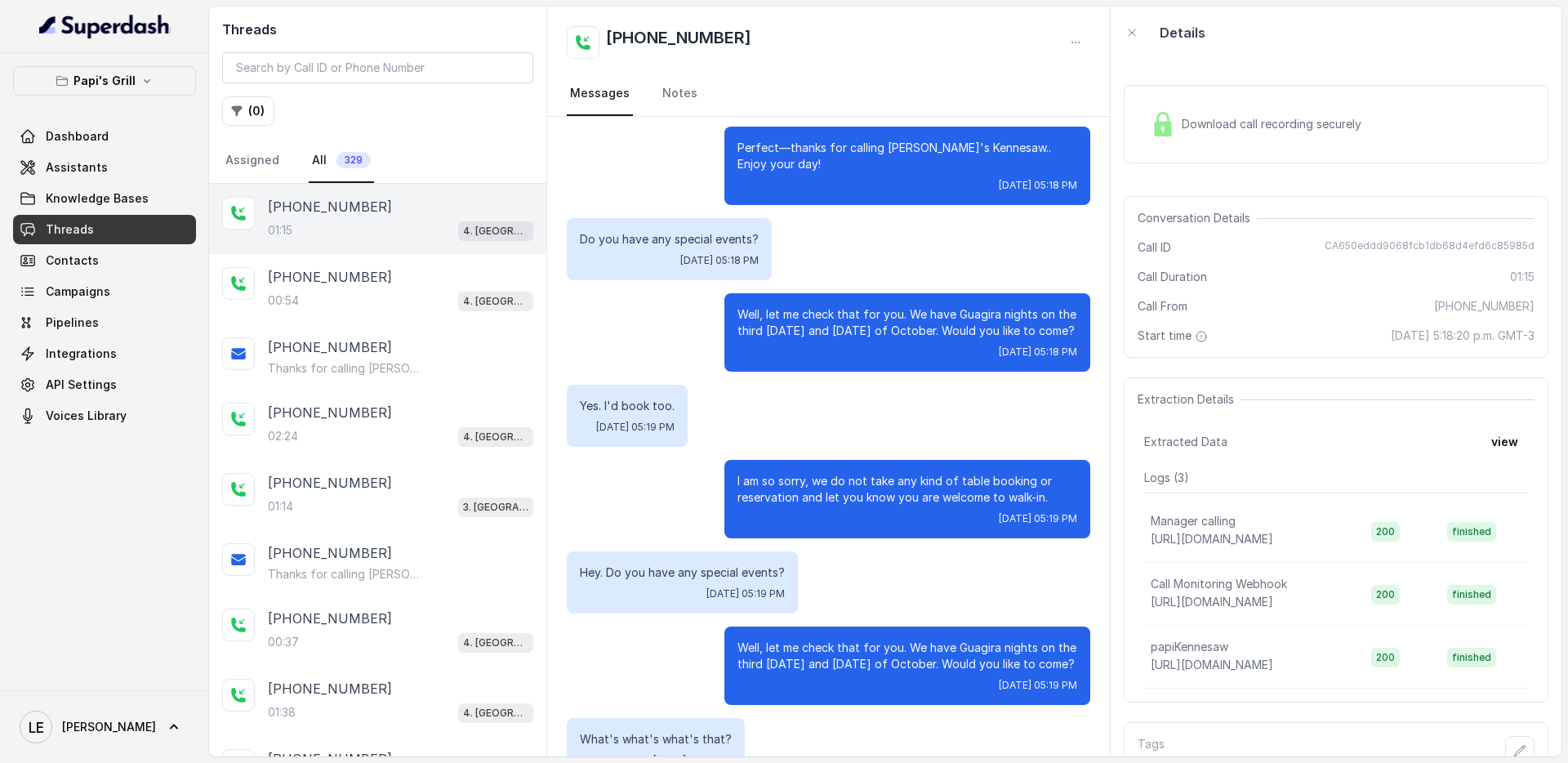
click at [881, 355] on div "Well, let me check that for you. We have Guagira nights on the third Friday and…" at bounding box center [908, 332] width 366 height 79
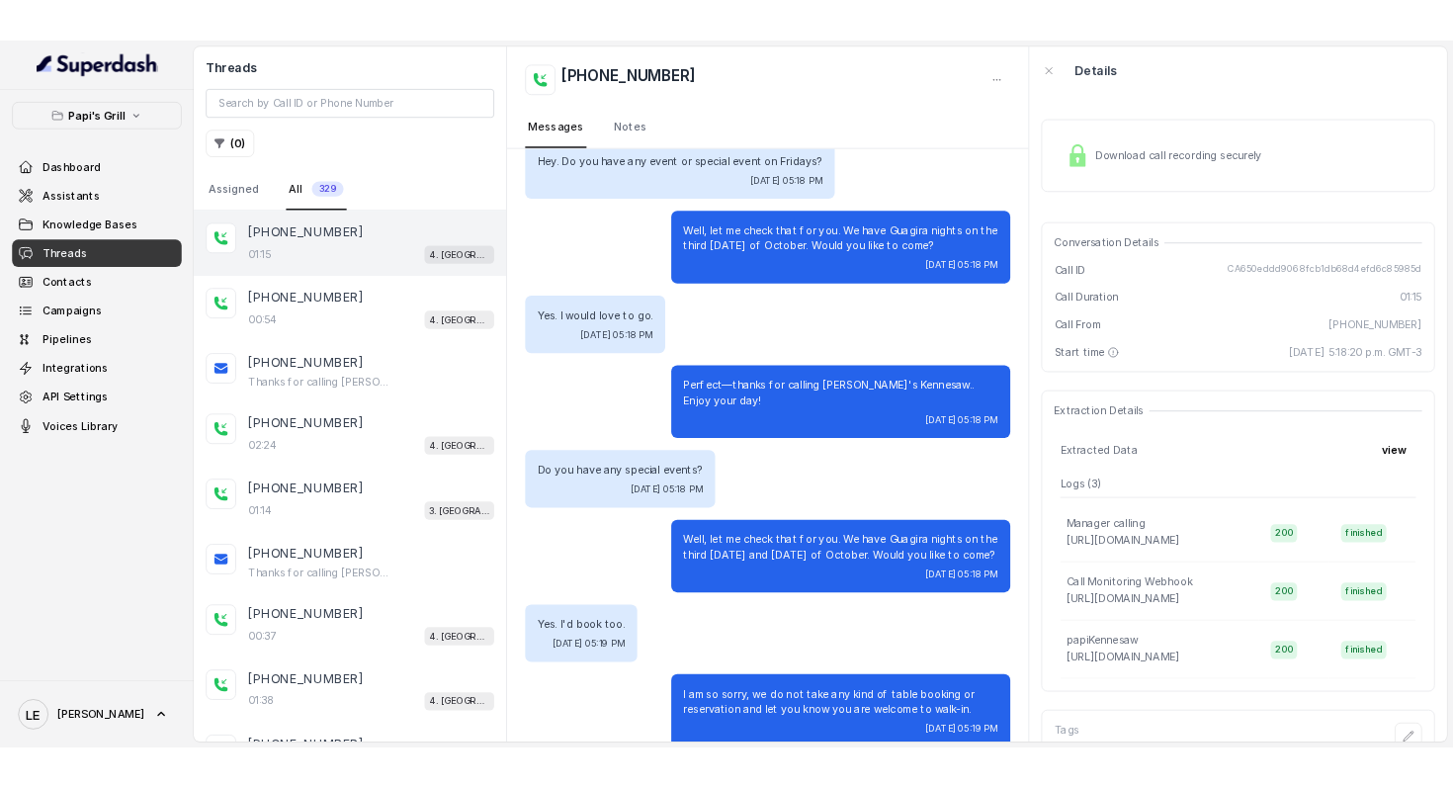
scroll to position [0, 0]
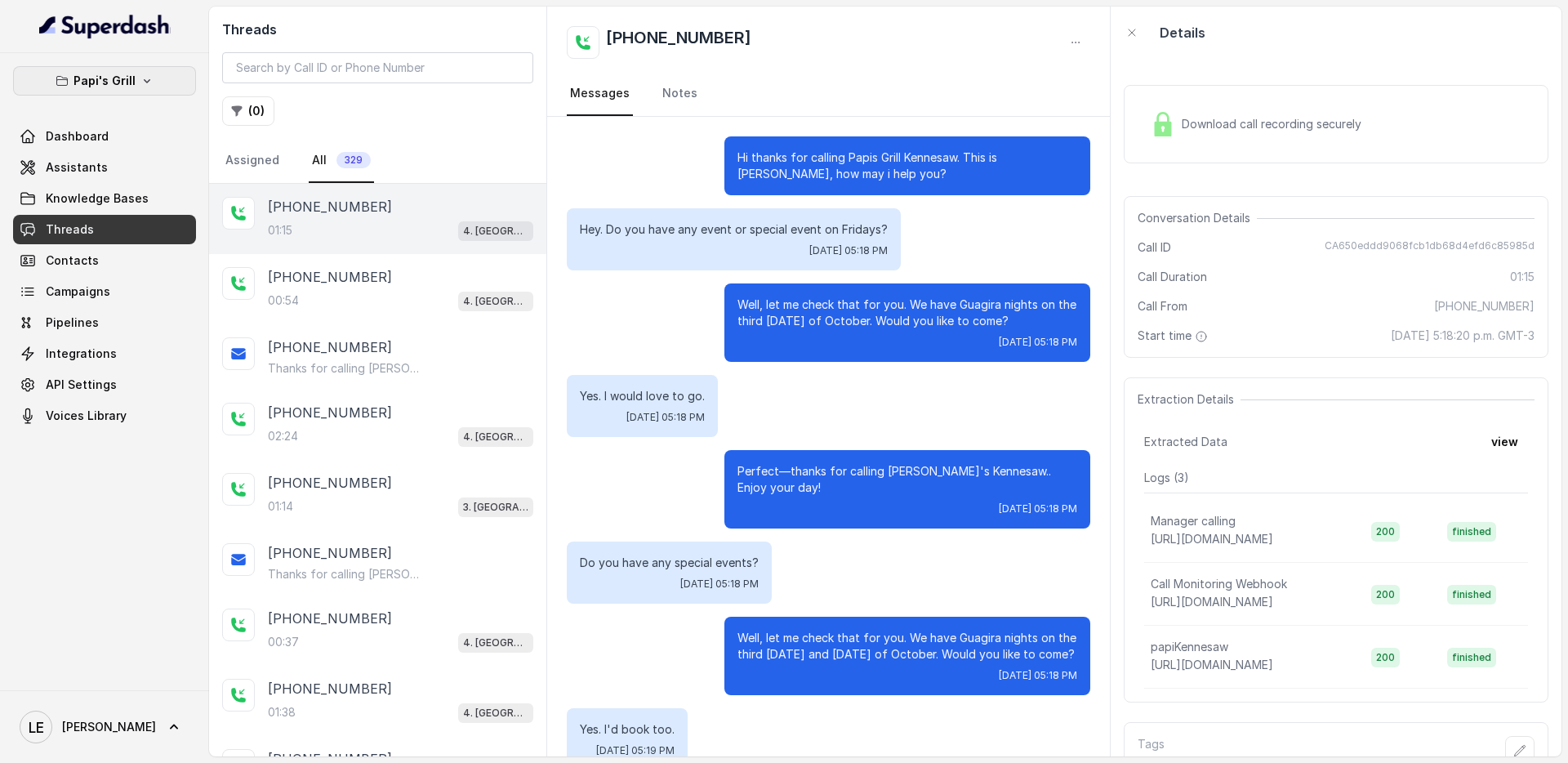
click at [157, 78] on button "Papi's Grill" at bounding box center [104, 81] width 183 height 30
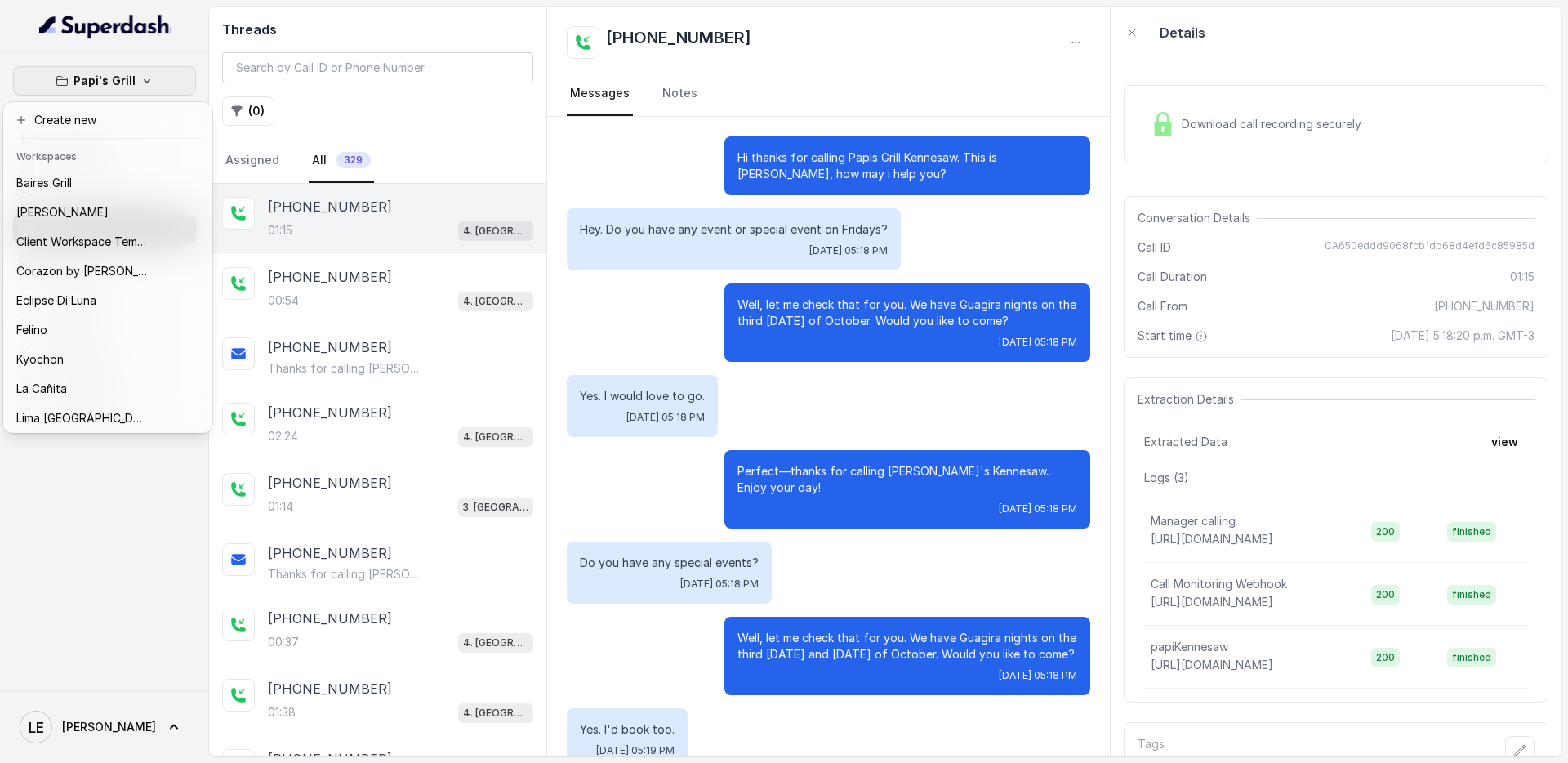
click at [132, 500] on div "Papi's Grill Dashboard Assistants Knowledge Bases Threads Contacts Campaigns Pi…" at bounding box center [104, 371] width 209 height 637
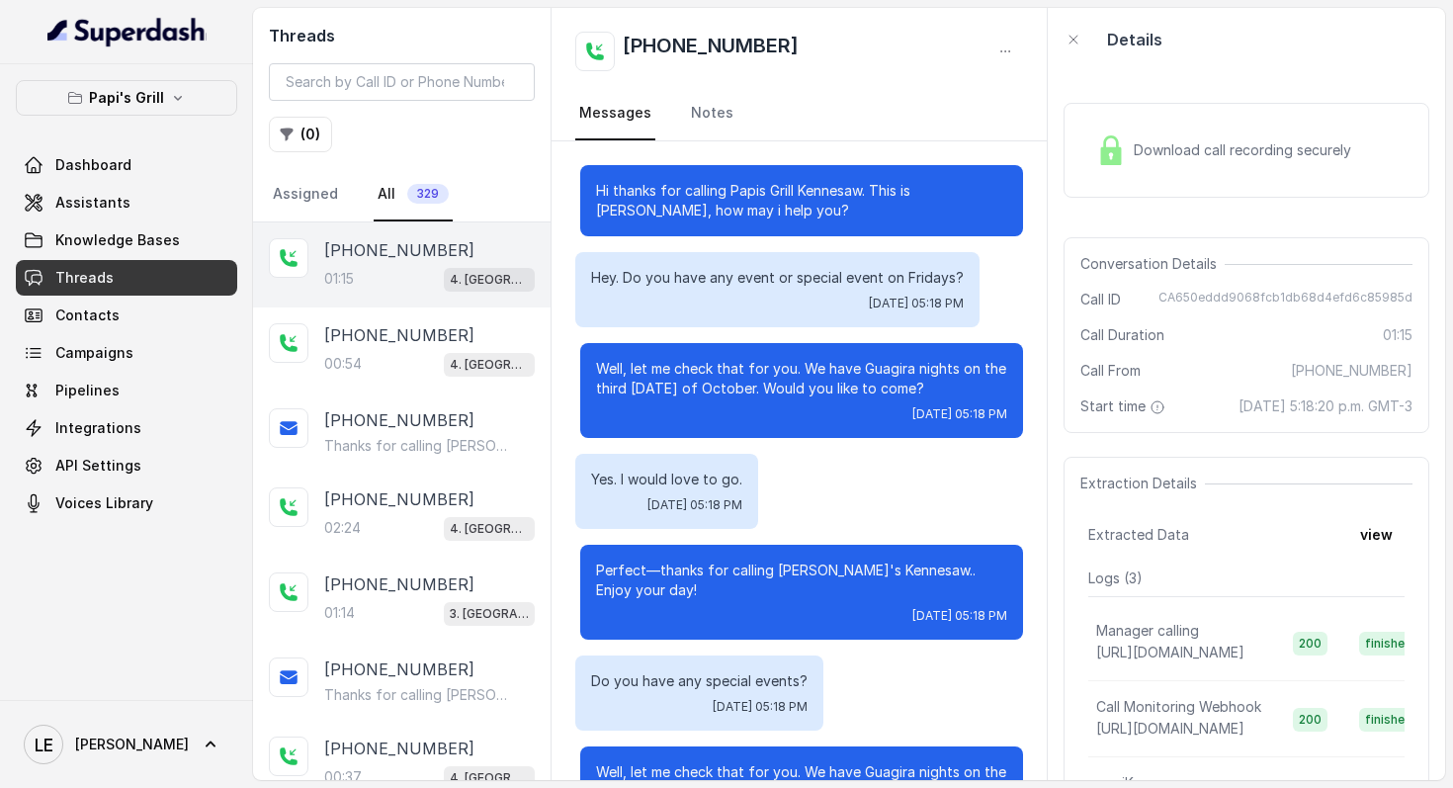
click at [463, 266] on div "4. [GEOGRAPHIC_DATA]" at bounding box center [489, 279] width 91 height 26
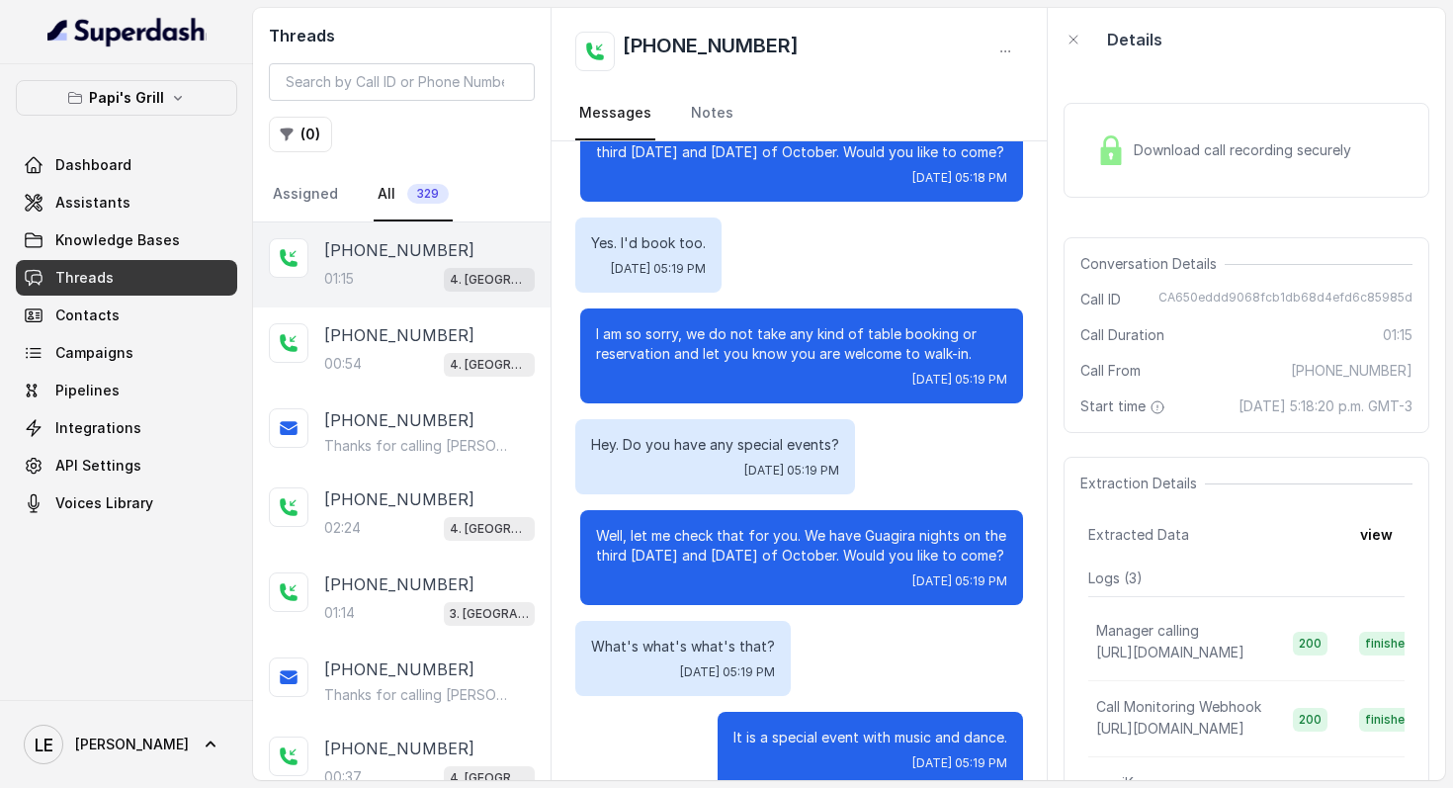
scroll to position [650, 0]
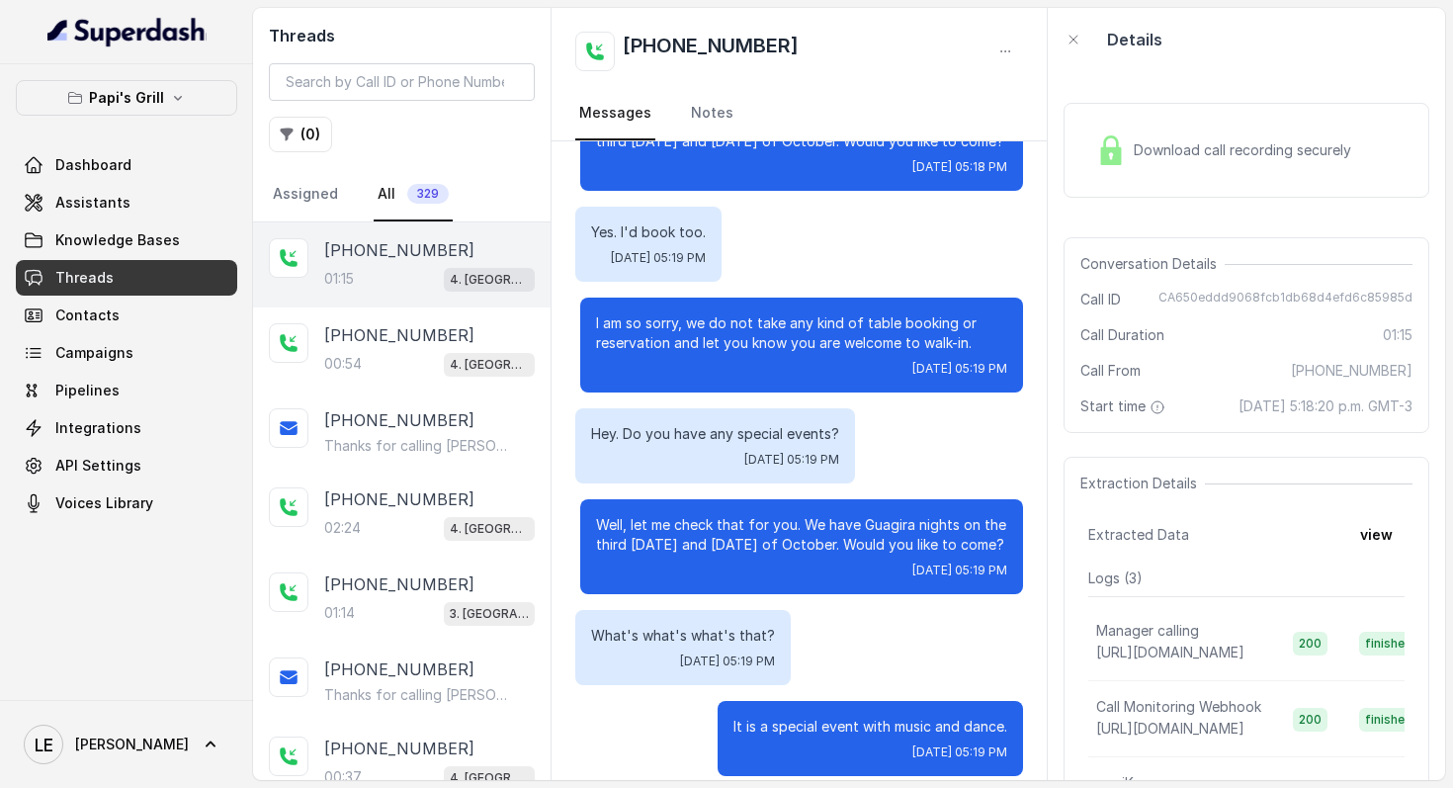
click at [809, 717] on p "It is a special event with music and dance." at bounding box center [870, 727] width 274 height 20
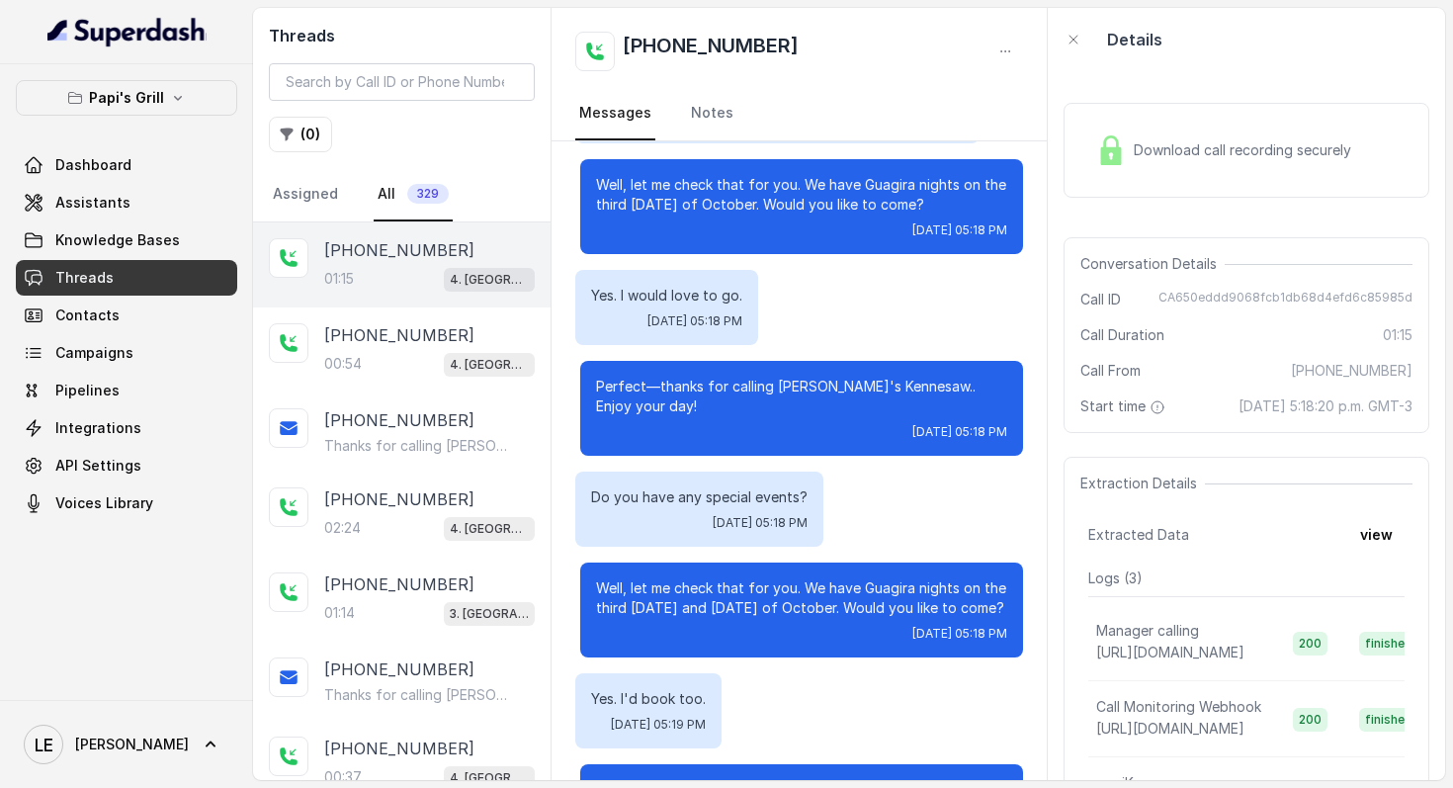
scroll to position [135, 0]
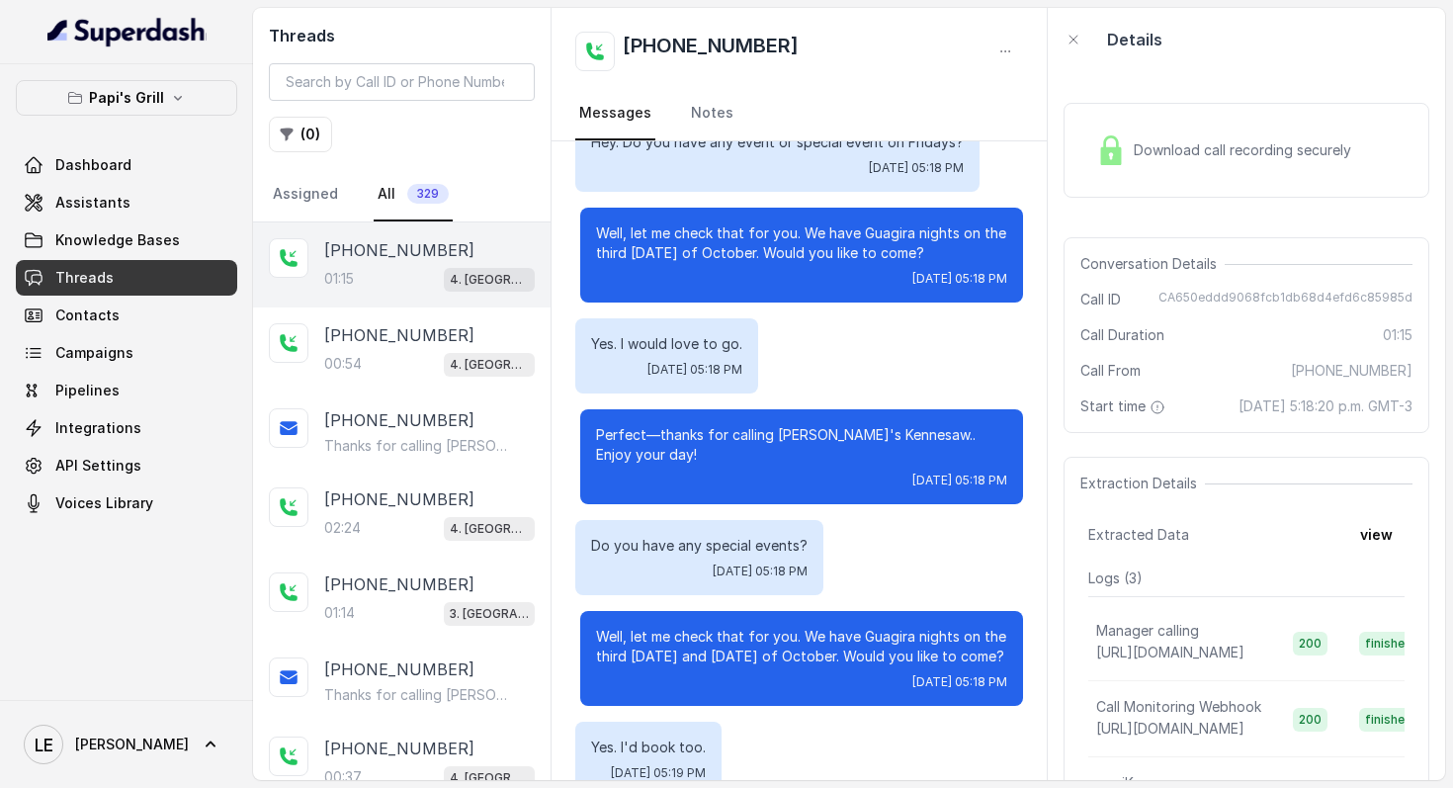
click at [1211, 300] on span "CA650eddd9068fcb1db68d4efd6c85985d" at bounding box center [1285, 300] width 254 height 20
copy span "CA650eddd9068fcb1db68d4efd6c85985d"
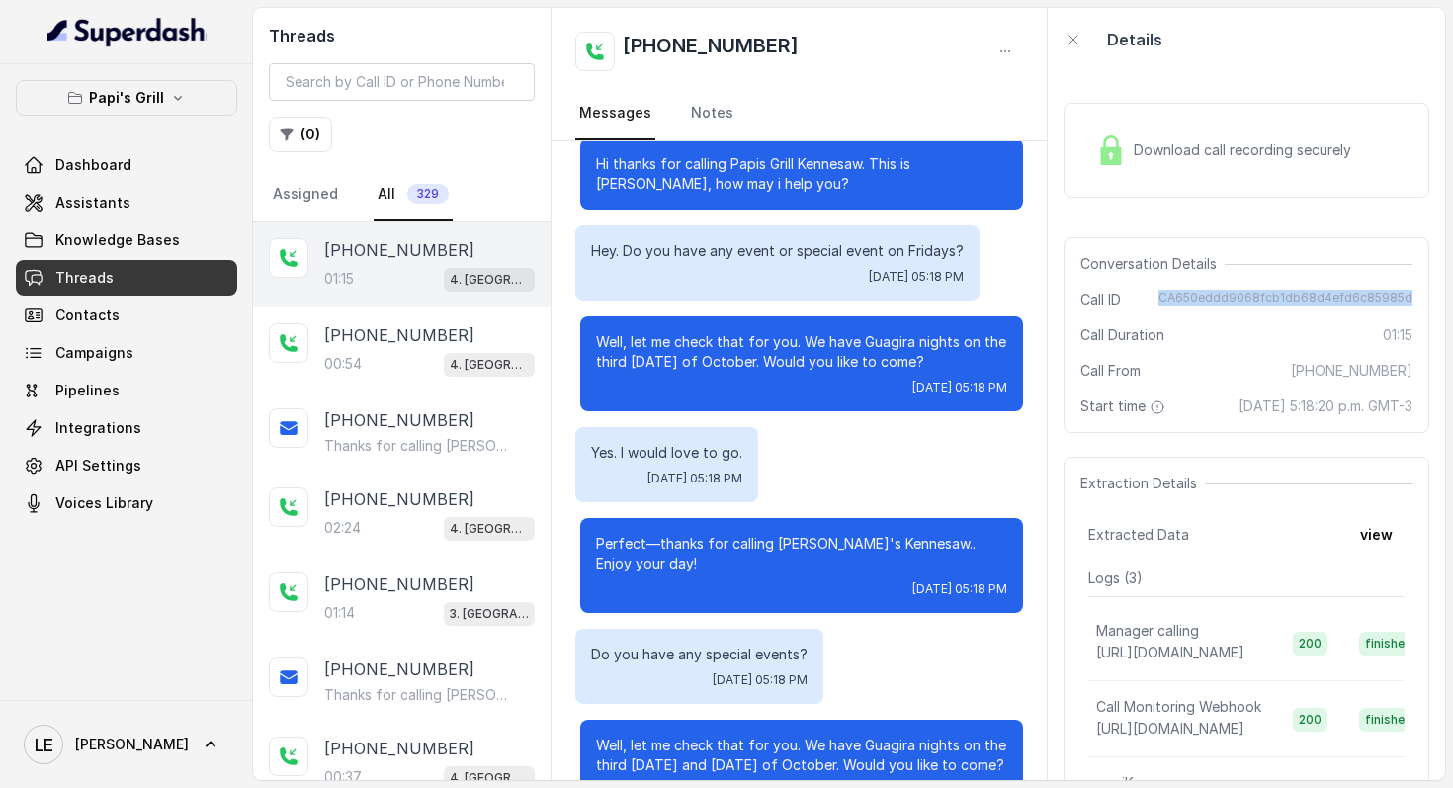
scroll to position [0, 0]
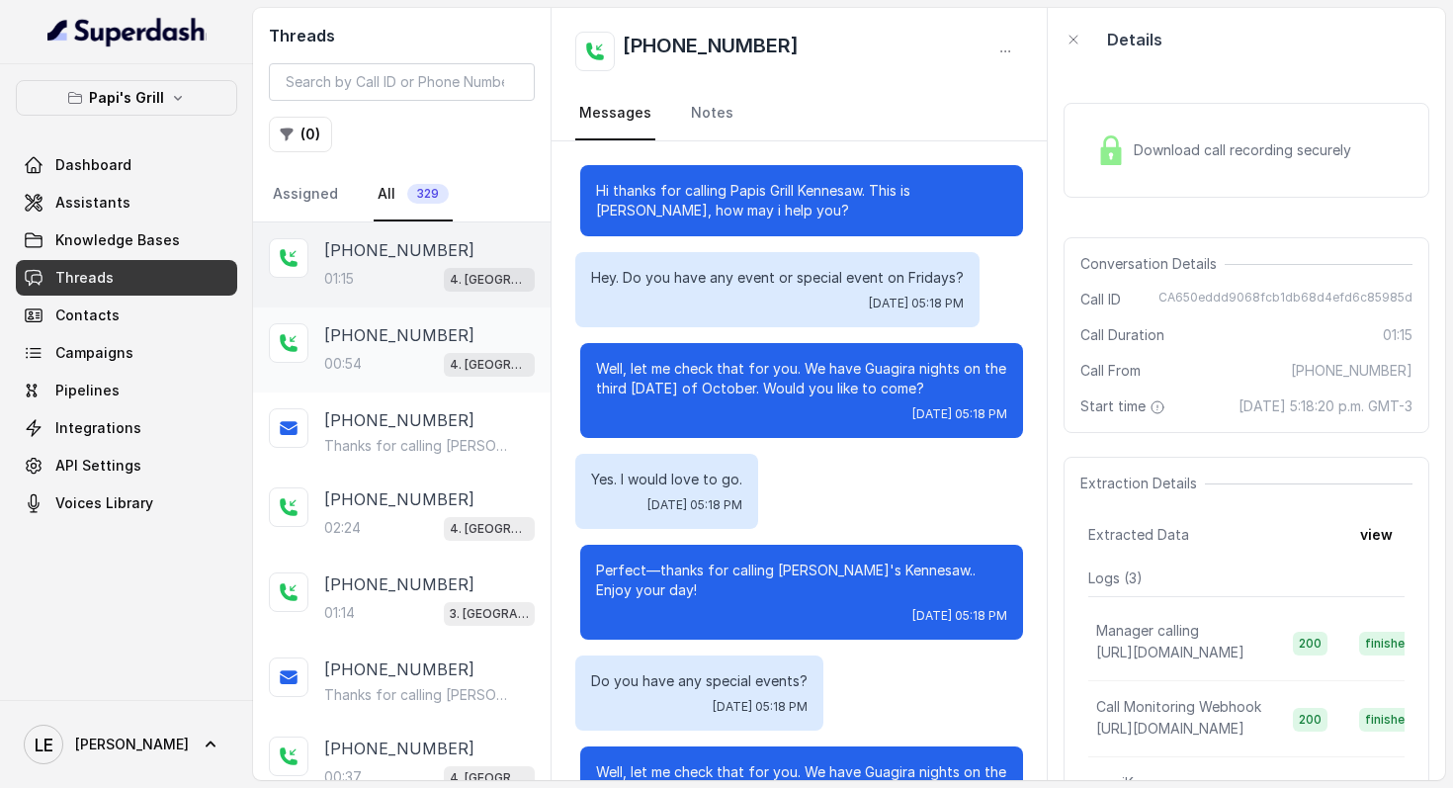
click at [431, 318] on div "+14045906345 00:54 4. Kennesaw" at bounding box center [401, 349] width 297 height 85
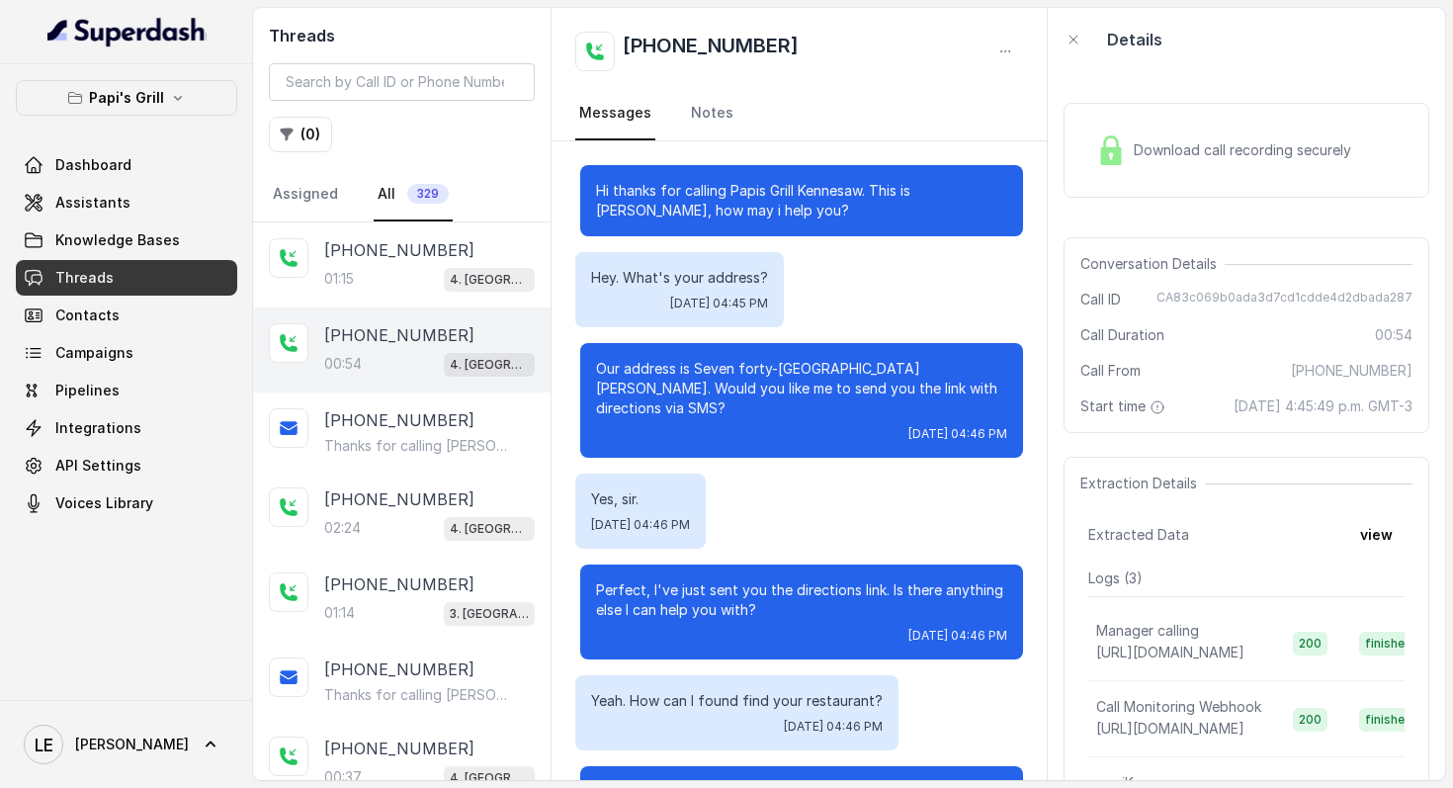
scroll to position [306, 0]
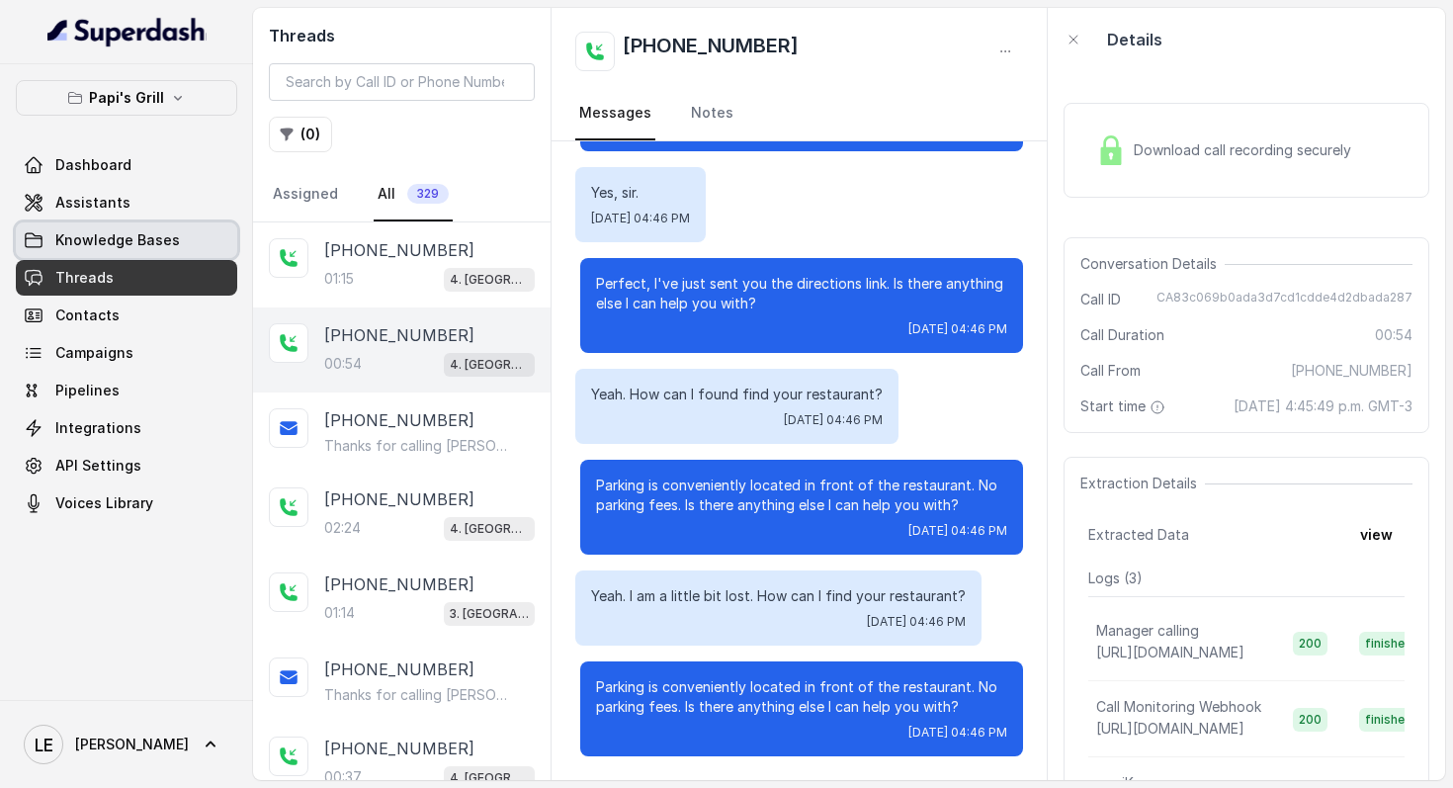
click at [177, 237] on link "Knowledge Bases" at bounding box center [126, 240] width 221 height 36
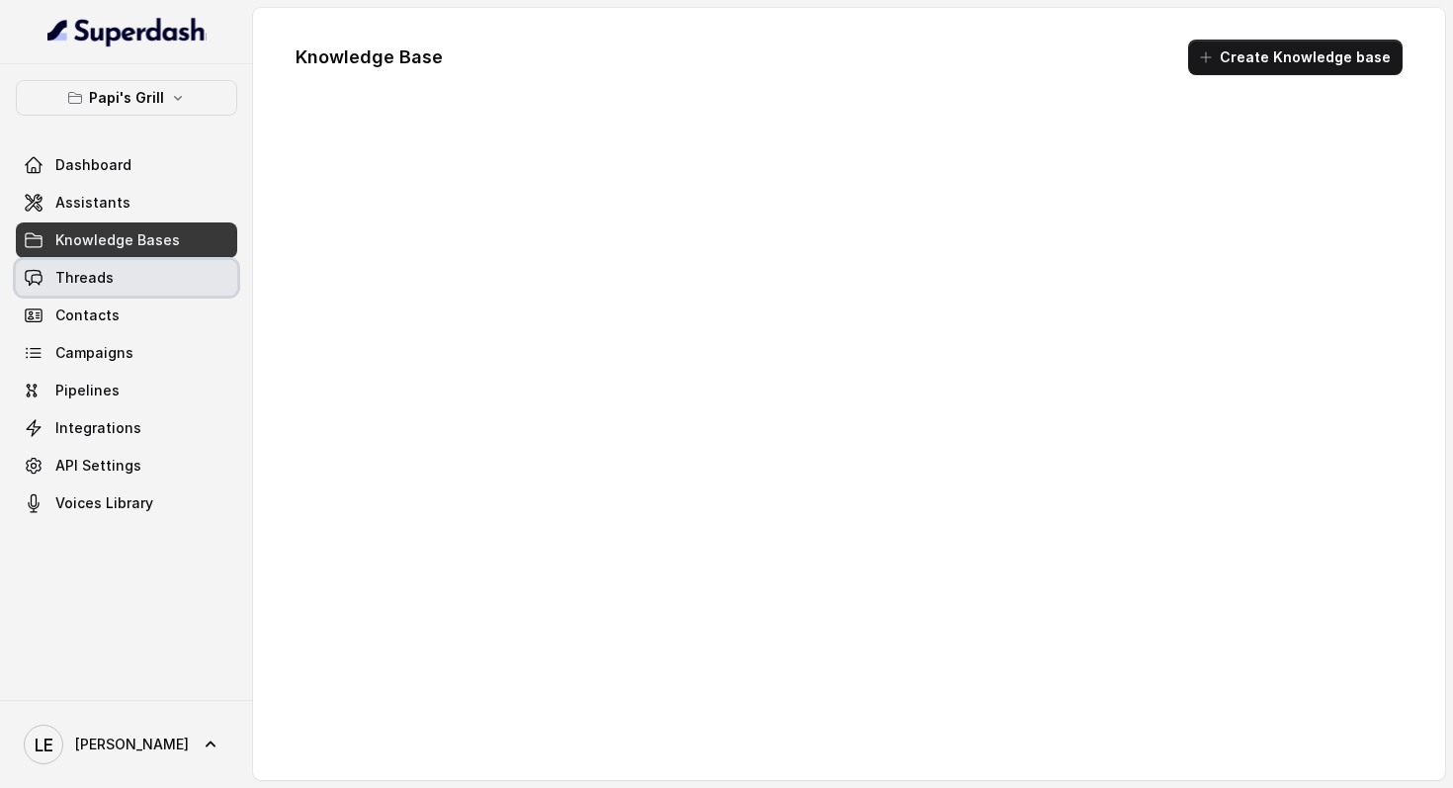
click at [176, 270] on link "Threads" at bounding box center [126, 278] width 221 height 36
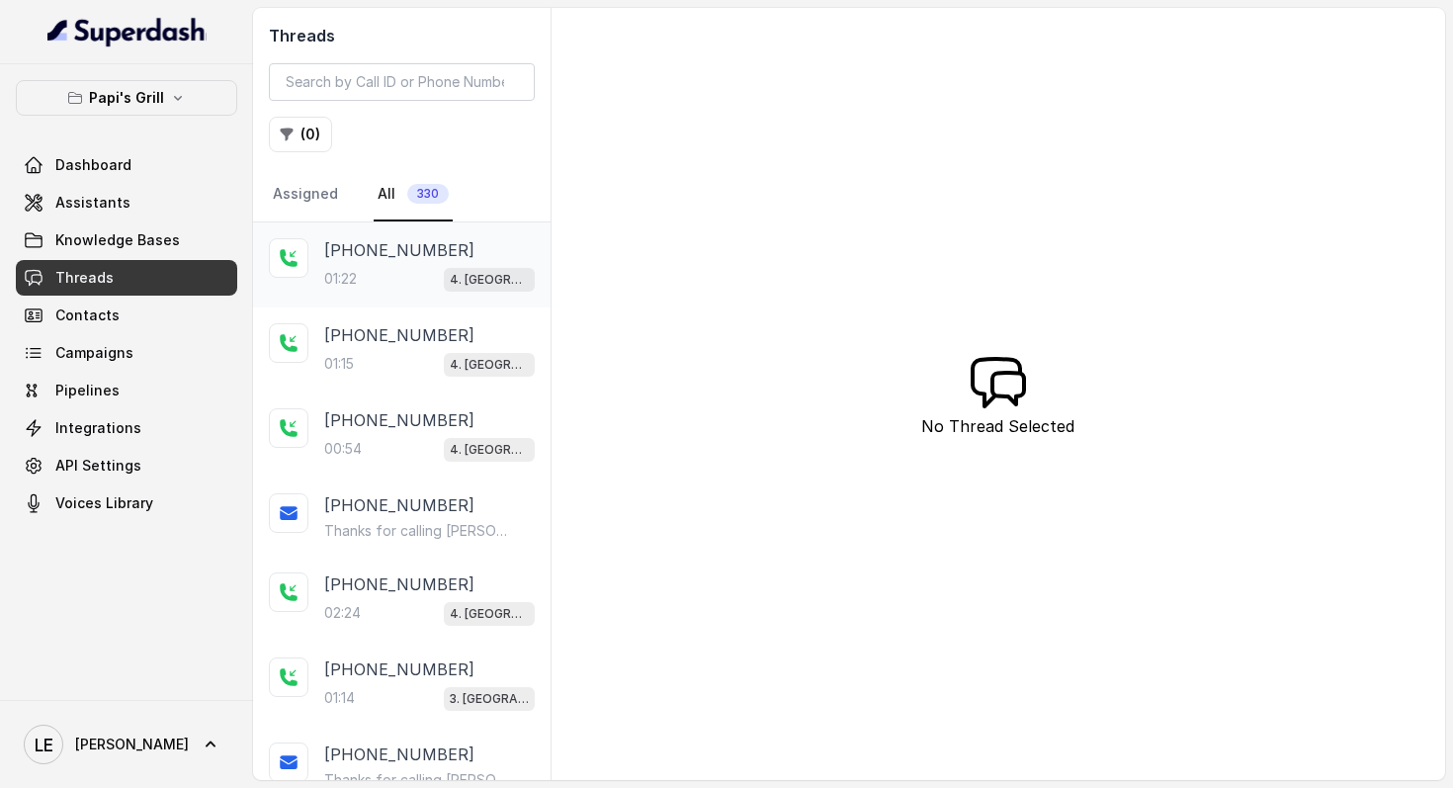
click at [477, 266] on div "4. [GEOGRAPHIC_DATA]" at bounding box center [489, 279] width 91 height 26
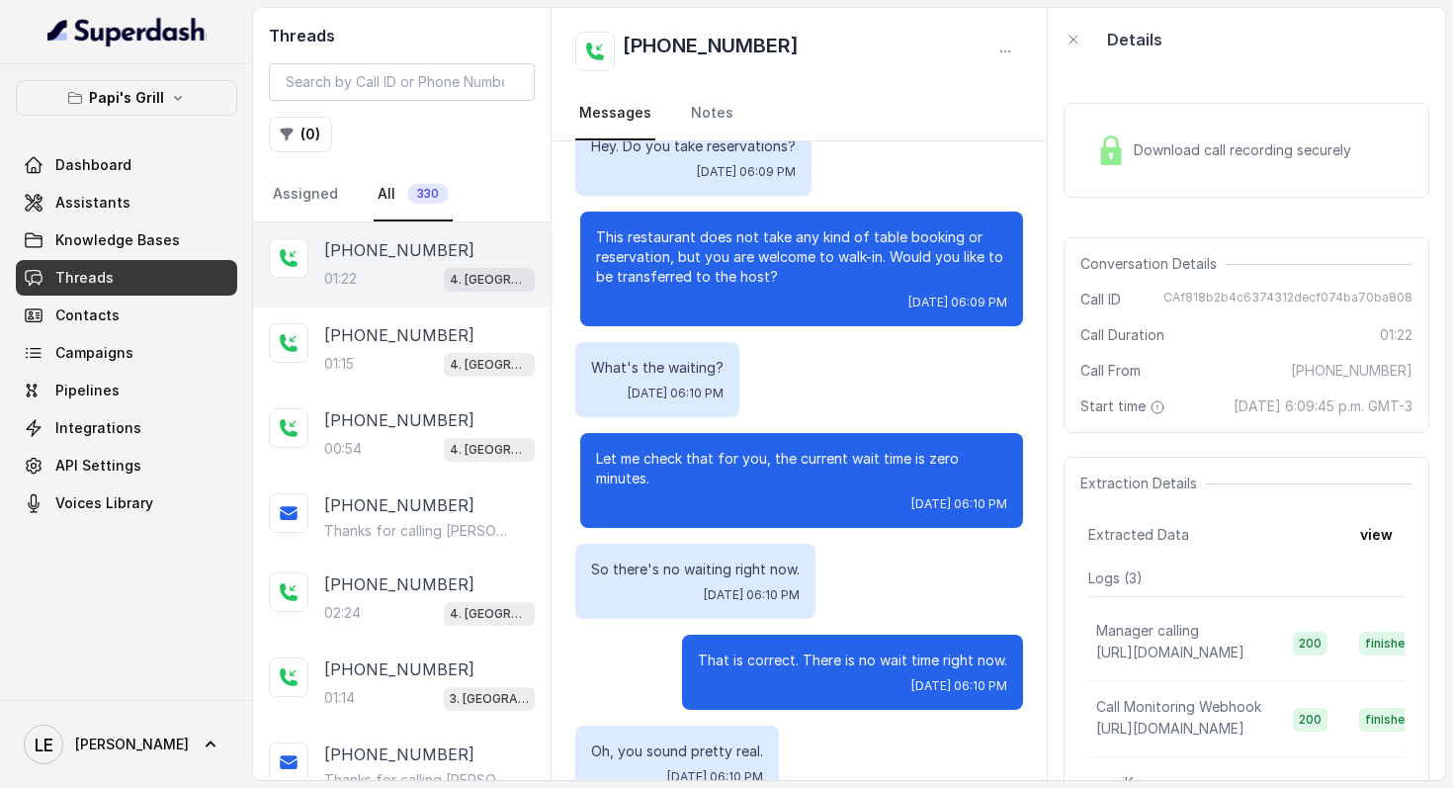
scroll to position [225, 0]
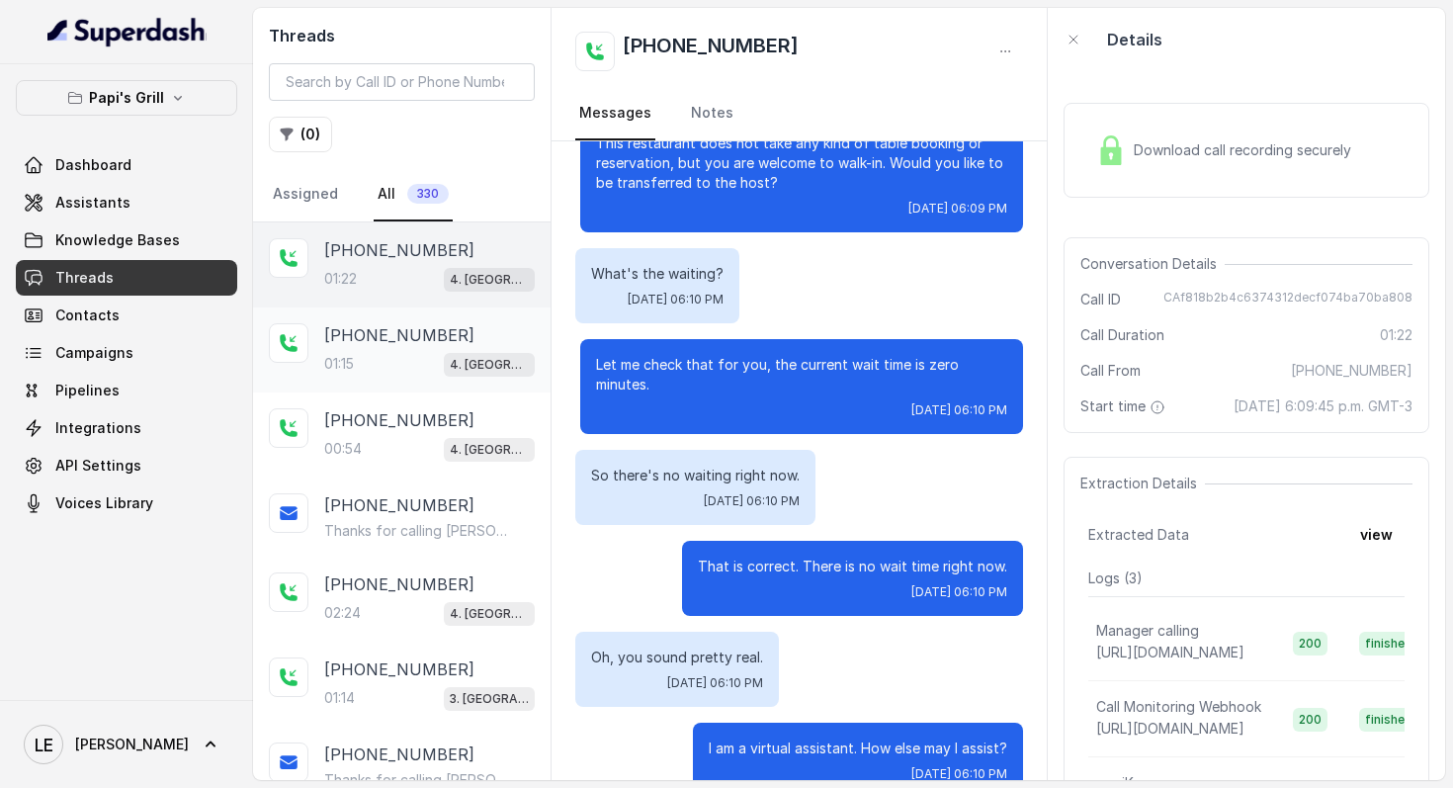
click at [439, 379] on div "+14045906345 01:15 4. Kennesaw" at bounding box center [401, 349] width 297 height 85
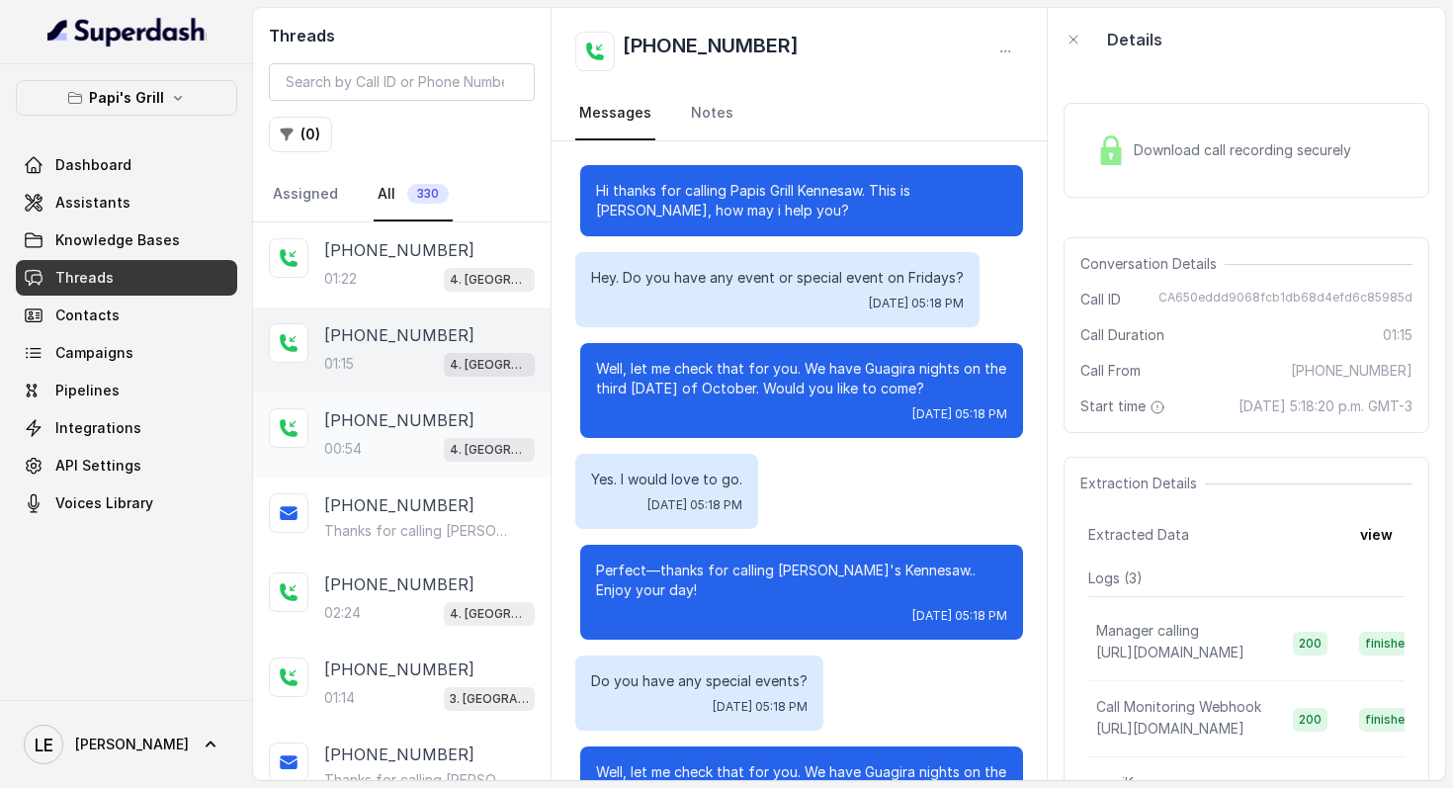
click at [394, 417] on p "[PHONE_NUMBER]" at bounding box center [399, 420] width 150 height 24
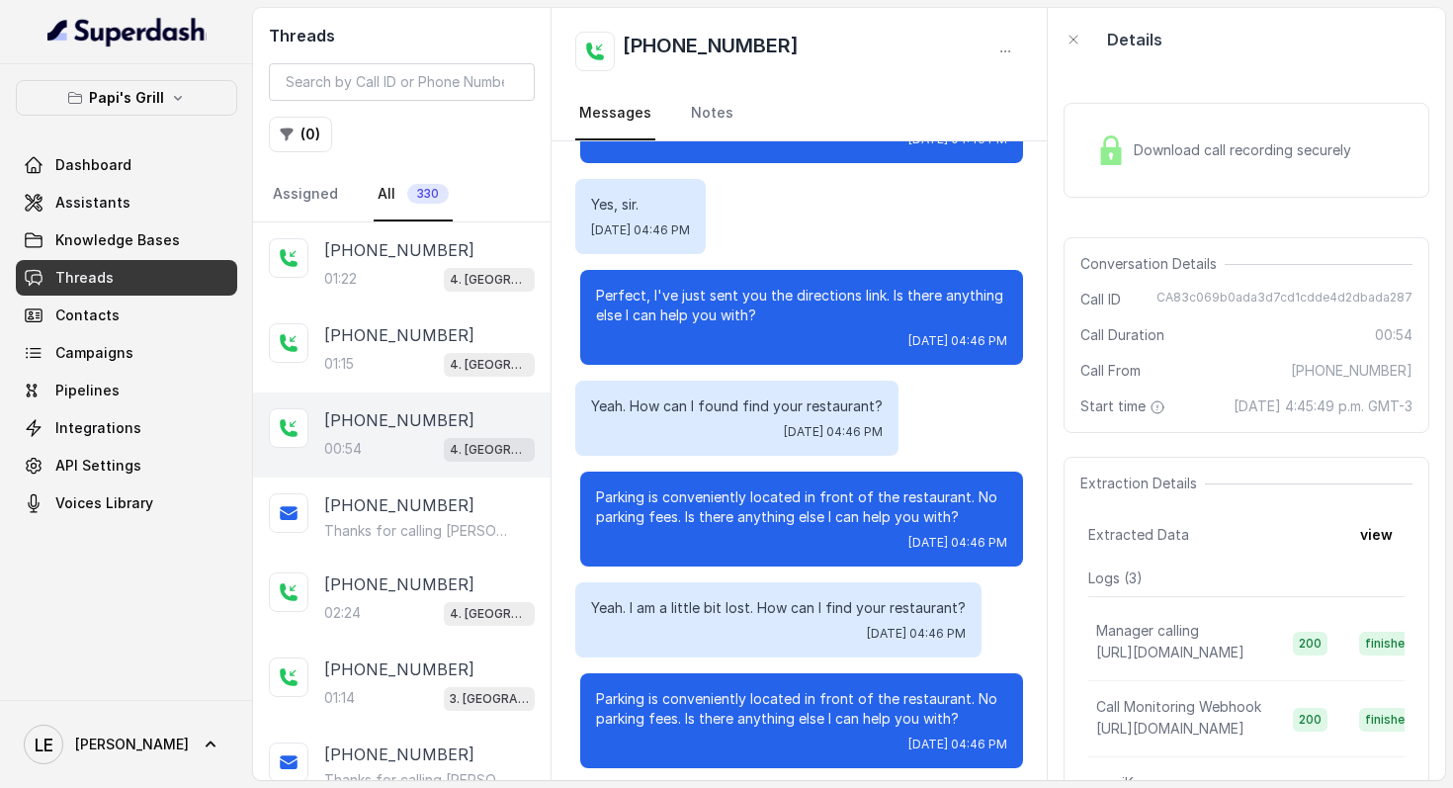
scroll to position [306, 0]
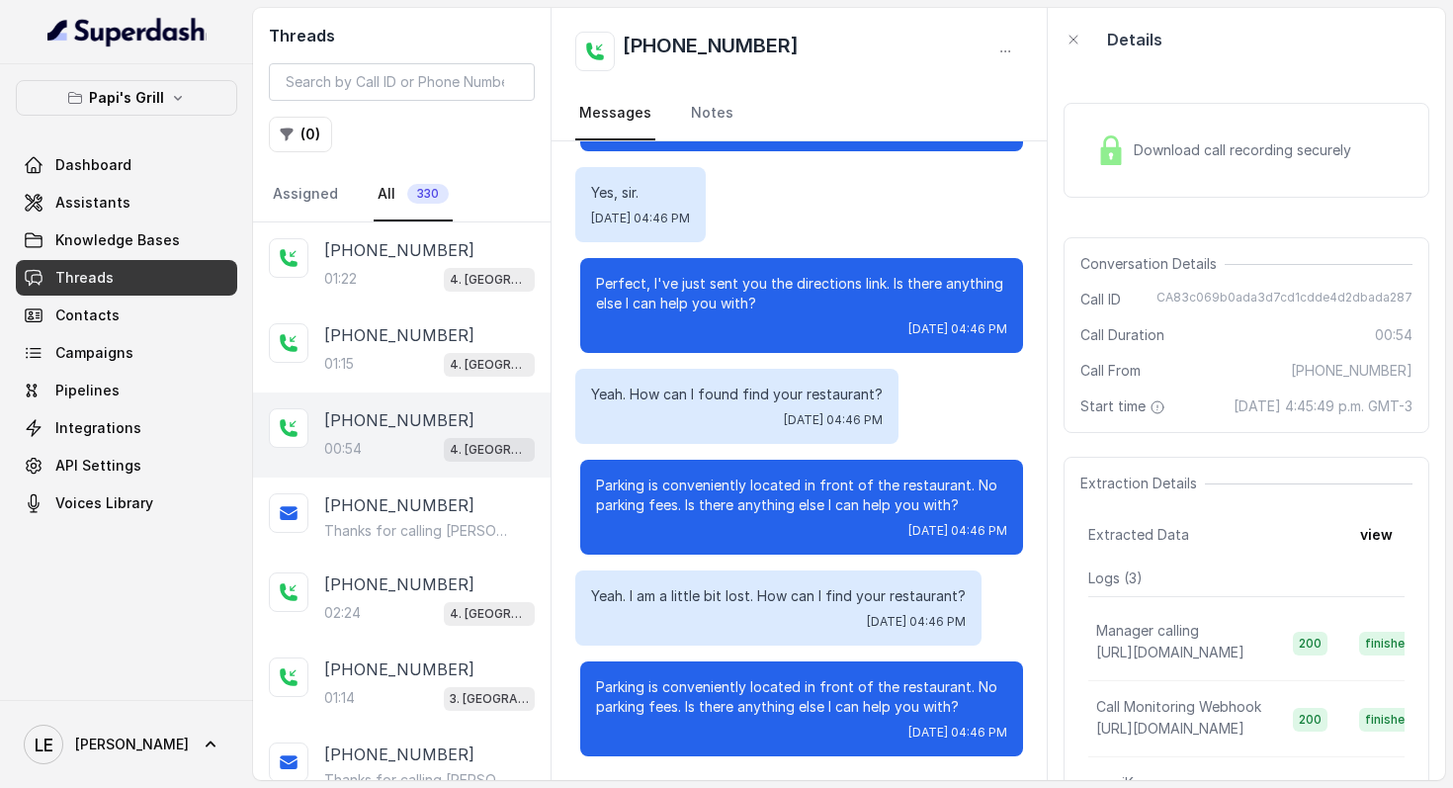
click at [686, 305] on p "Perfect, I've just sent you the directions link. Is there anything else I can h…" at bounding box center [801, 294] width 411 height 40
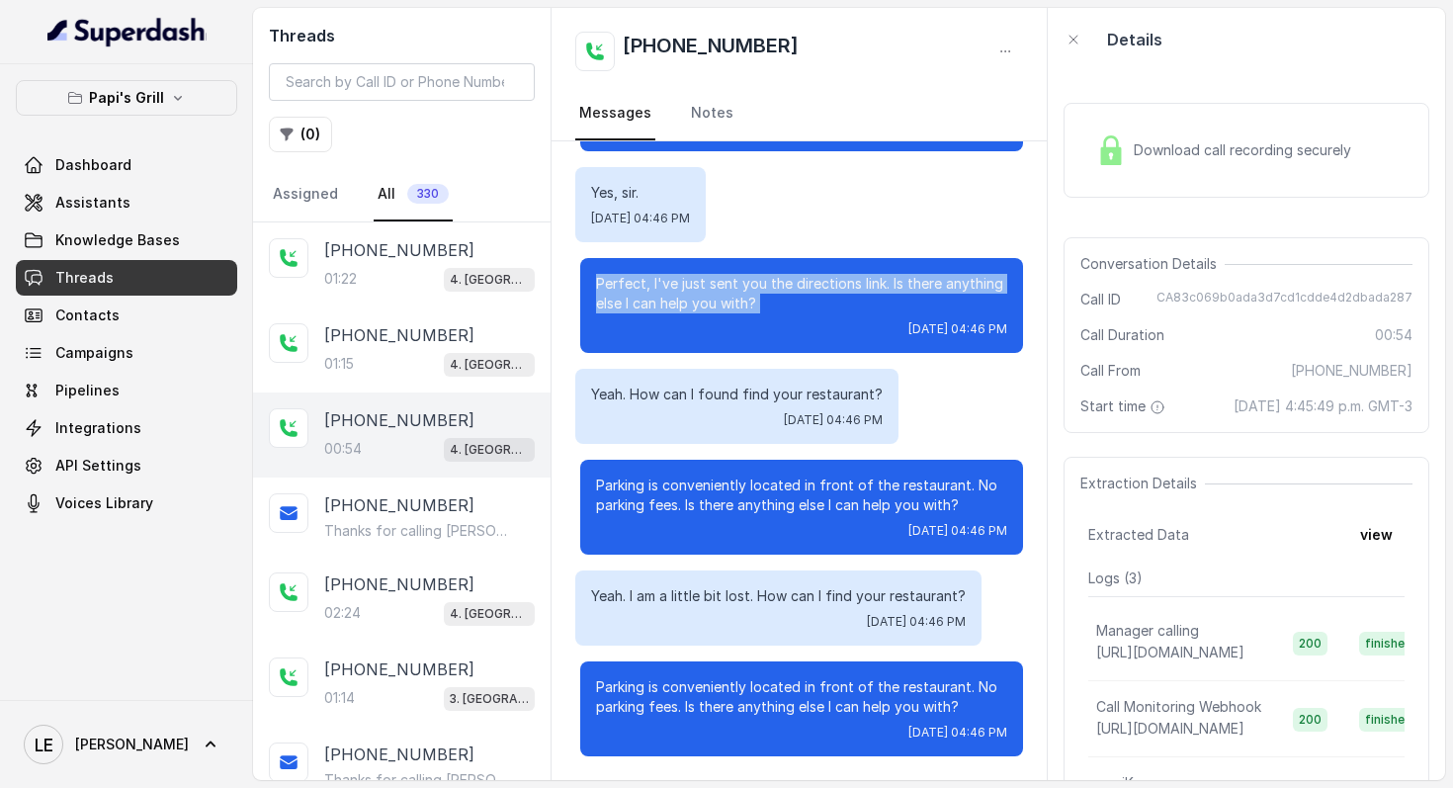
click at [686, 305] on p "Perfect, I've just sent you the directions link. Is there anything else I can h…" at bounding box center [801, 294] width 411 height 40
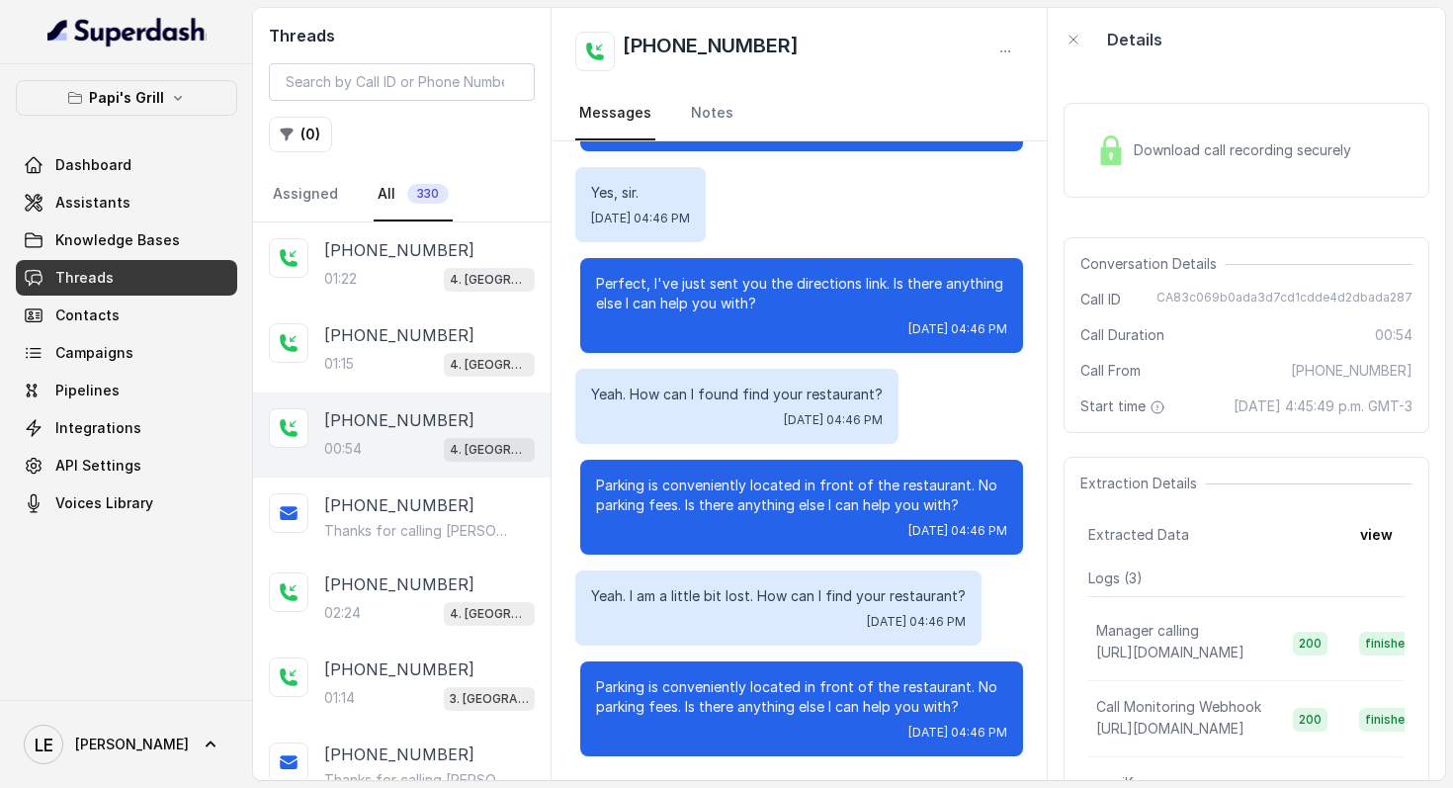
click at [1331, 304] on span "CA83c069b0ada3d7cd1cdde4d2dbada287" at bounding box center [1284, 300] width 256 height 20
copy span "CA83c069b0ada3d7cd1cdde4d2dbada287"
click at [594, 298] on div "Perfect, I've just sent you the directions link. Is there anything else I can h…" at bounding box center [801, 305] width 443 height 95
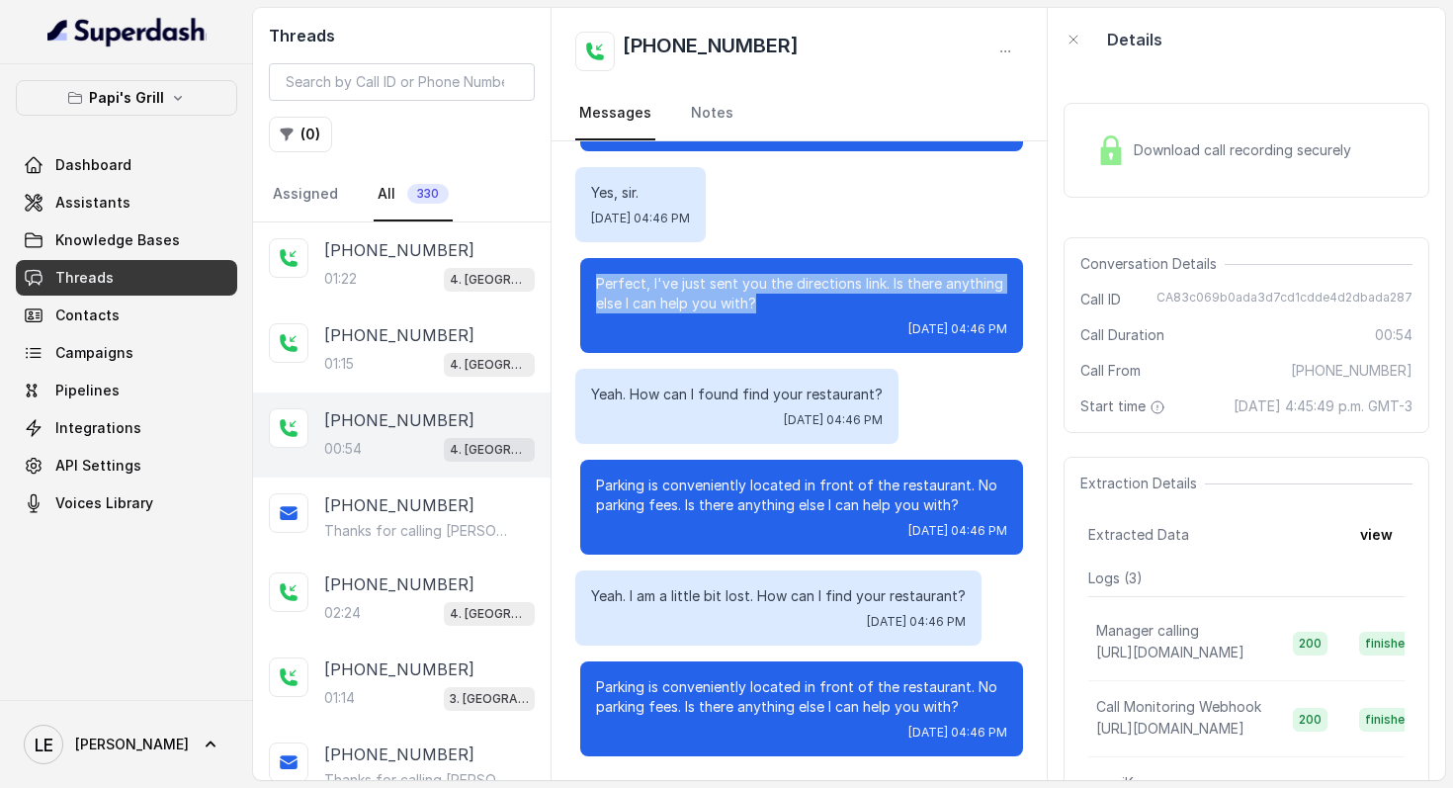
drag, startPoint x: 585, startPoint y: 281, endPoint x: 915, endPoint y: 305, distance: 331.0
click at [915, 305] on div "Perfect, I've just sent you the directions link. Is there anything else I can h…" at bounding box center [801, 305] width 443 height 95
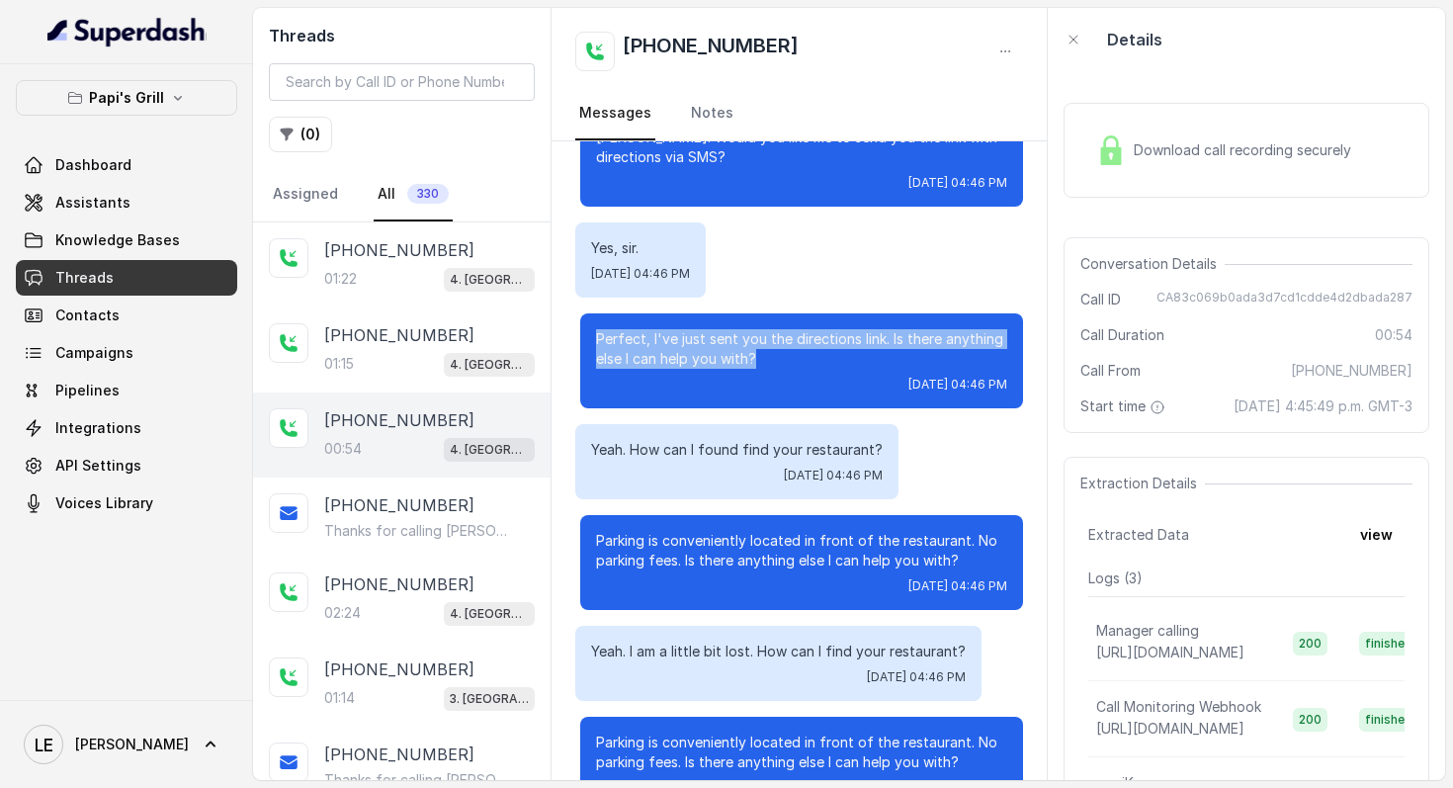
scroll to position [245, 0]
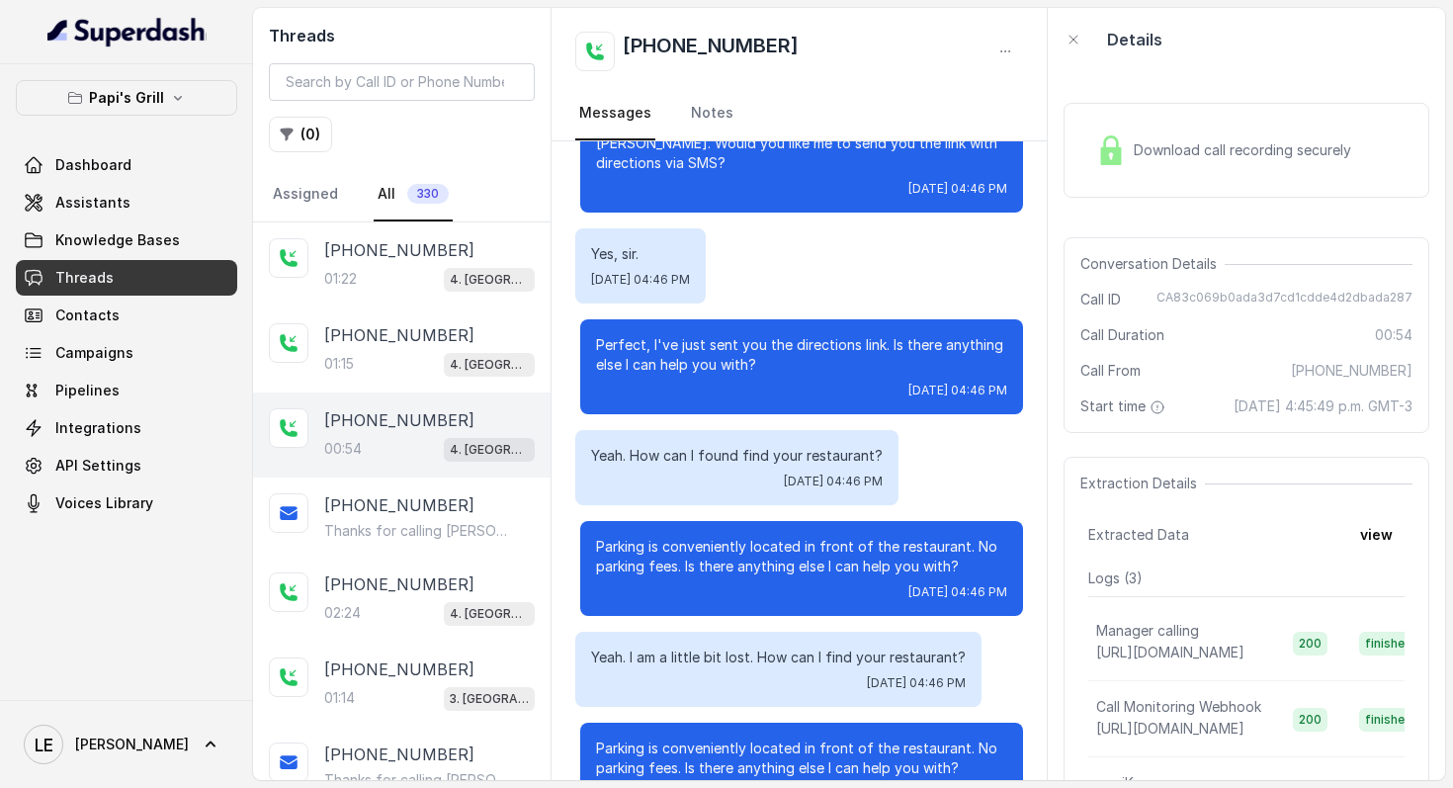
click at [681, 466] on div "Yeah. How can I found find your restaurant? Tue, Oct 7, 2025, 04:46 PM" at bounding box center [736, 467] width 323 height 75
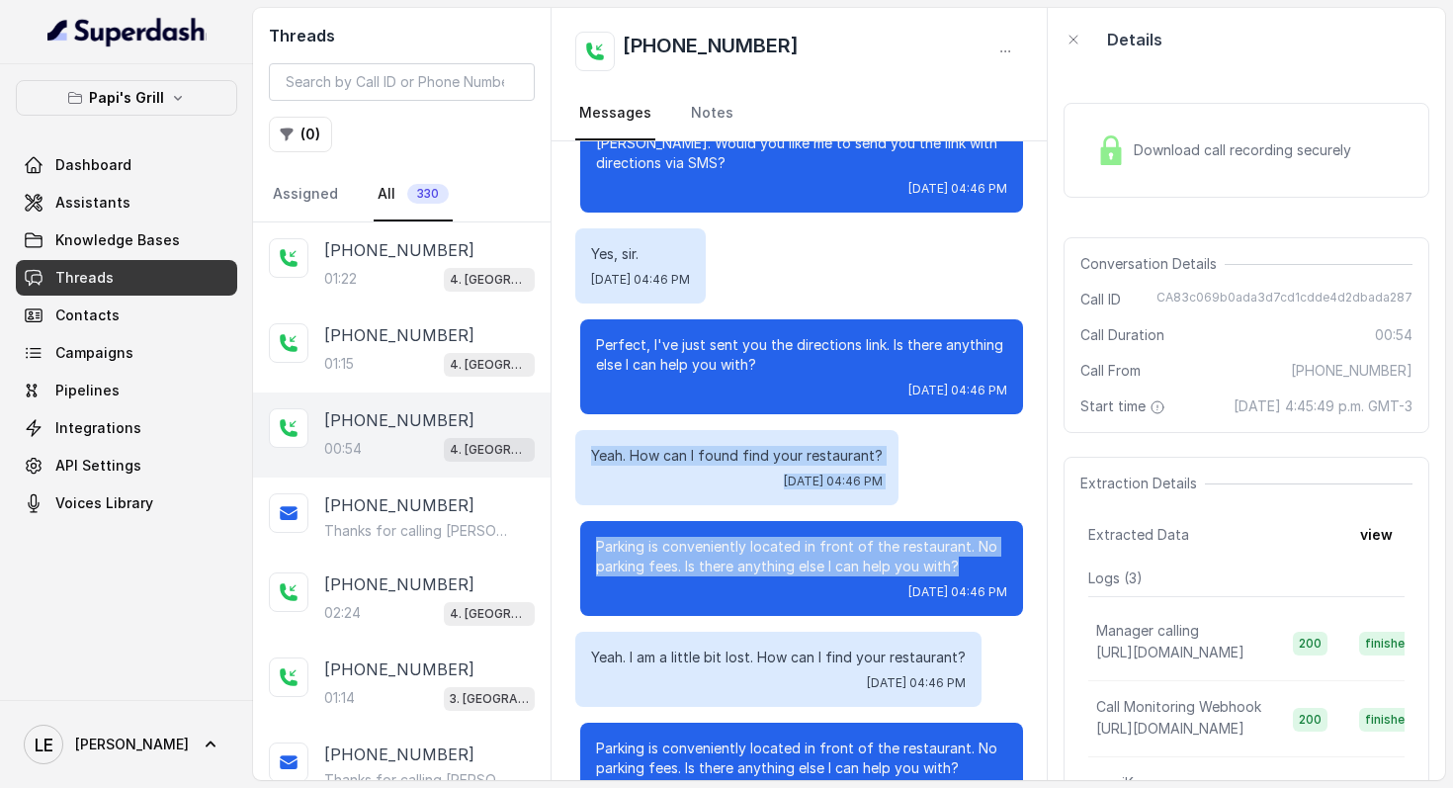
drag, startPoint x: 587, startPoint y: 452, endPoint x: 1046, endPoint y: 569, distance: 473.4
click at [1046, 569] on div "Hi thanks for calling Papis Grill Kennesaw. This is Caccita, how may i help you…" at bounding box center [799, 368] width 496 height 945
copy div "Yeah. How can I found find your restaurant? Tue, Oct 7, 2025, 04:46 PM Parking …"
